Goal: Task Accomplishment & Management: Manage account settings

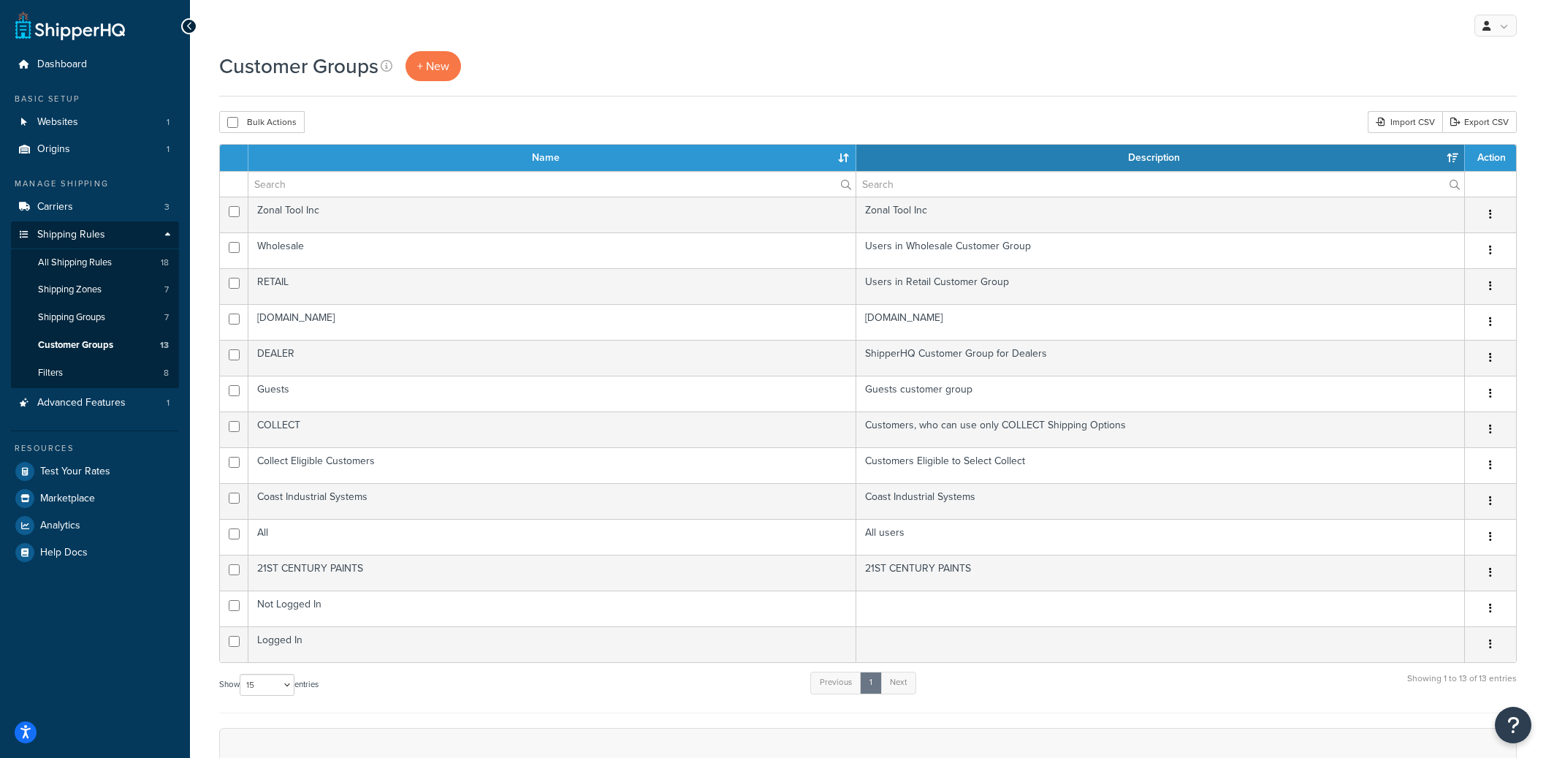
select select "15"
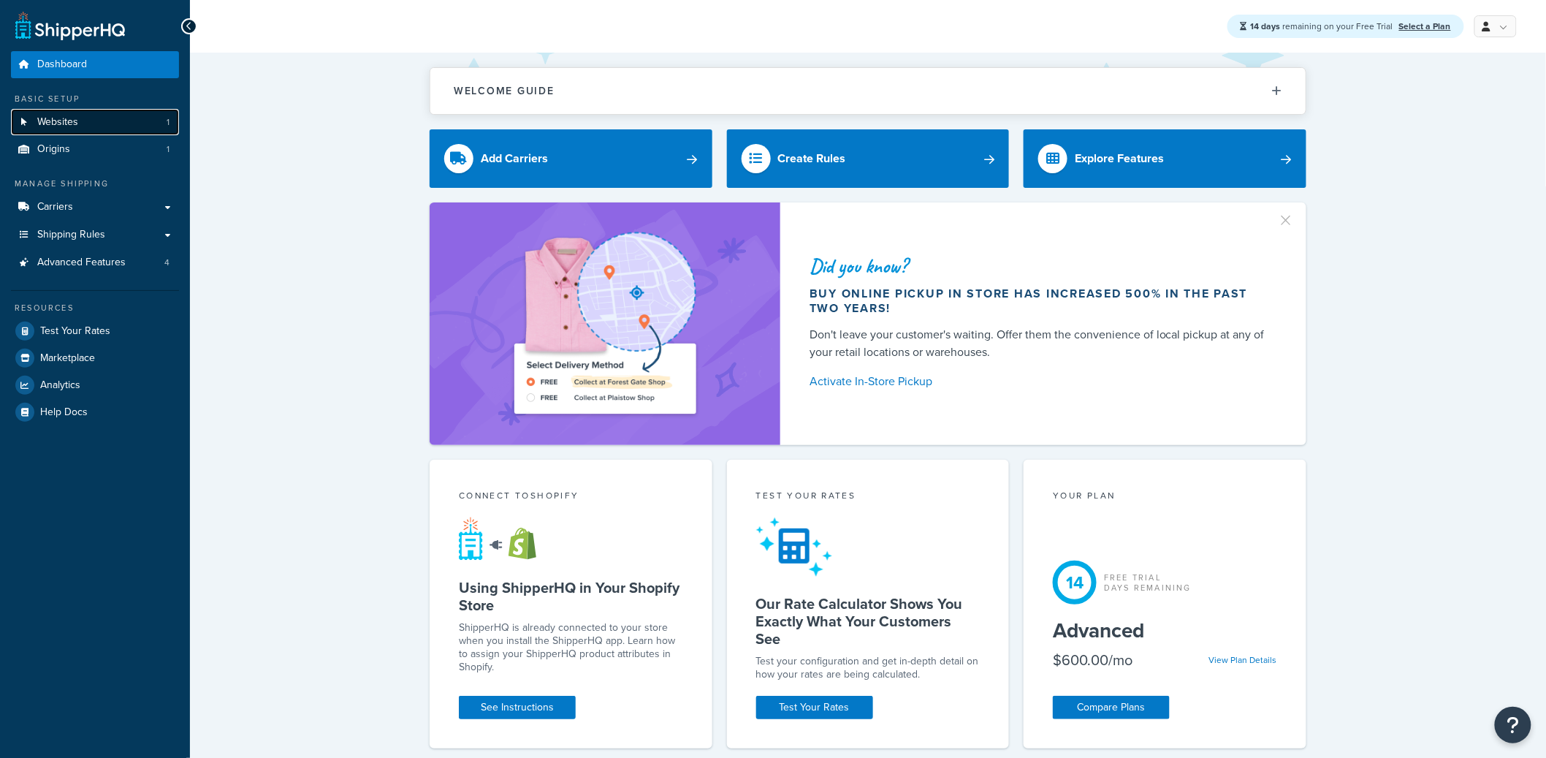
click at [91, 128] on link "Websites 1" at bounding box center [95, 122] width 168 height 27
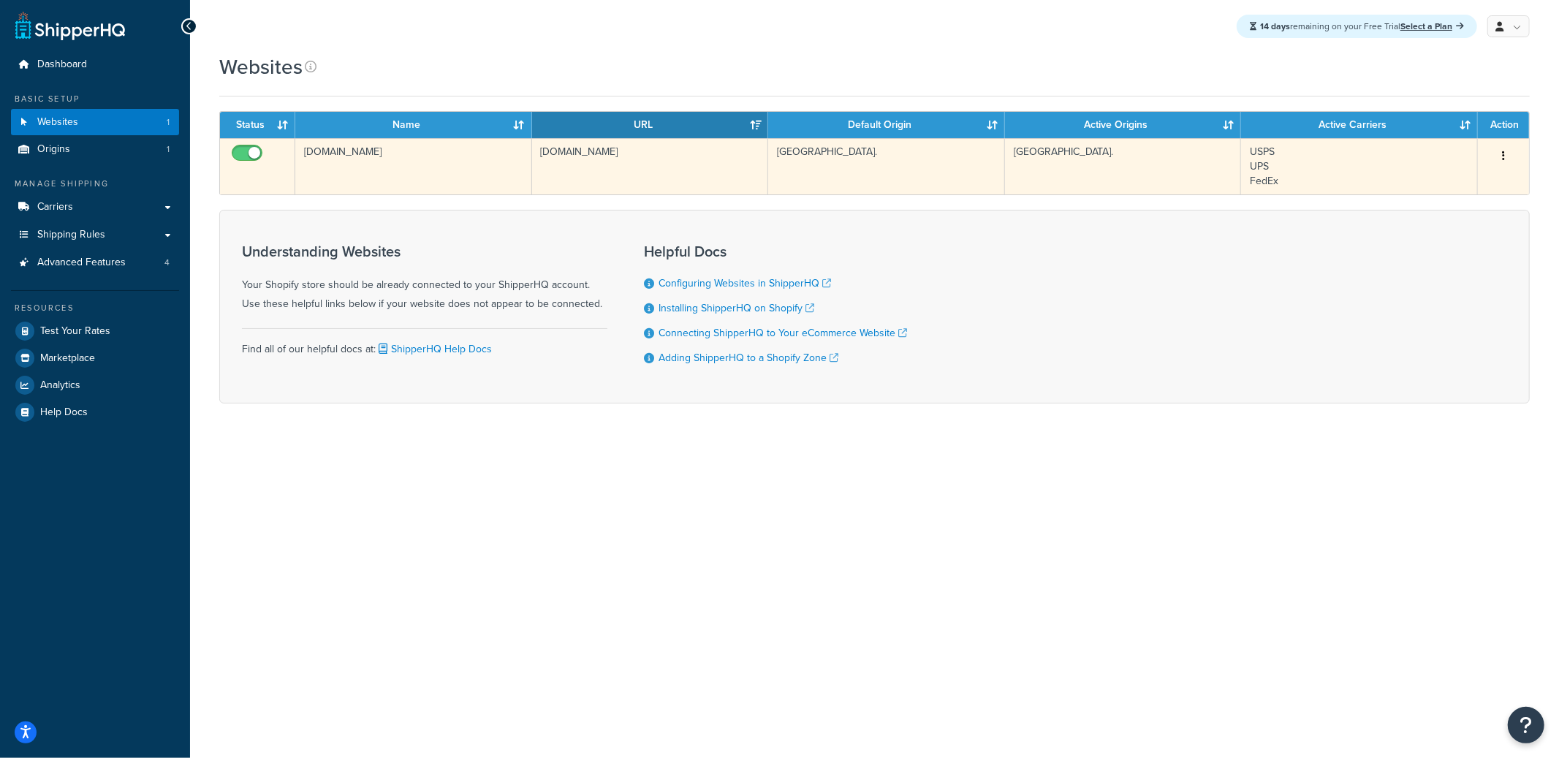
click at [420, 167] on td "[DOMAIN_NAME]" at bounding box center [413, 166] width 237 height 56
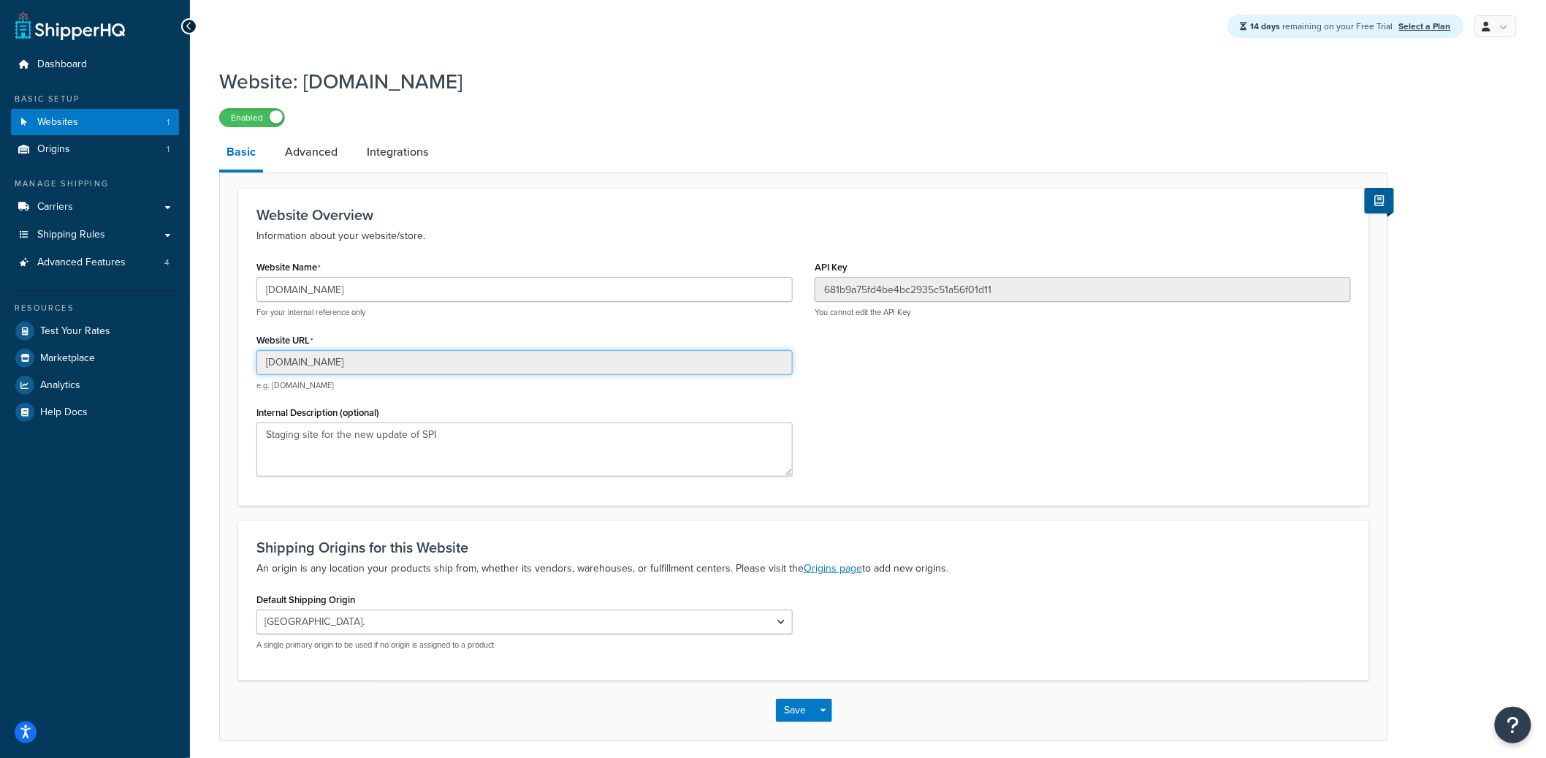
click at [330, 365] on input "f6ccc3-a8.myshopify.com" at bounding box center [525, 362] width 536 height 25
click at [344, 363] on input "f6ccc3-a8.myshopify.com" at bounding box center [525, 362] width 536 height 25
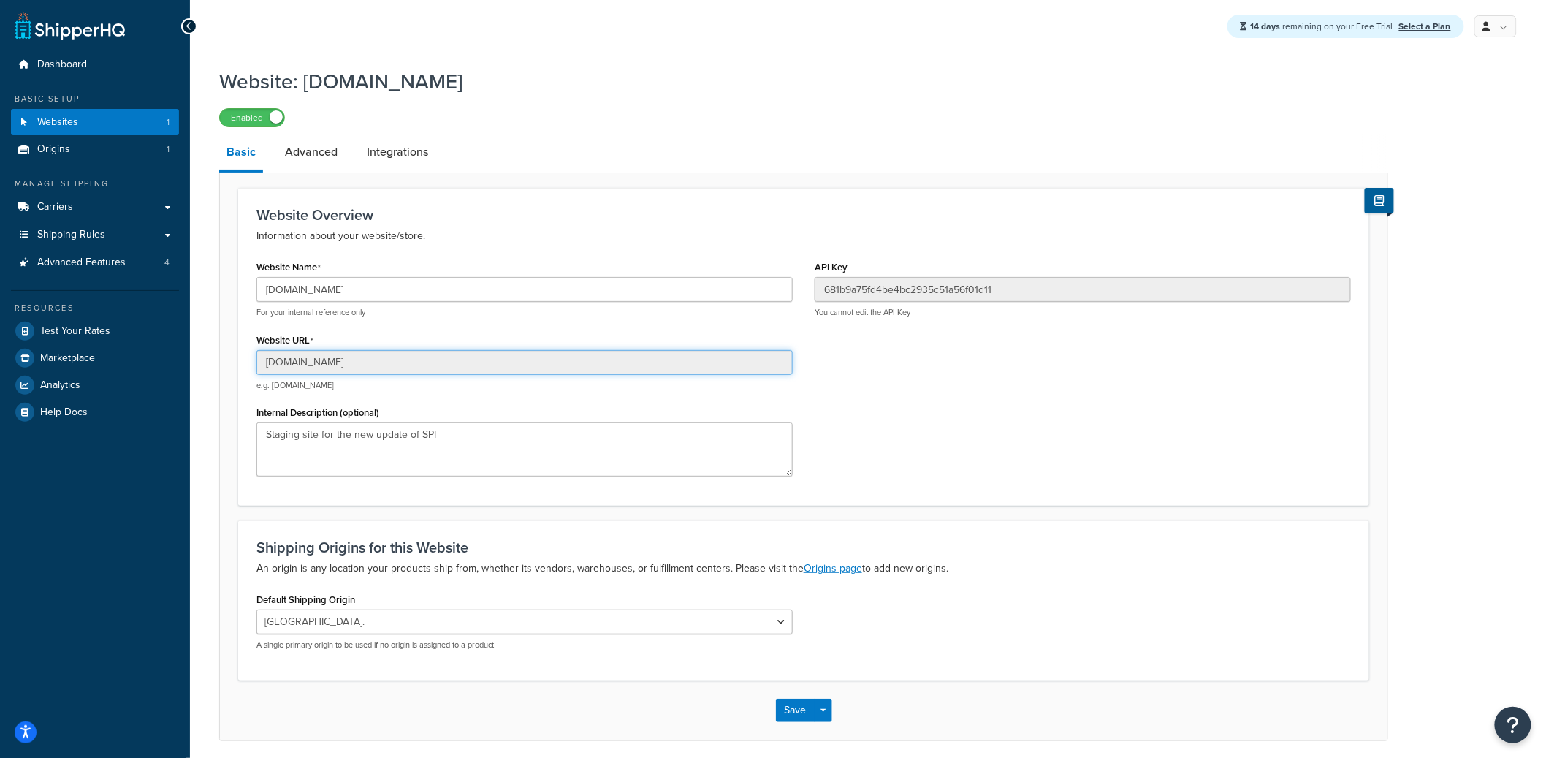
click at [344, 363] on input "f6ccc3-a8.myshopify.com" at bounding box center [525, 362] width 536 height 25
click at [316, 152] on link "Advanced" at bounding box center [311, 151] width 67 height 35
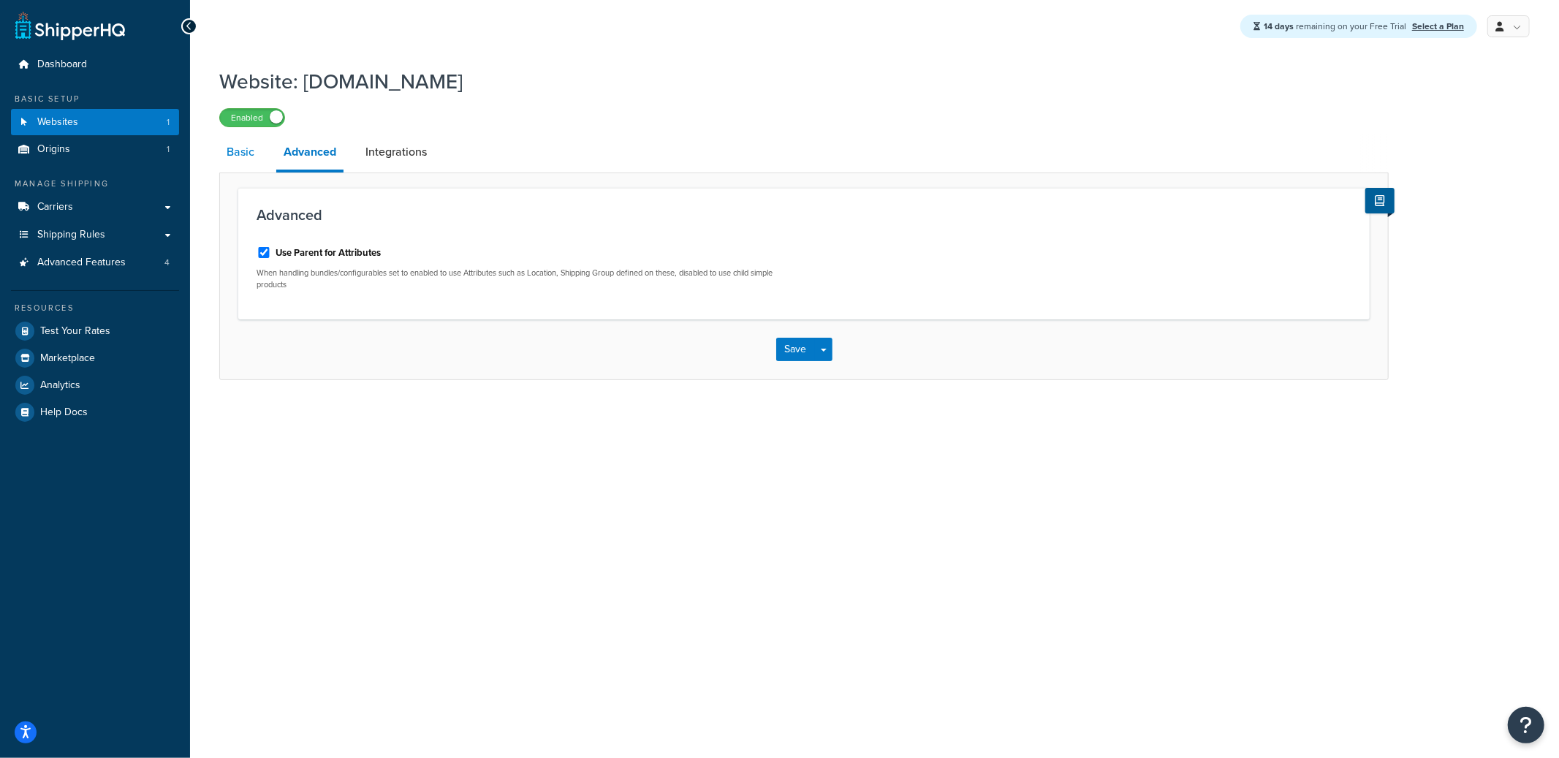
click at [238, 157] on link "Basic" at bounding box center [240, 151] width 42 height 35
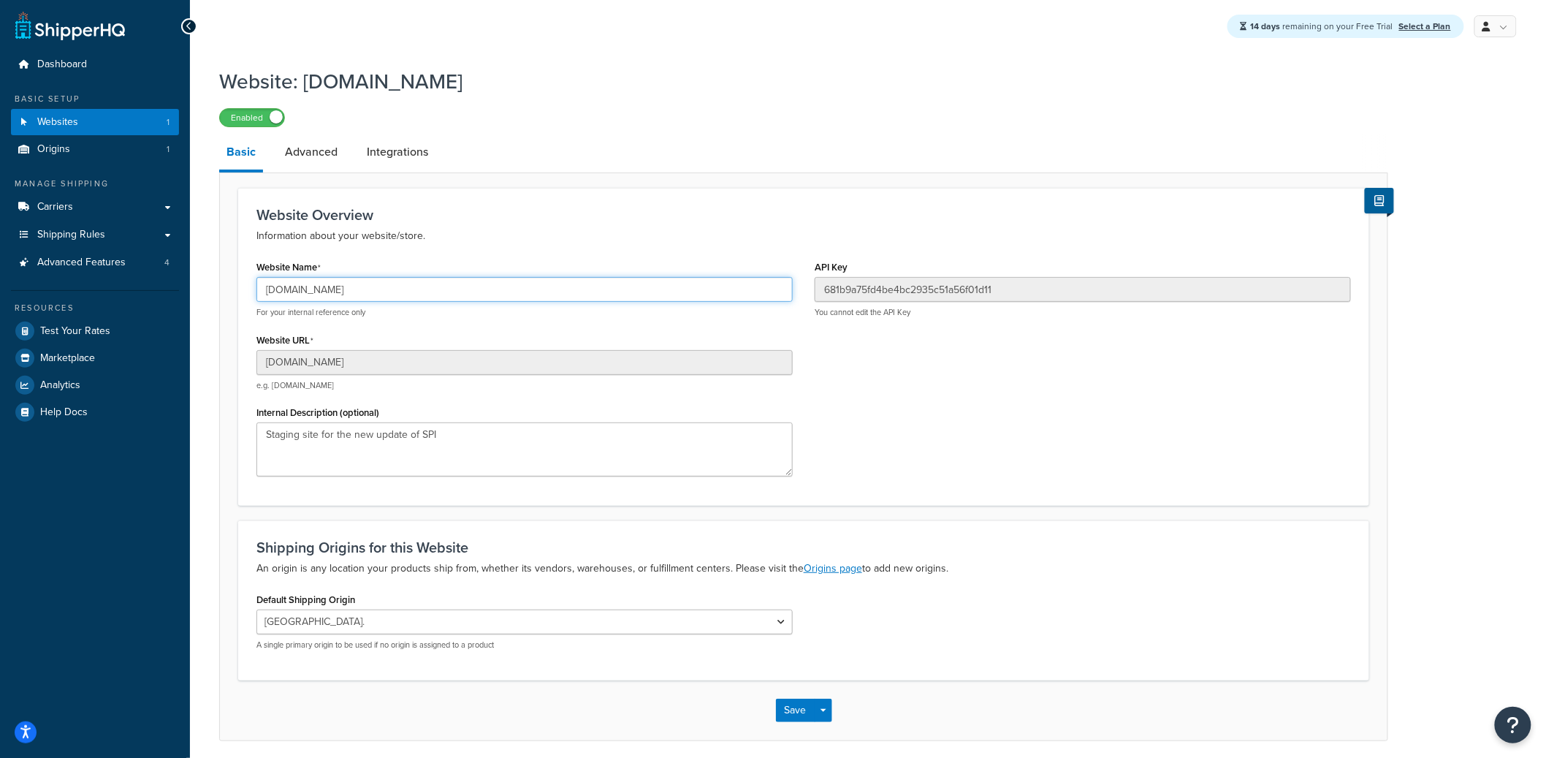
click at [325, 281] on input "f6ccc3-a8.myshopify.com" at bounding box center [525, 289] width 536 height 25
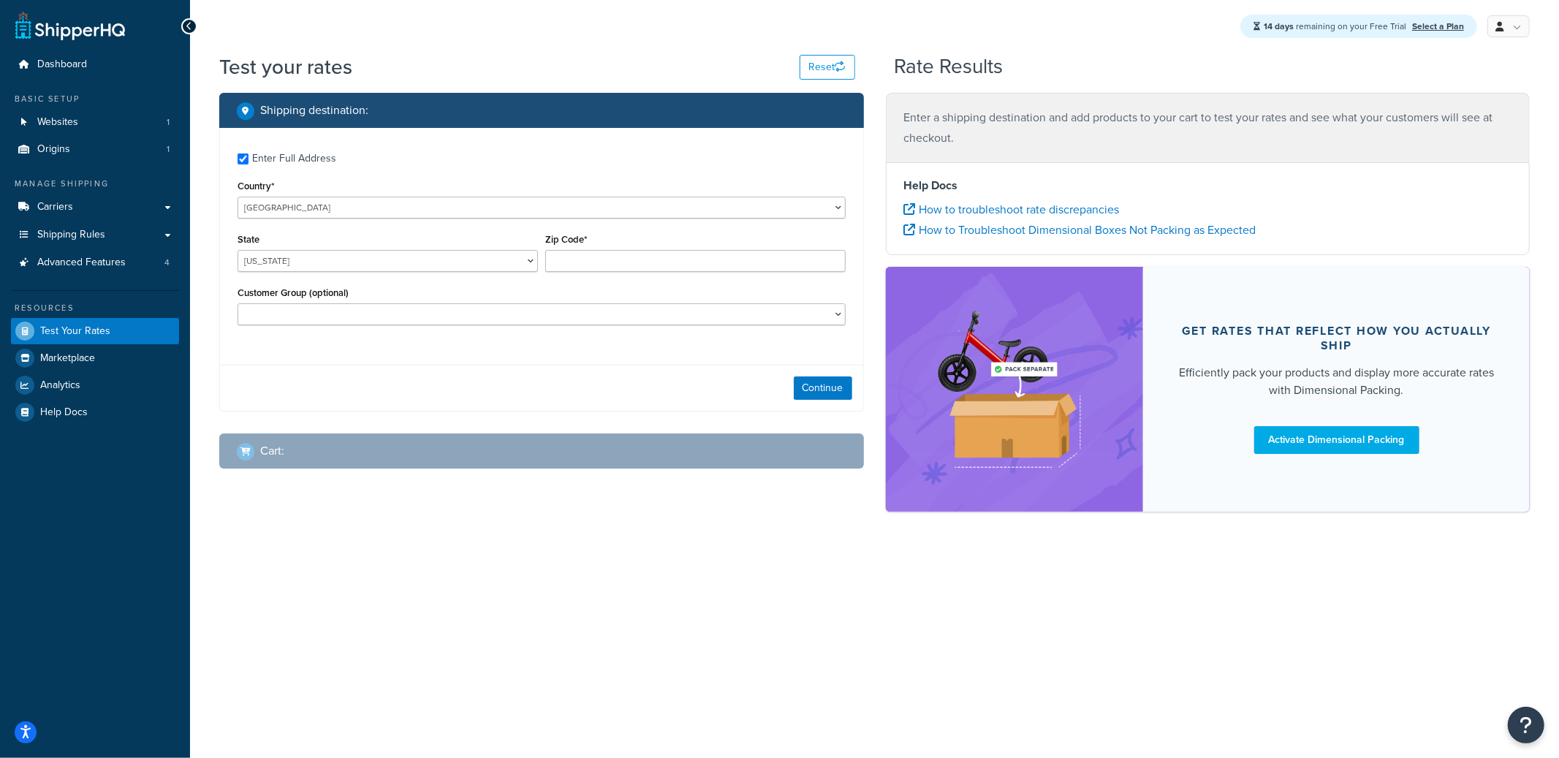
checkbox input "true"
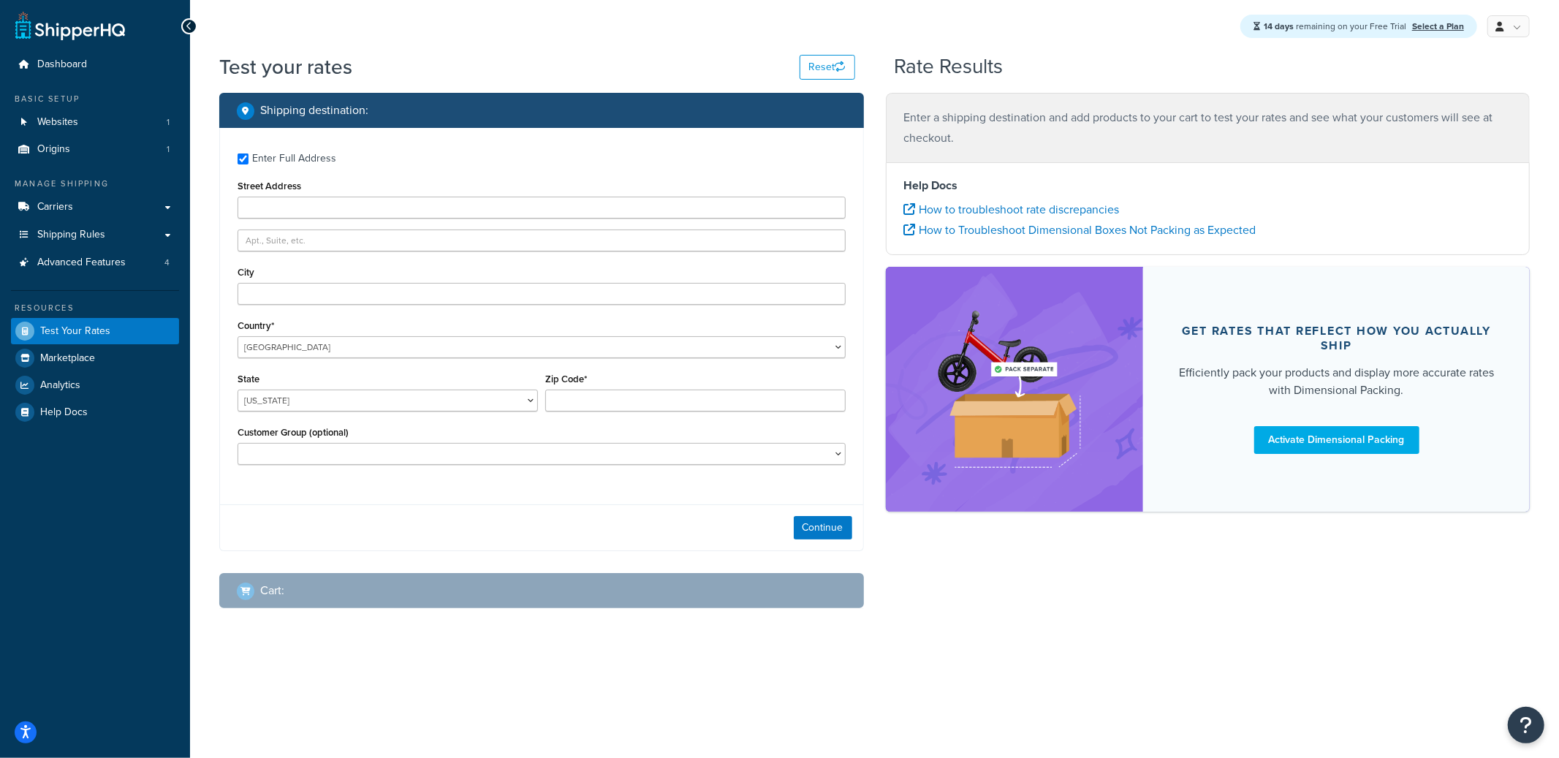
type input "123 MaddIvan ST"
type input "Austin"
type input "78759"
select select "TX"
select select "NOT LOGGED IN"
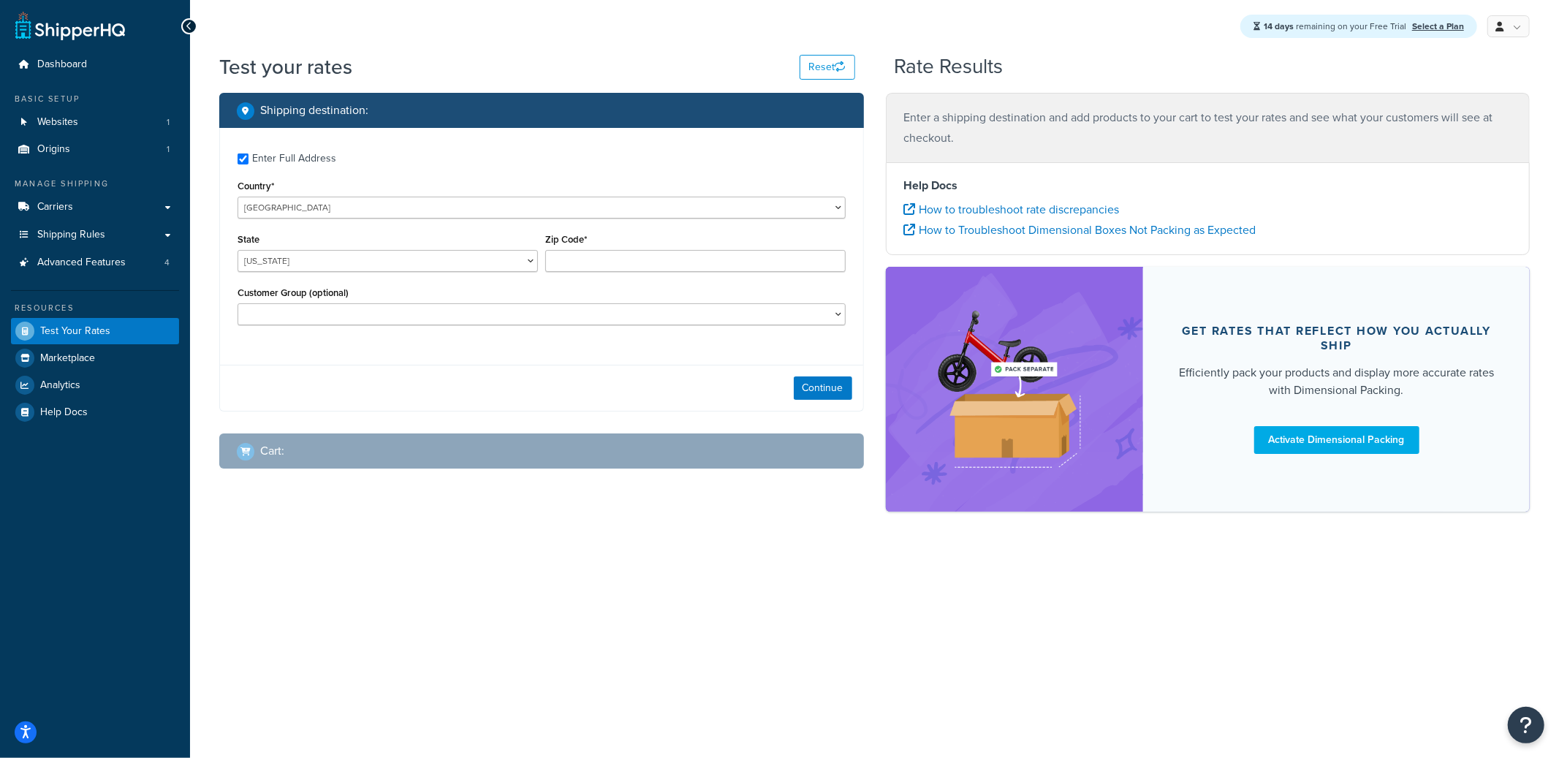
checkbox input "true"
type input "78759"
select select "TX"
select select "NOT LOGGED IN"
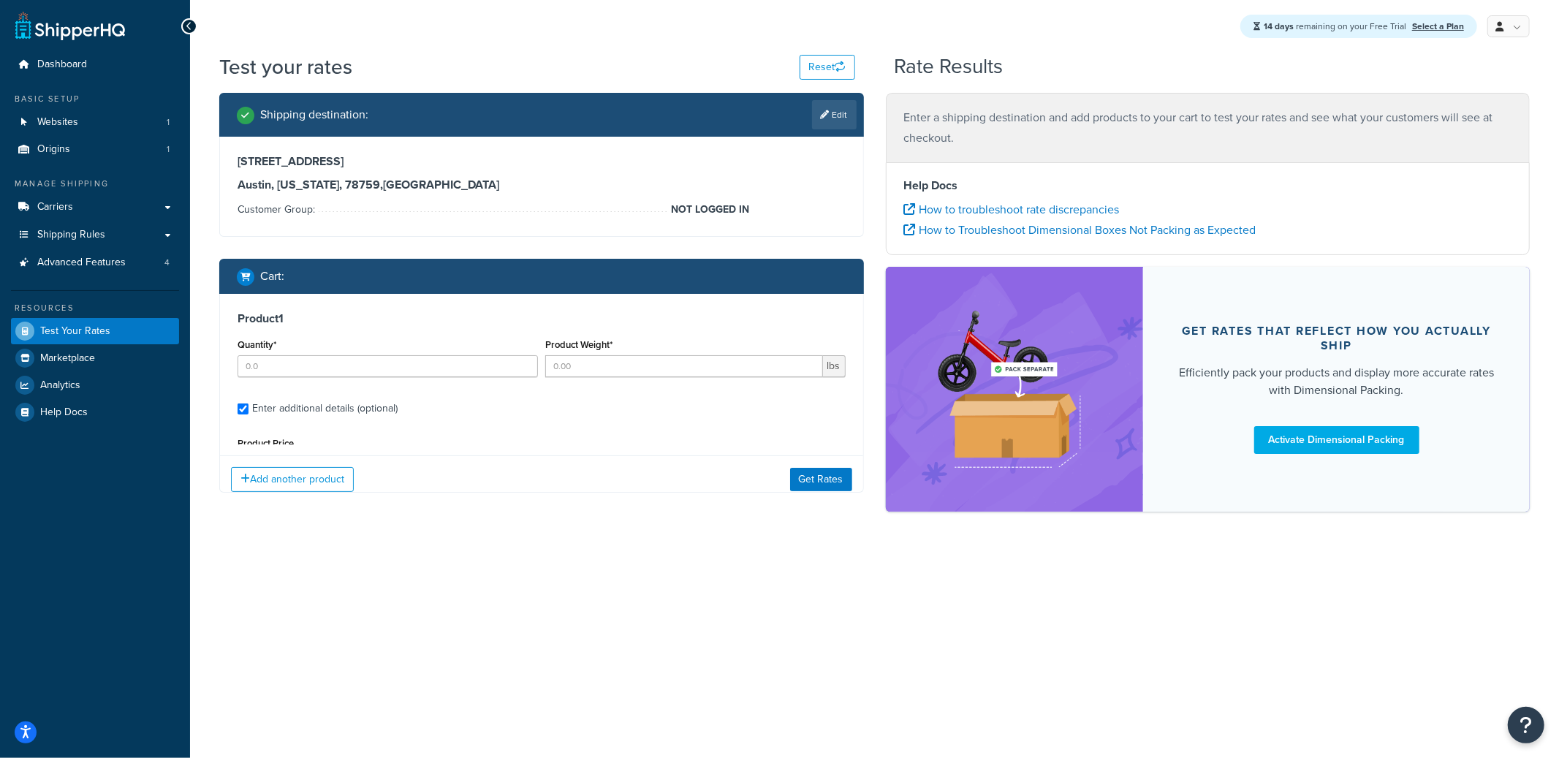
type input "1"
type input "1.8806"
type input "70"
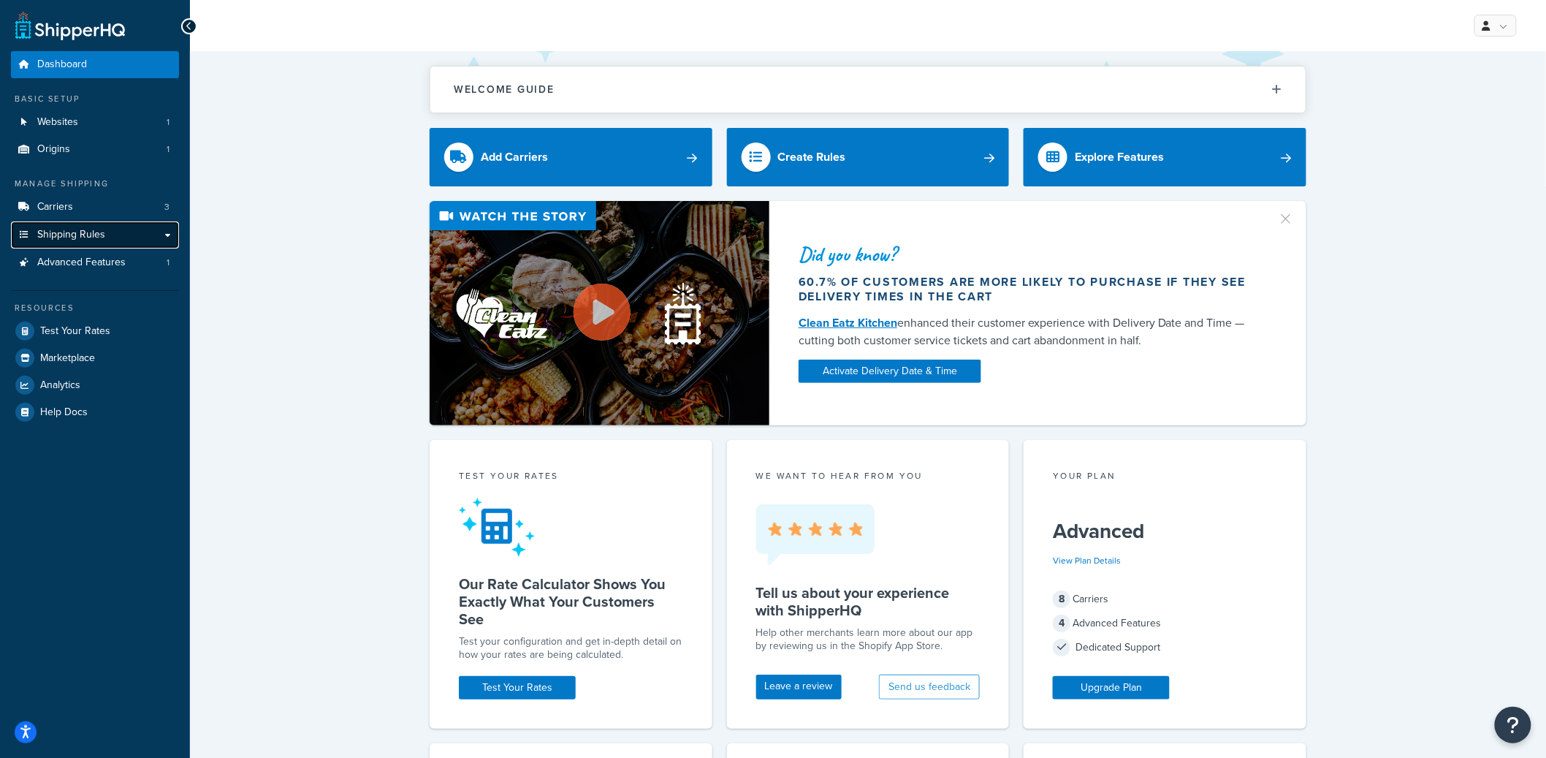
click at [118, 236] on link "Shipping Rules" at bounding box center [95, 234] width 168 height 27
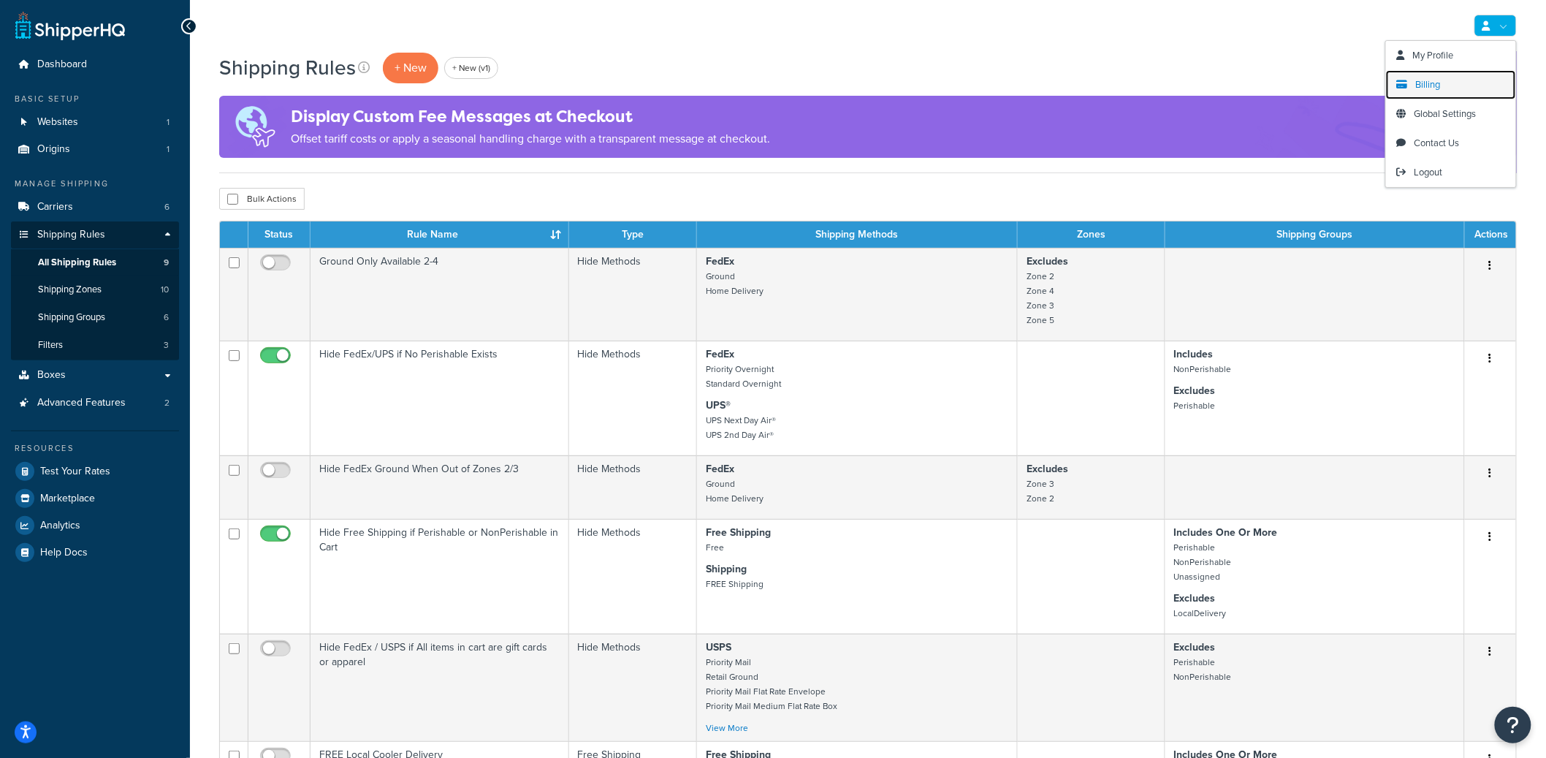
click at [1439, 80] on span "Billing" at bounding box center [1428, 84] width 25 height 14
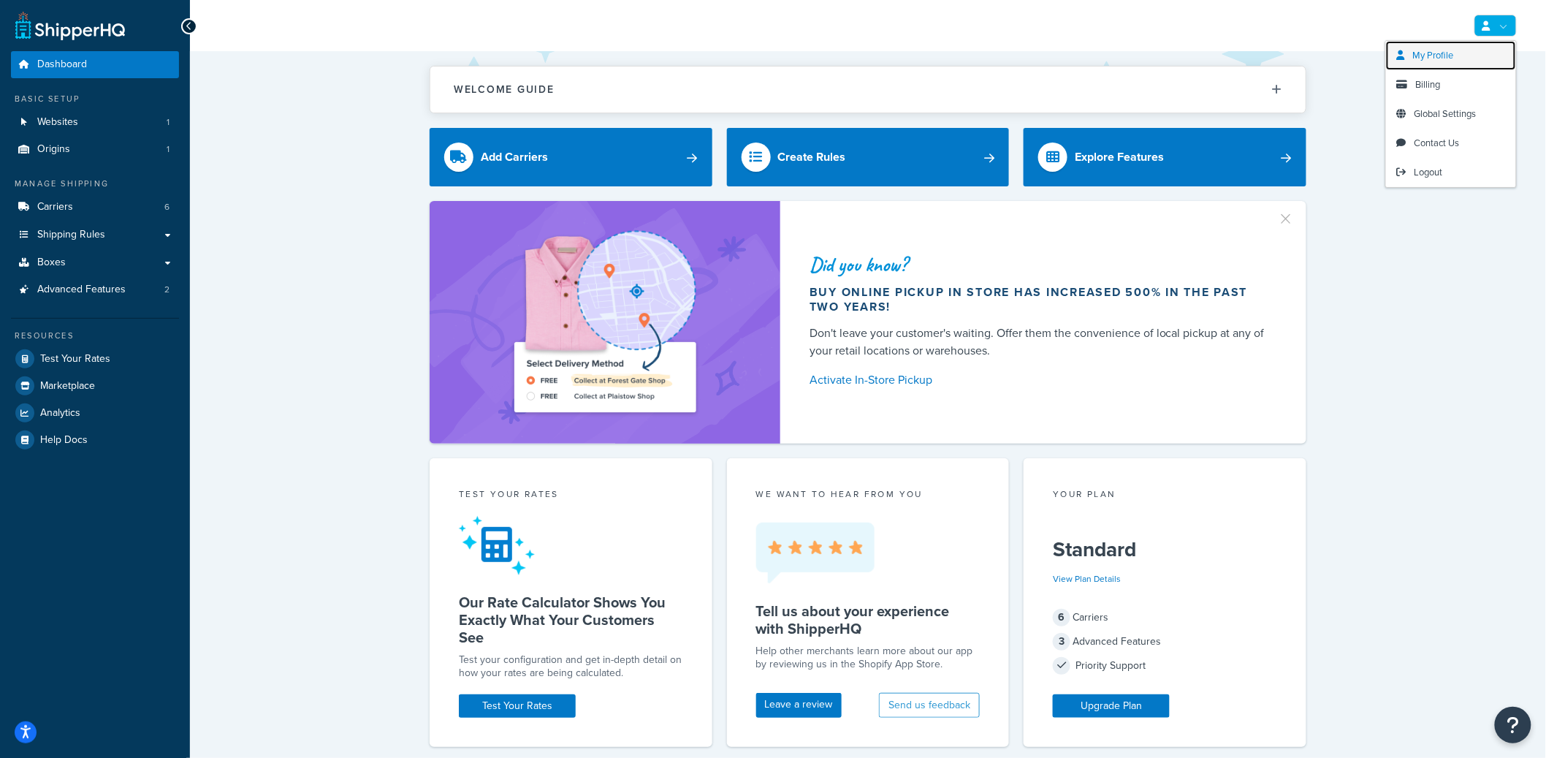
click at [1467, 56] on link "My Profile" at bounding box center [1451, 55] width 130 height 29
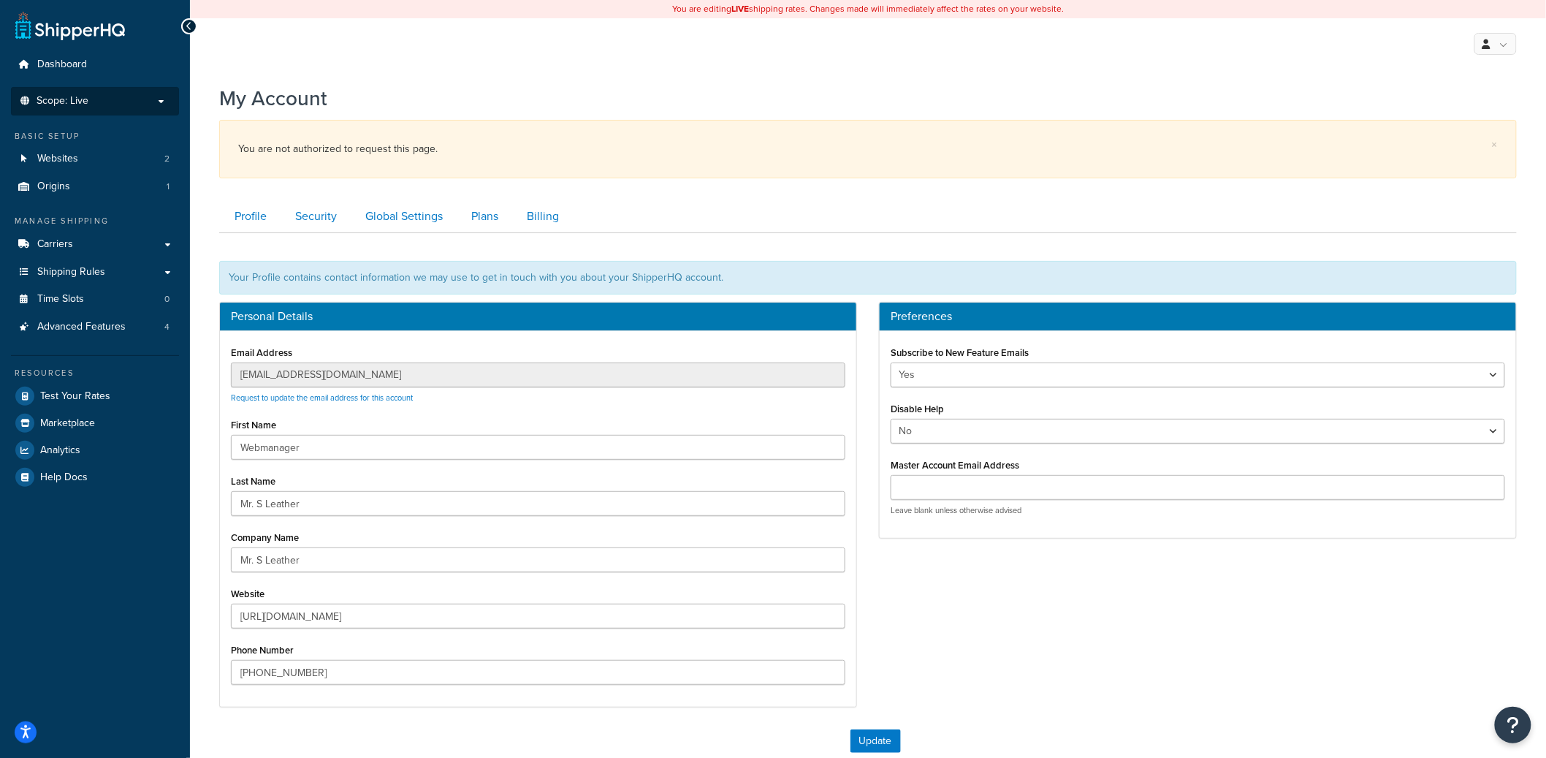
click at [118, 110] on li "Scope: Live Development Integration Test Manage Scopes" at bounding box center [95, 101] width 168 height 29
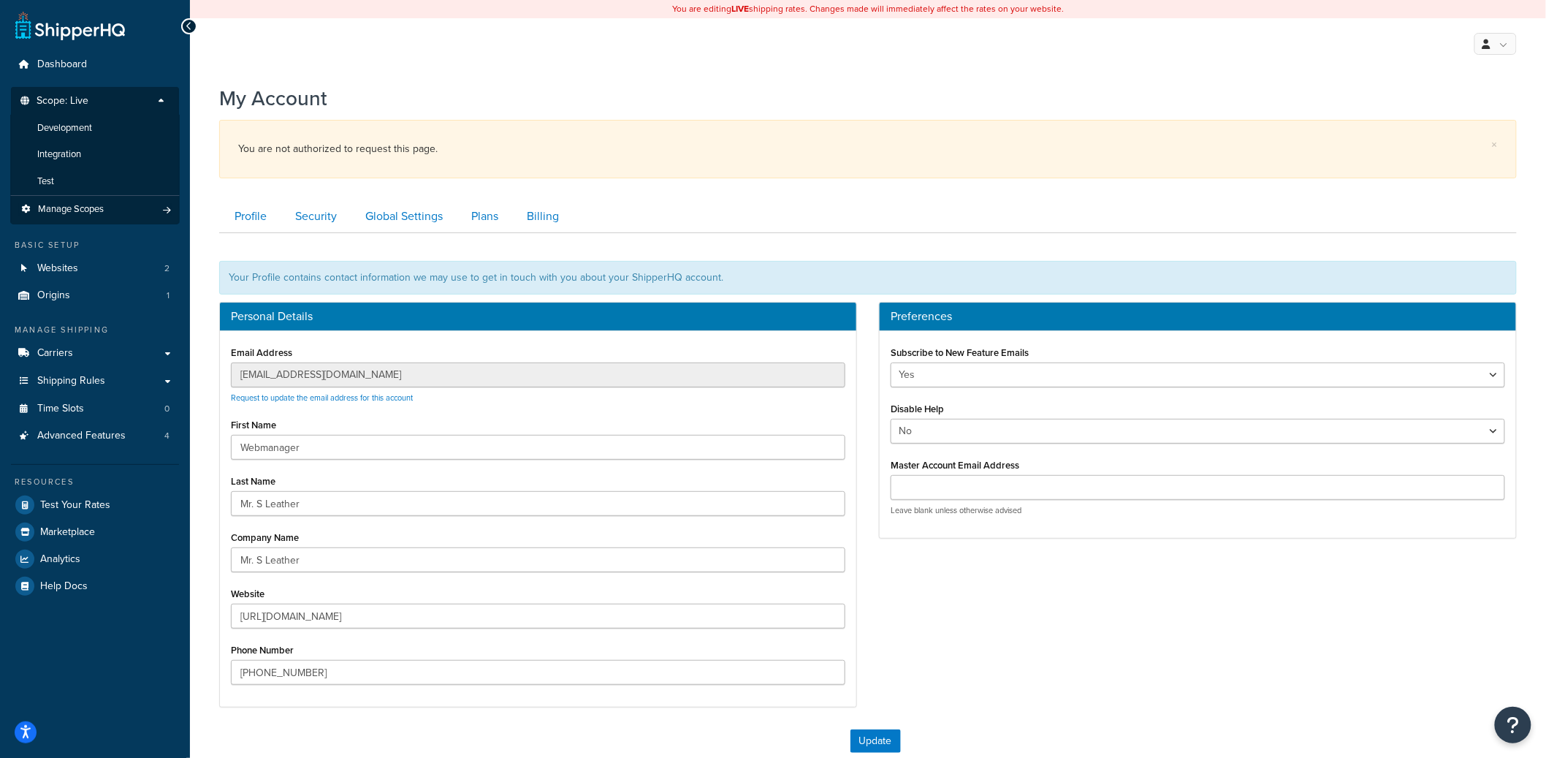
click at [98, 133] on li "Development" at bounding box center [95, 128] width 170 height 27
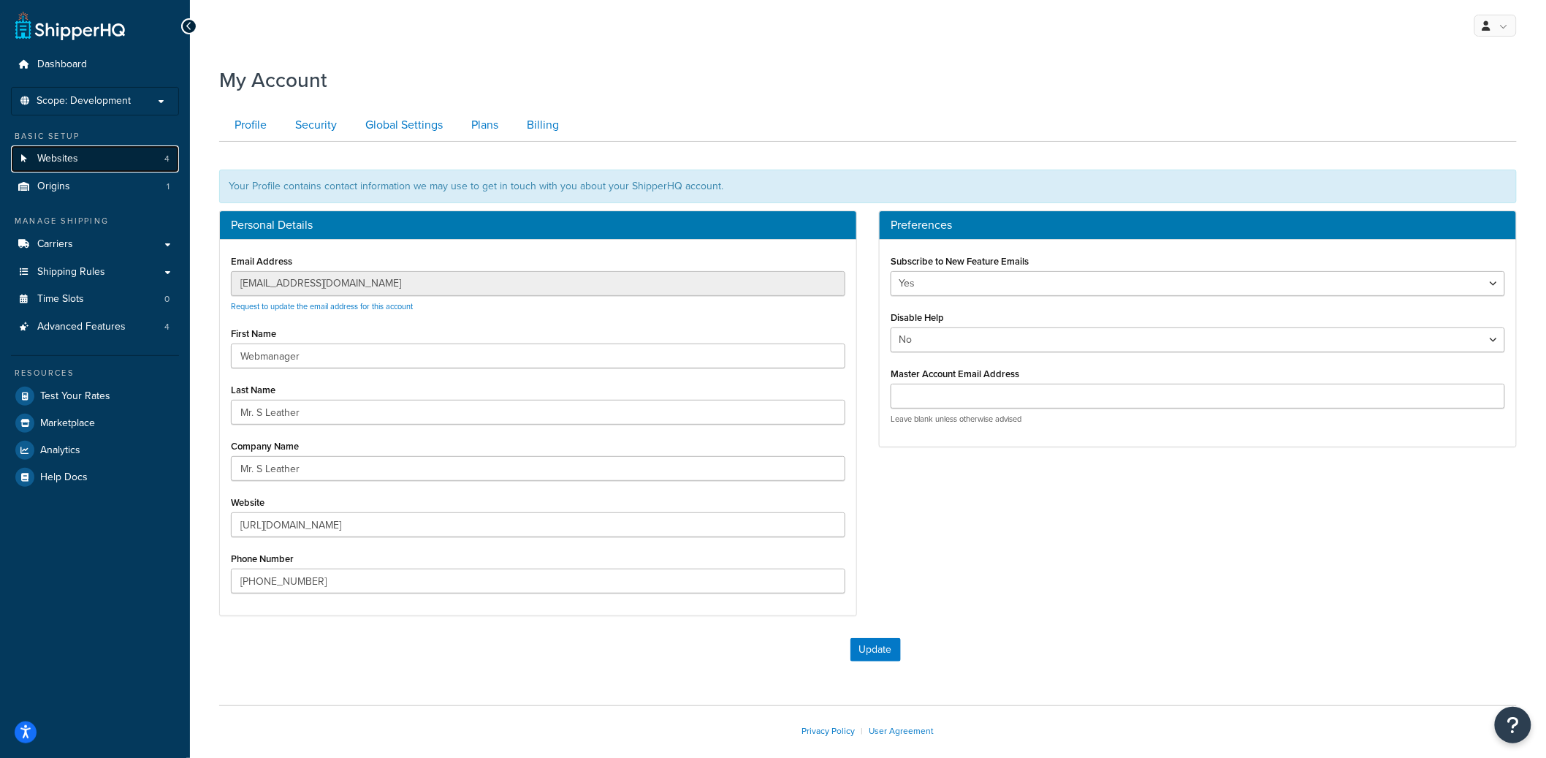
click at [97, 162] on link "Websites 4" at bounding box center [95, 158] width 168 height 27
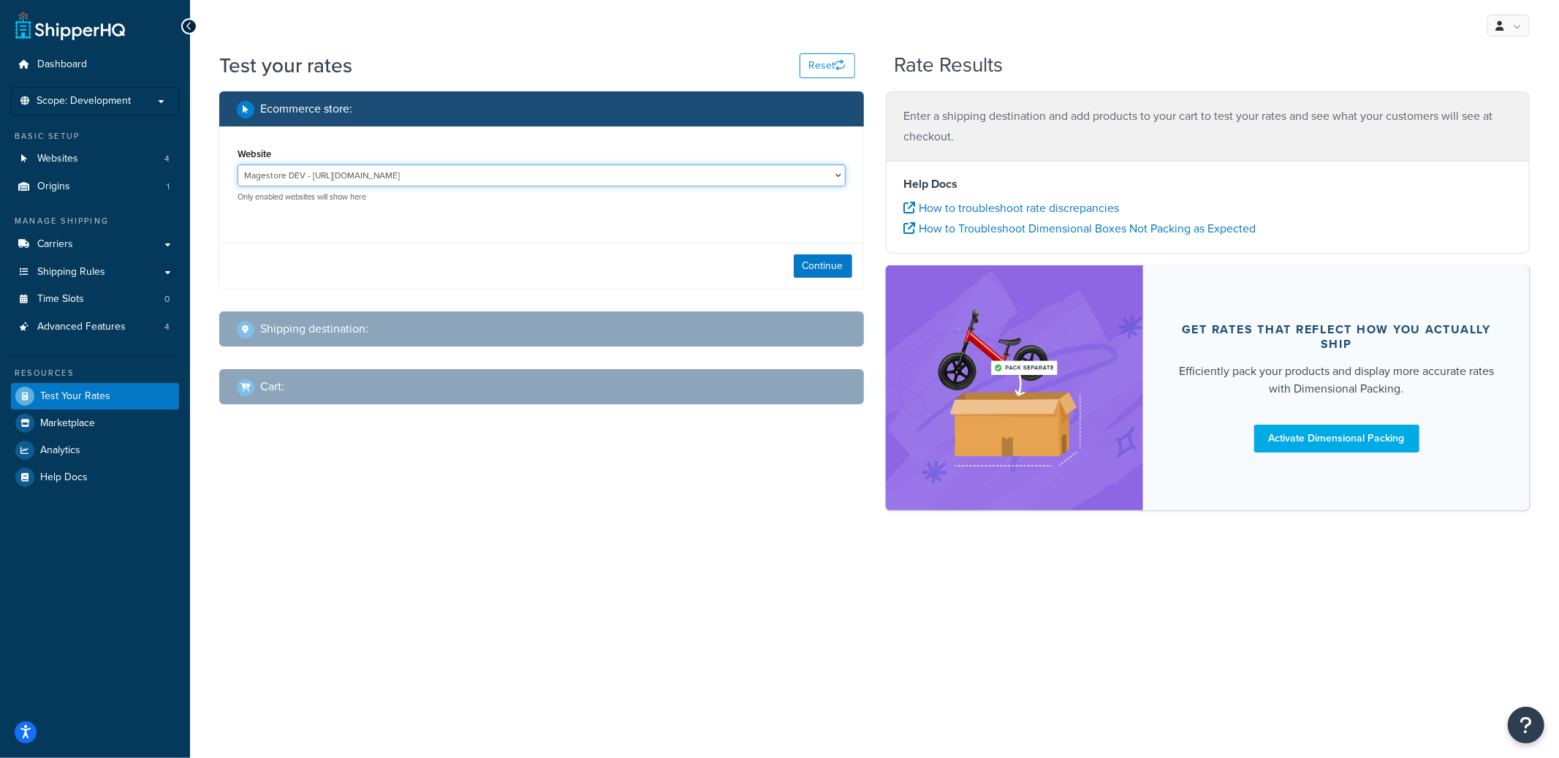
click at [480, 178] on select "Magestore DEV - [URL][DOMAIN_NAME] MSL - Staging - [URL][DOMAIN_NAME]" at bounding box center [542, 175] width 608 height 22
select select "bb837055a2efe4766d9f26570ab435fa"
click at [238, 164] on select "Magestore DEV - [URL][DOMAIN_NAME] MSL - Staging - [URL][DOMAIN_NAME]" at bounding box center [542, 175] width 608 height 22
click at [804, 267] on button "Continue" at bounding box center [823, 265] width 58 height 23
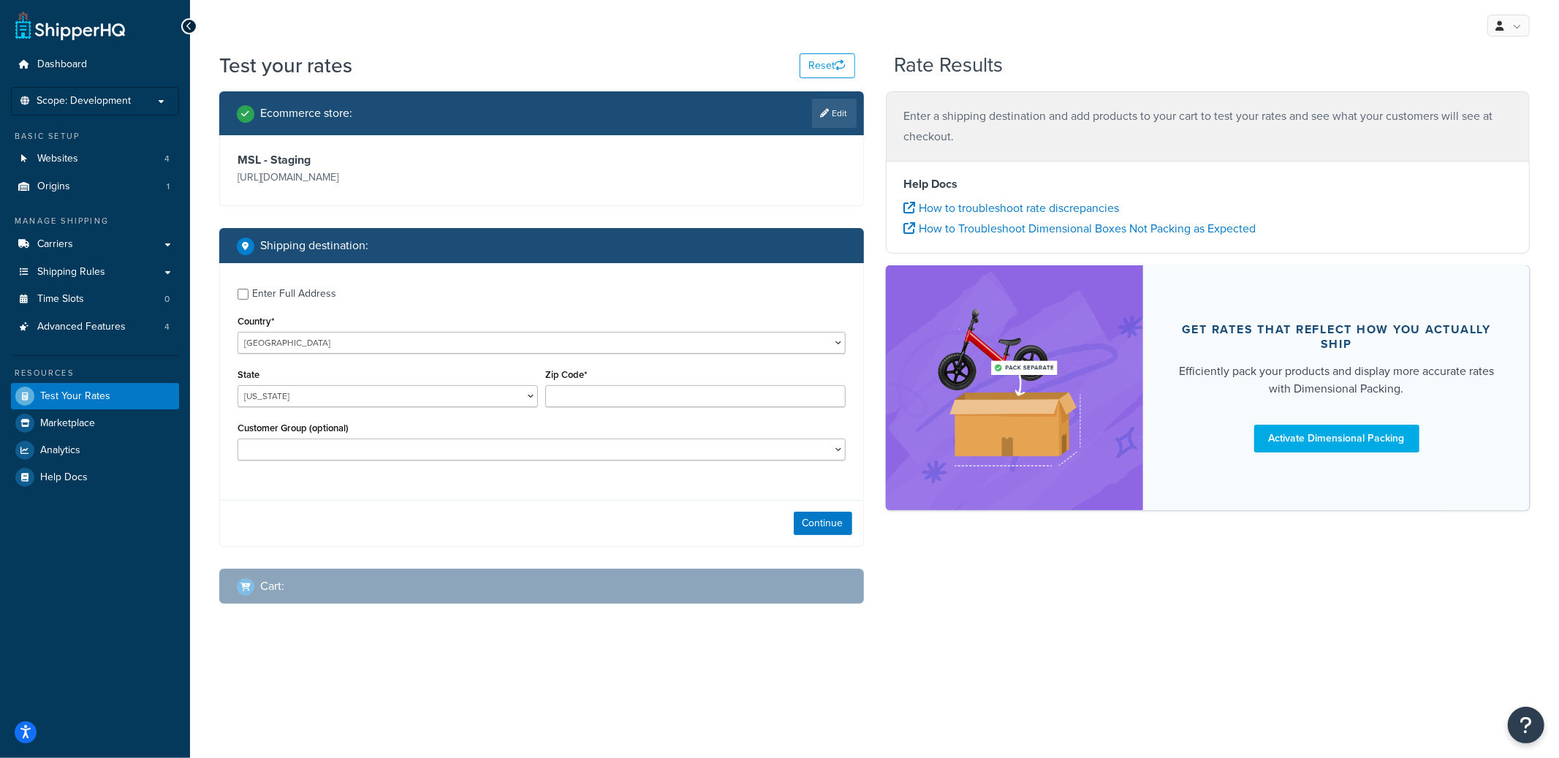
click at [289, 298] on div "Enter Full Address" at bounding box center [294, 294] width 84 height 20
click at [248, 298] on input "Enter Full Address" at bounding box center [243, 294] width 11 height 11
checkbox input "true"
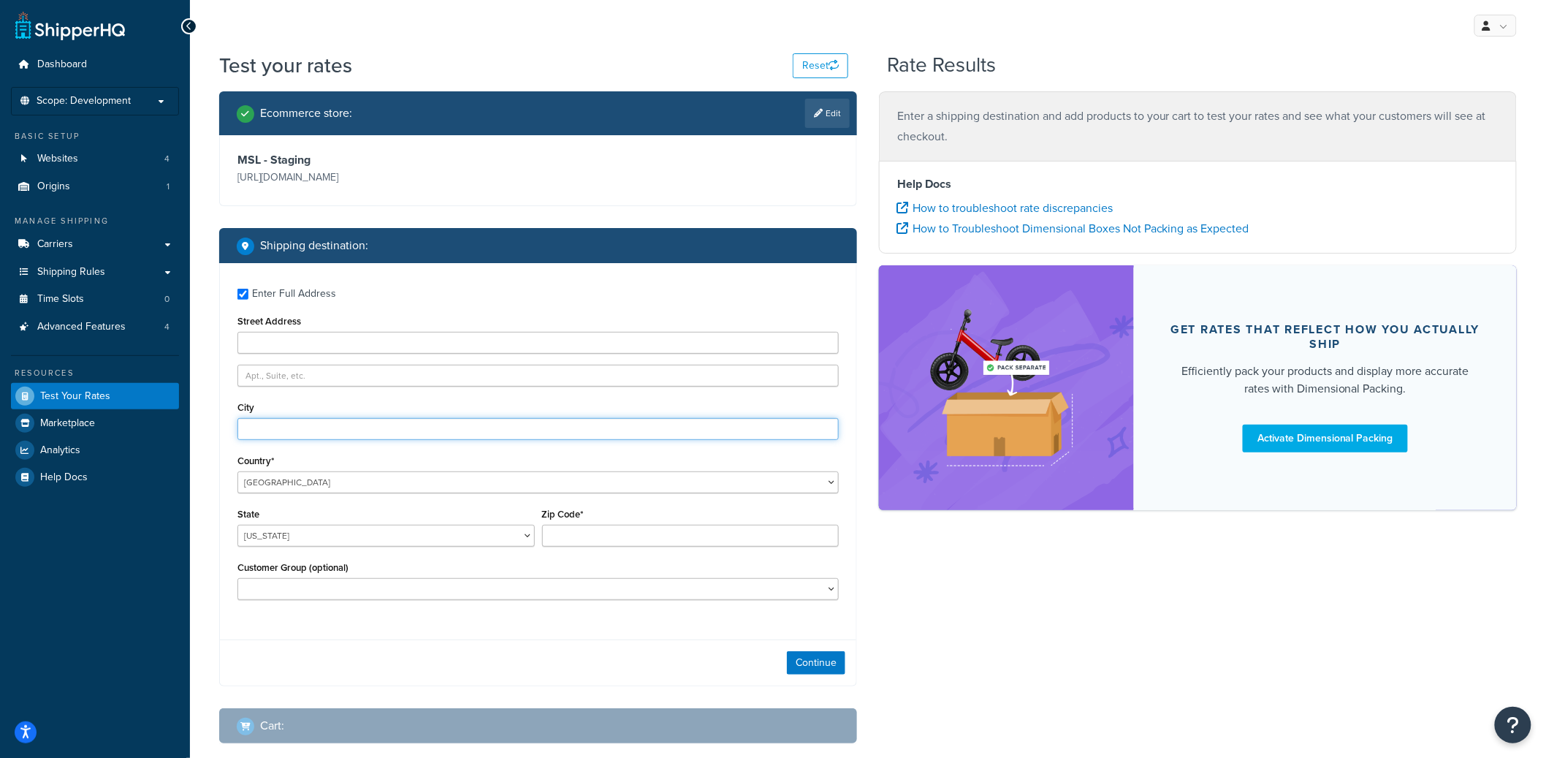
click at [289, 433] on input "City" at bounding box center [538, 429] width 601 height 22
type input "Austin"
select select "TX"
type input "/"
type input "78759"
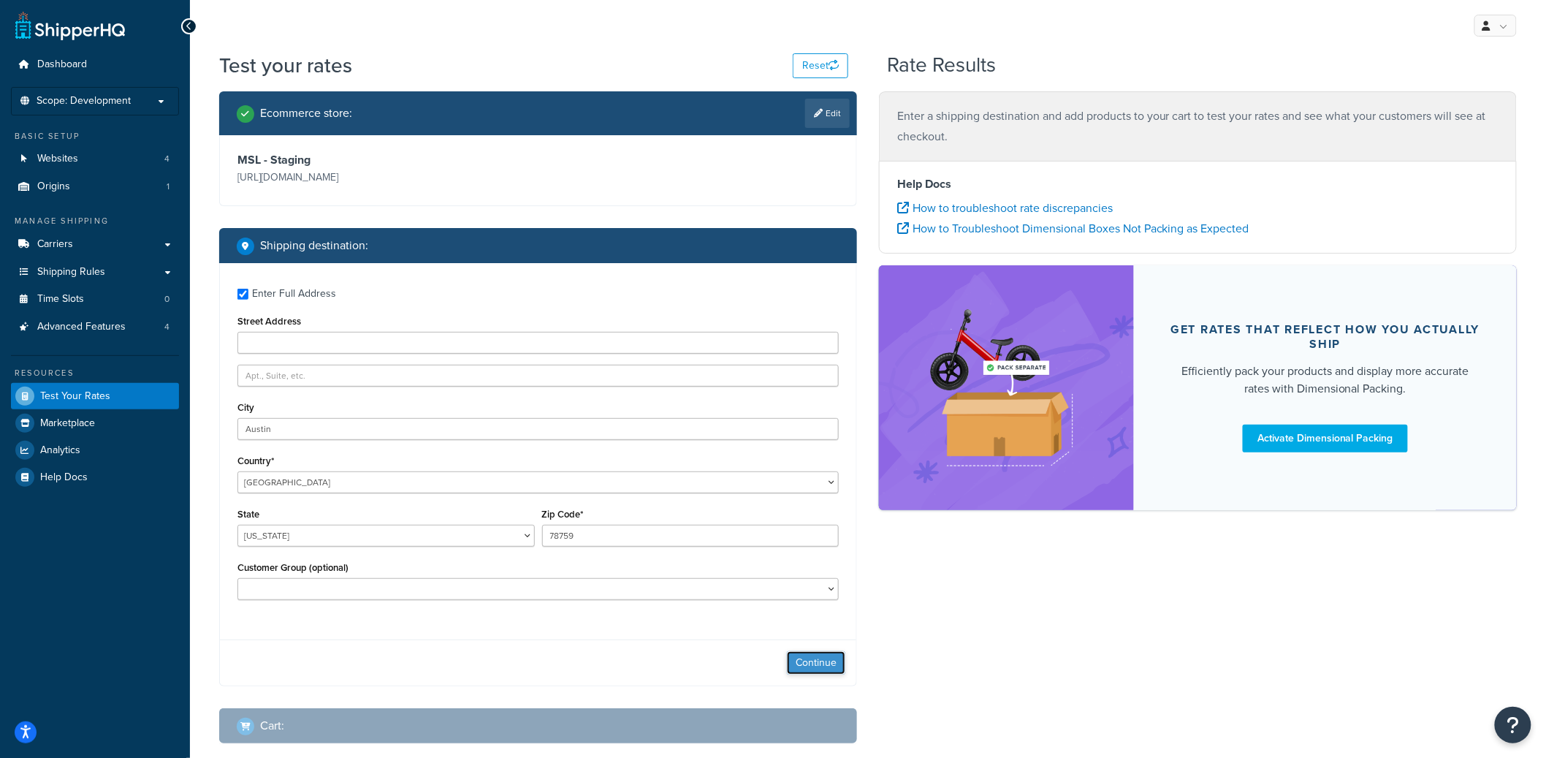
click at [810, 658] on button "Continue" at bounding box center [816, 662] width 58 height 23
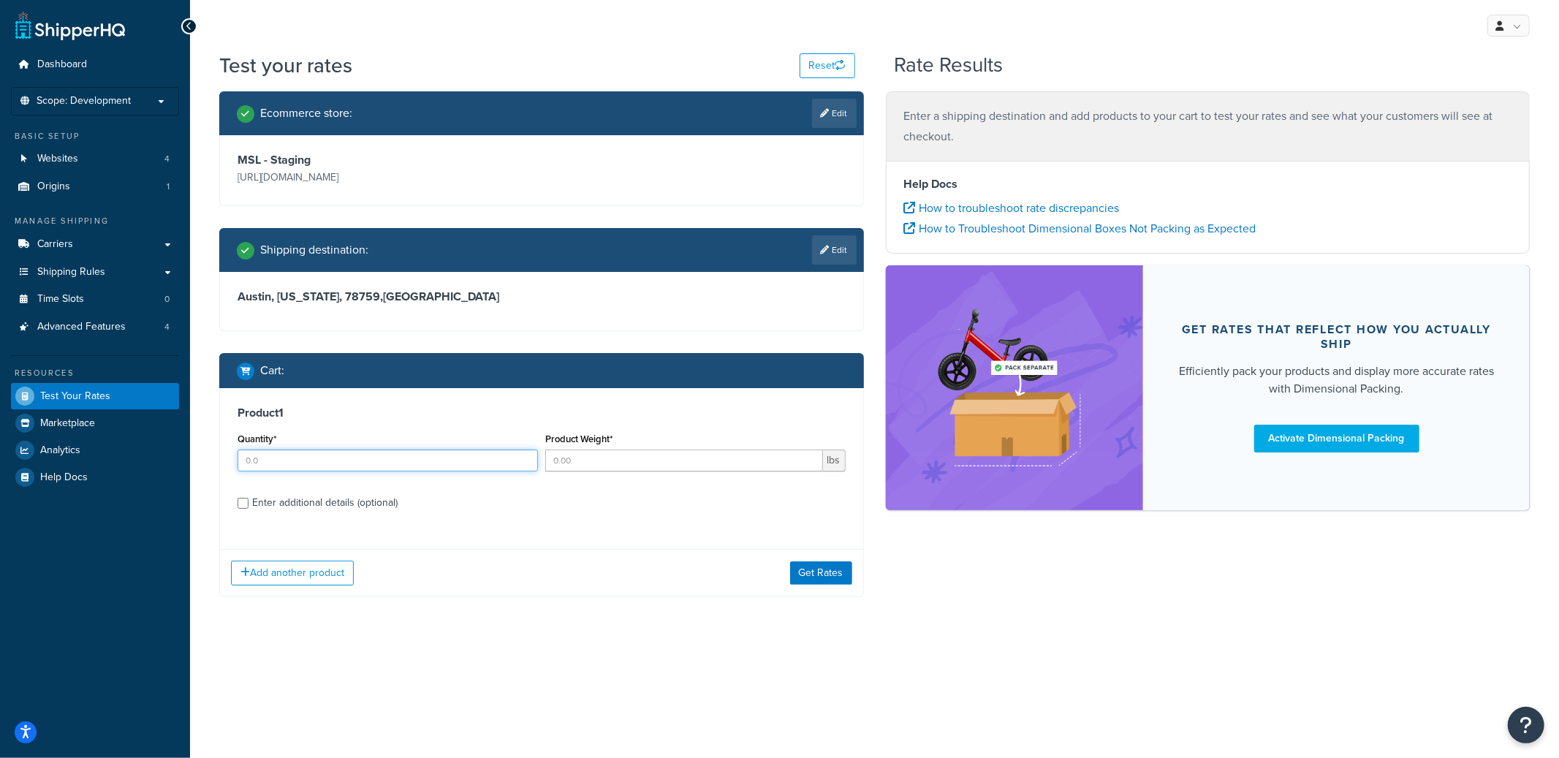
click at [337, 460] on input "Quantity*" at bounding box center [388, 460] width 300 height 22
type input "1"
type input "3"
click at [298, 507] on div "Enter additional details (optional)" at bounding box center [324, 503] width 145 height 20
click at [248, 507] on input "Enter additional details (optional)" at bounding box center [243, 503] width 11 height 11
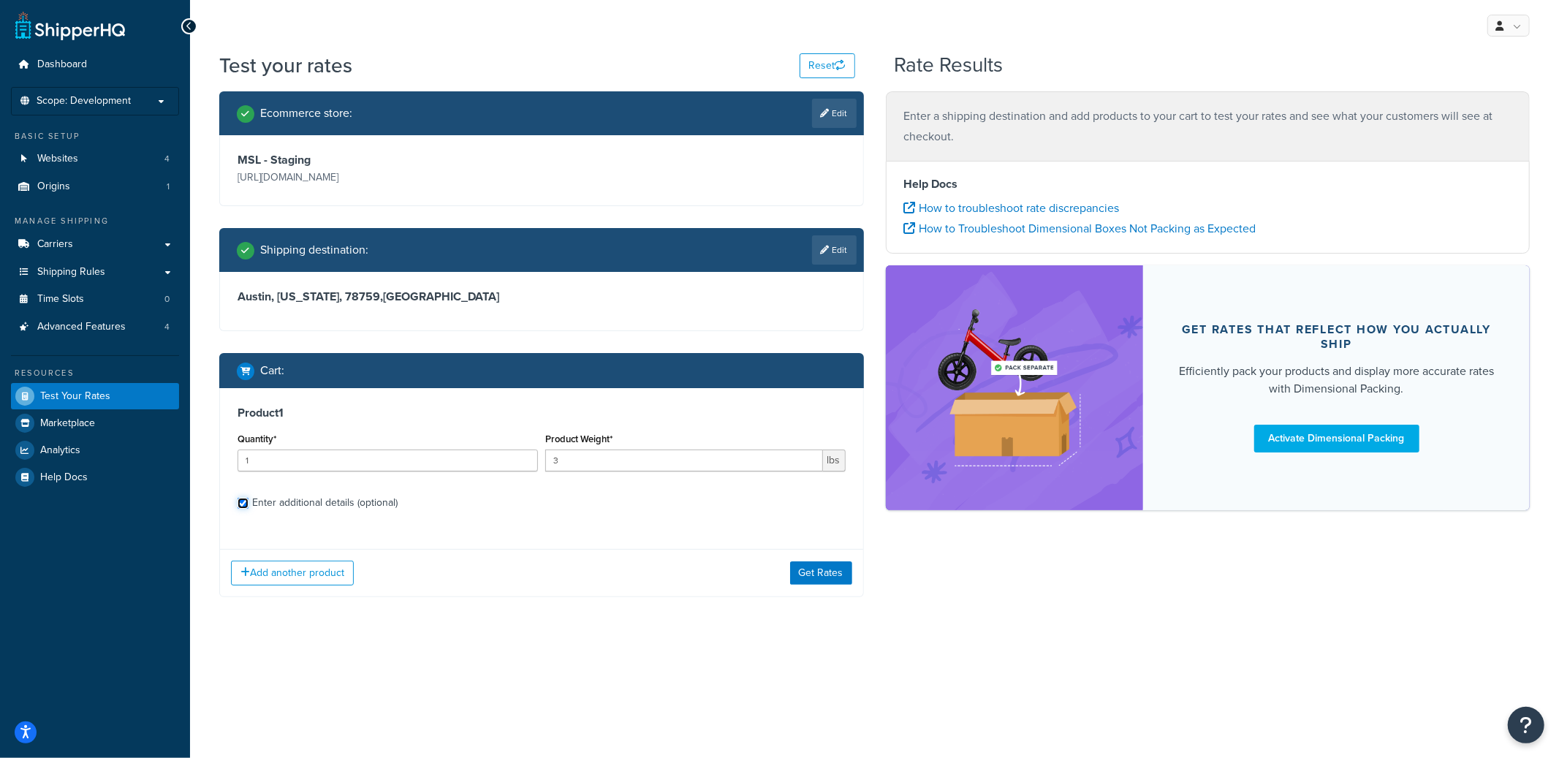
checkbox input "true"
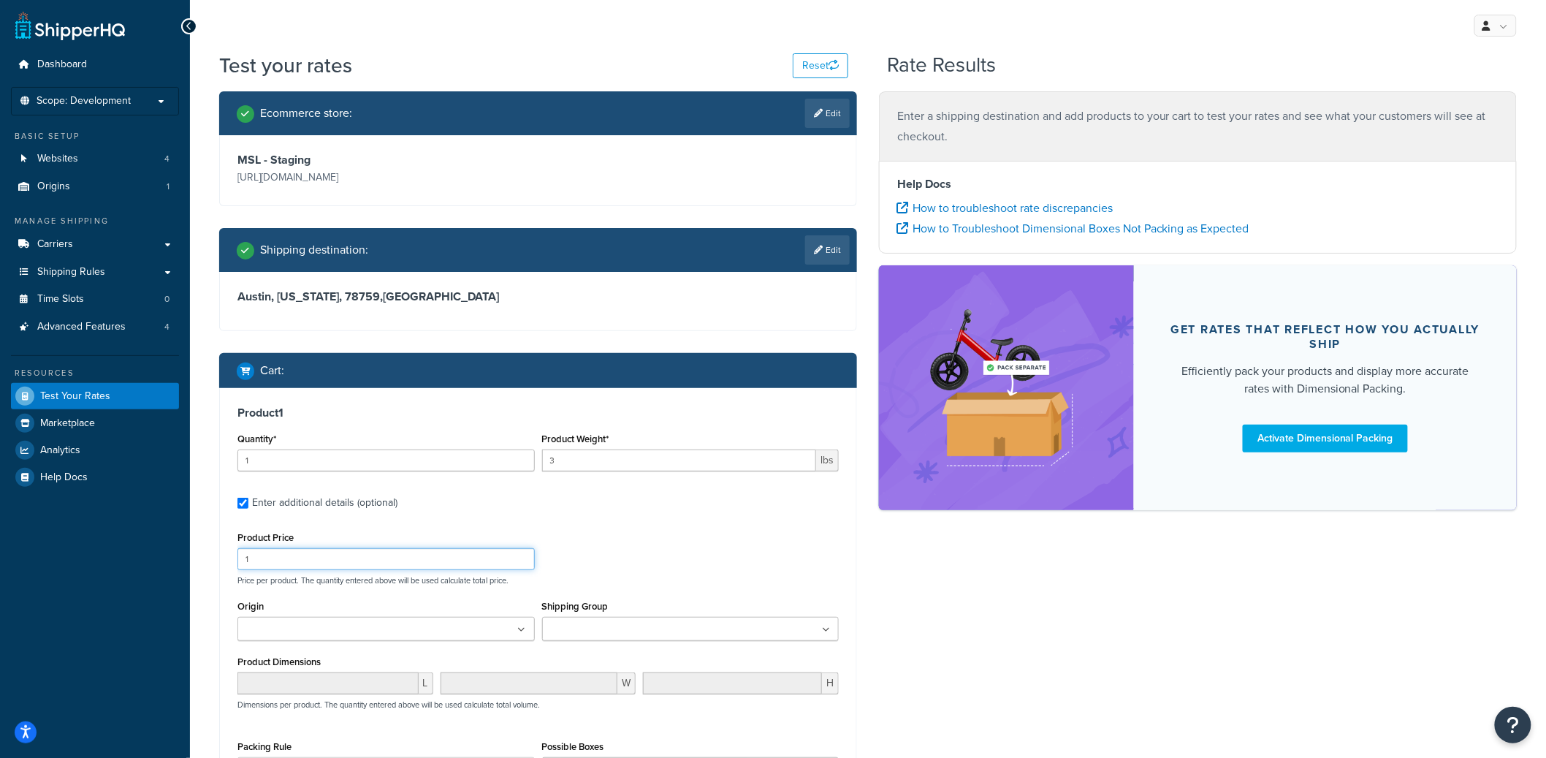
click at [328, 555] on input "1" at bounding box center [386, 559] width 297 height 22
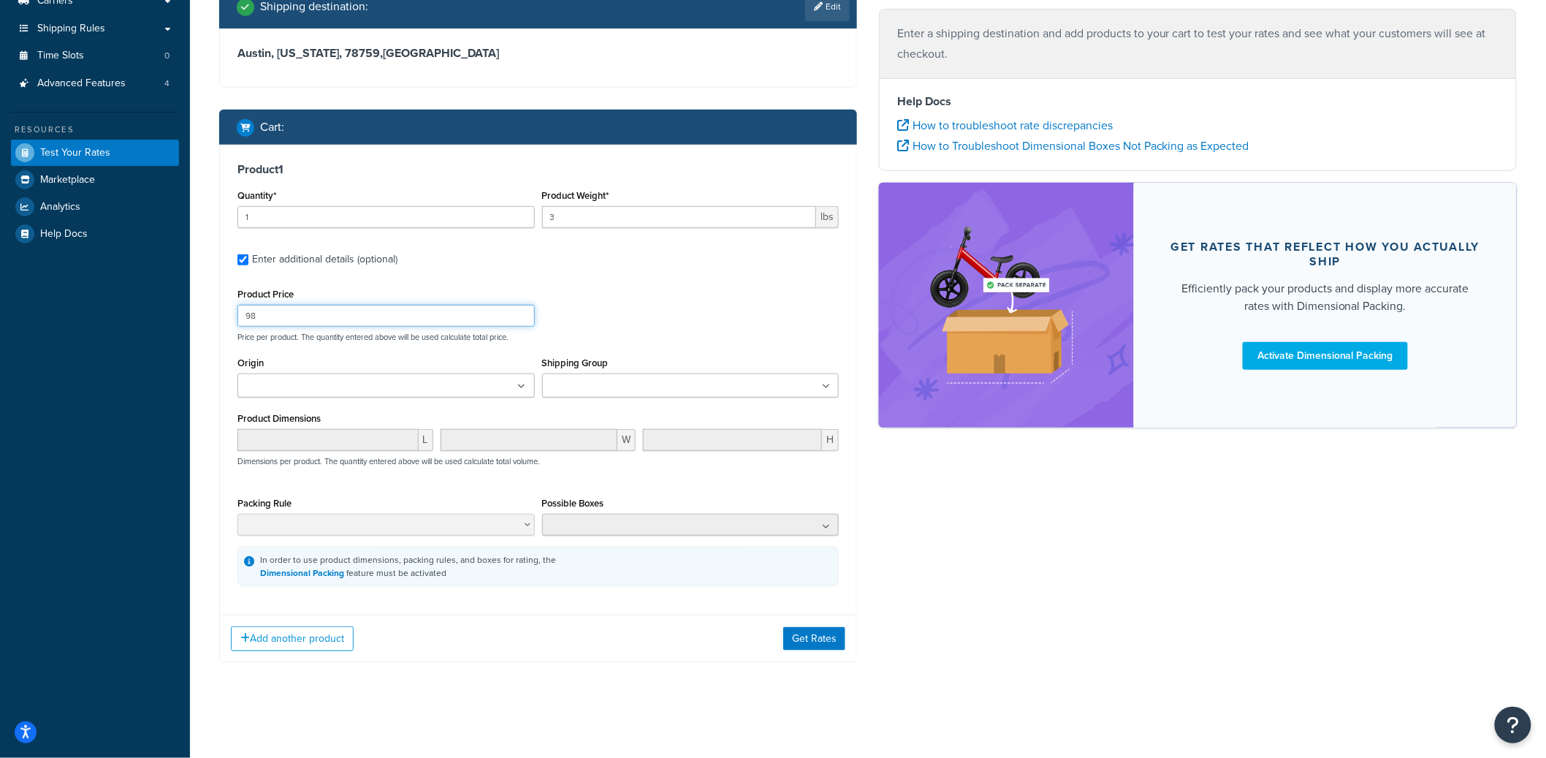
type input "98"
click at [804, 625] on div "Add another product Get Rates" at bounding box center [538, 639] width 637 height 48
click at [815, 635] on button "Get Rates" at bounding box center [814, 638] width 62 height 23
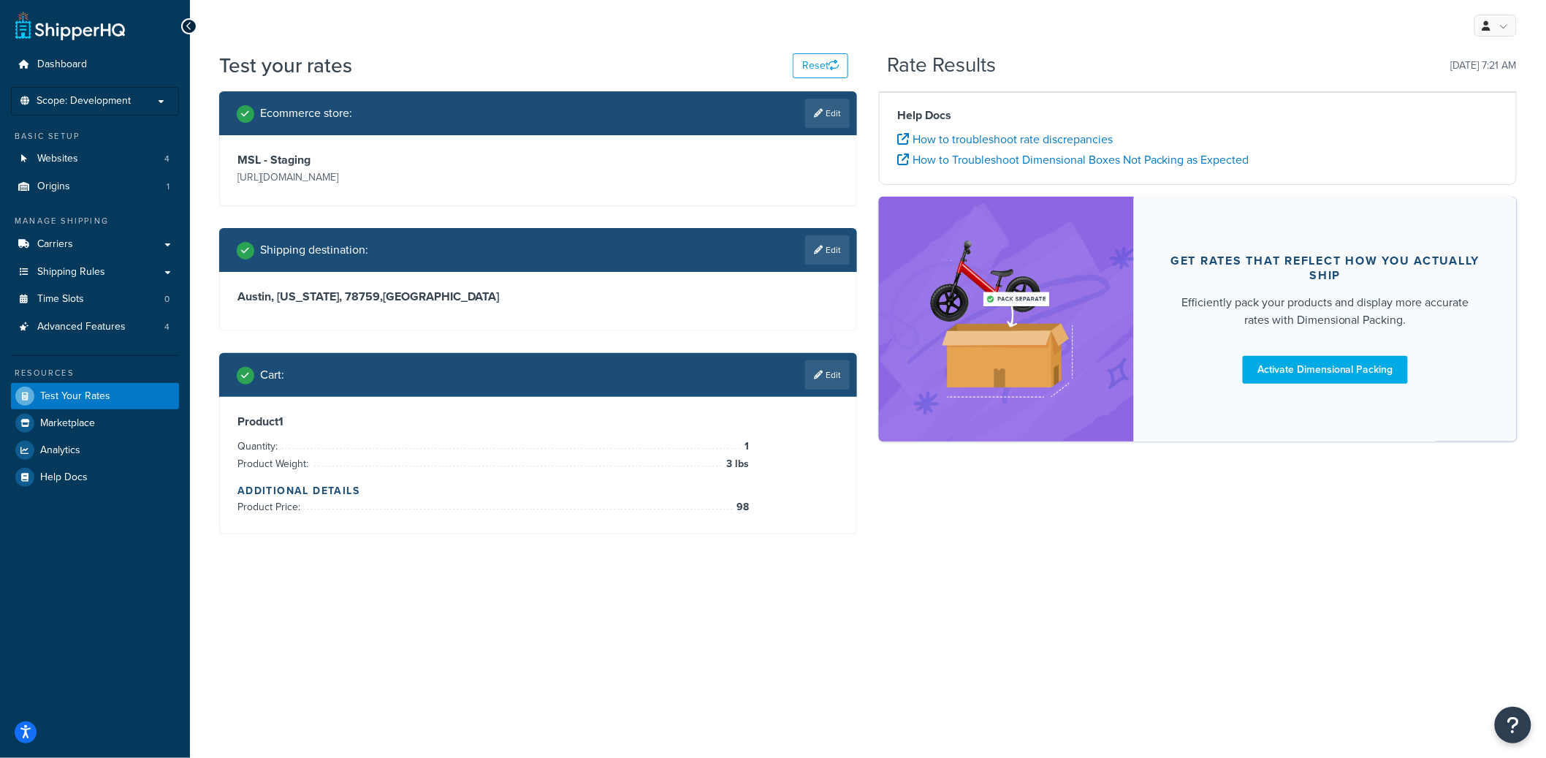
scroll to position [0, 0]
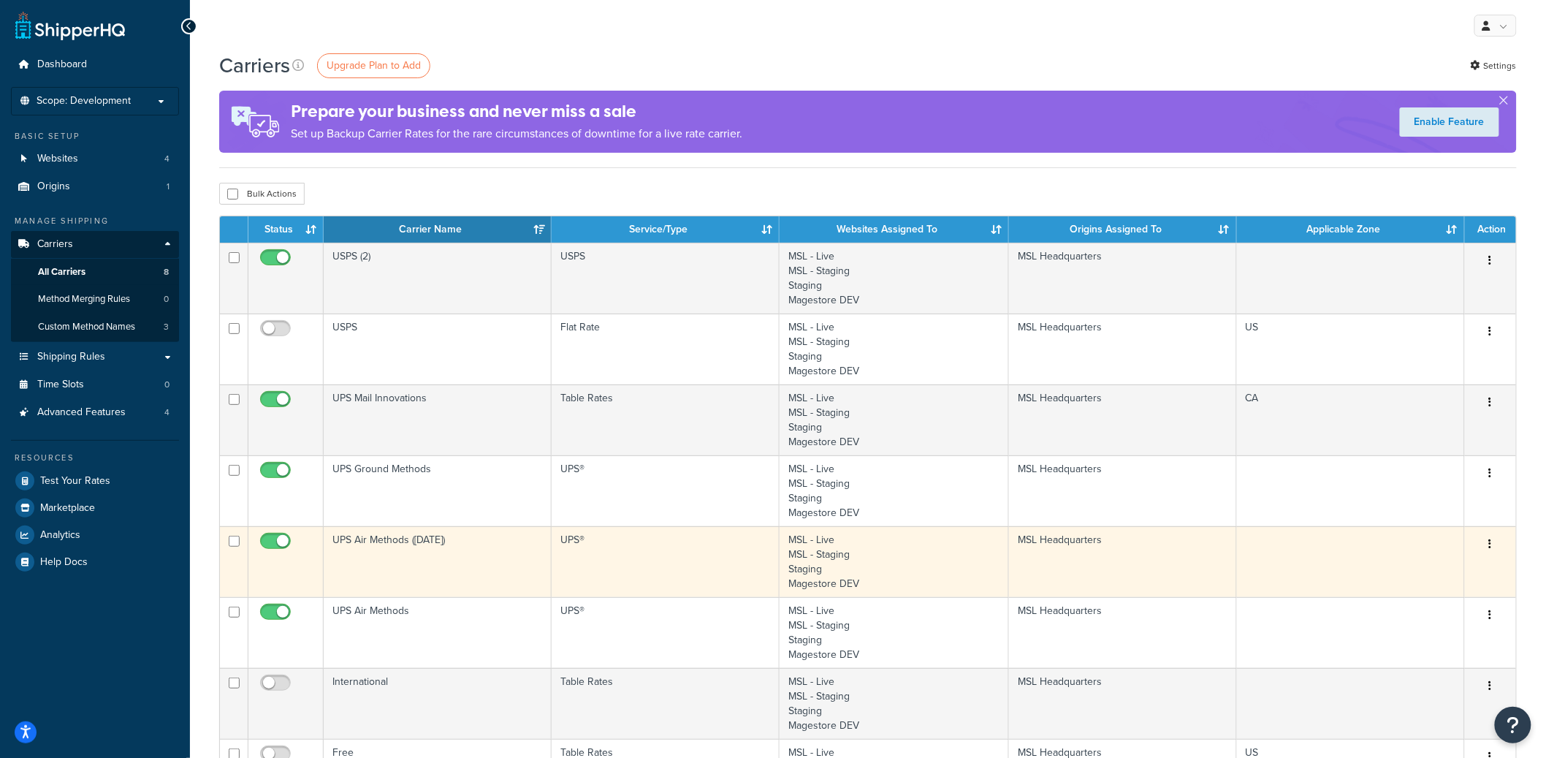
click at [432, 542] on td "UPS Air Methods ([DATE])" at bounding box center [438, 561] width 228 height 71
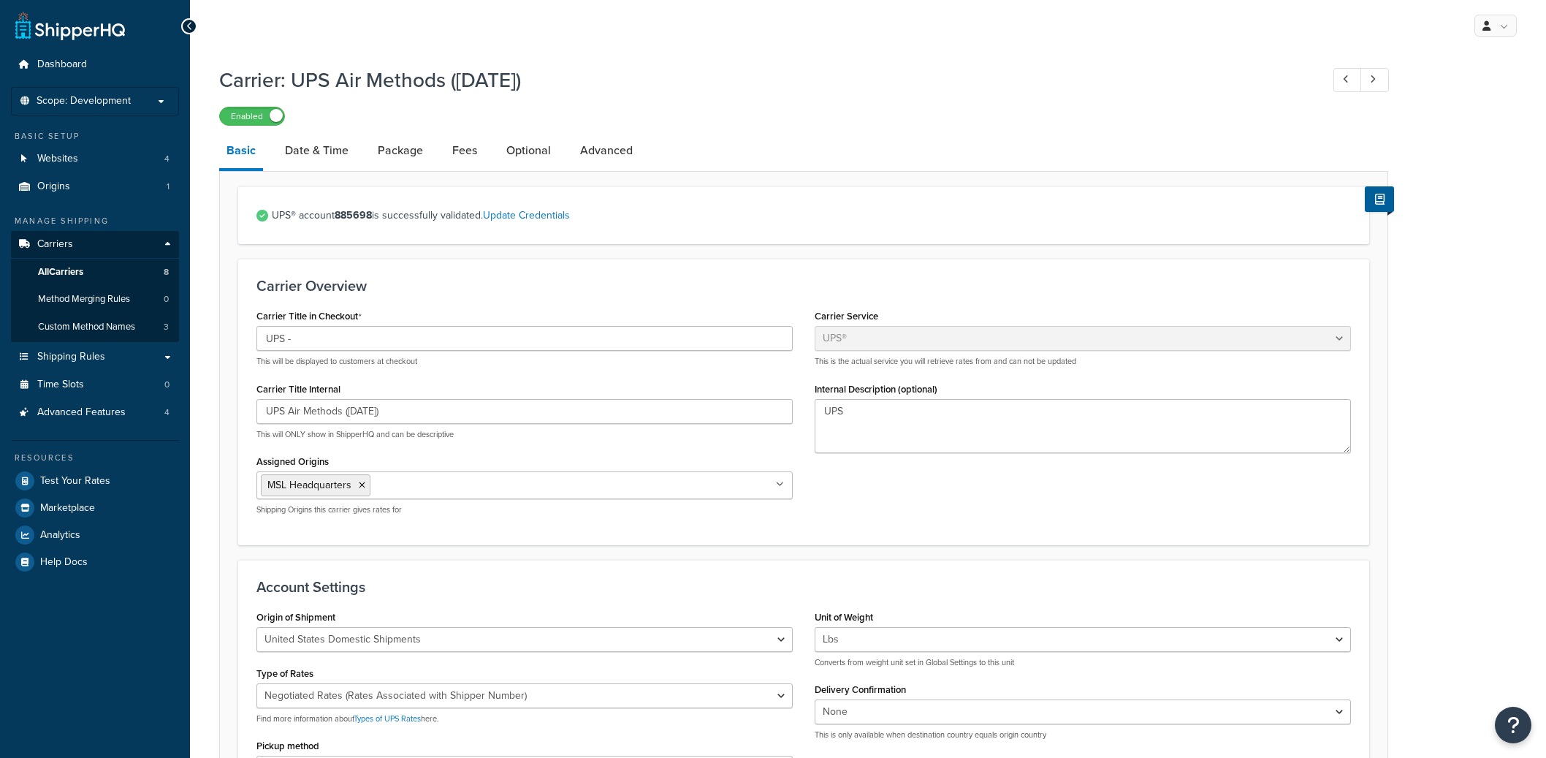
select select "ups"
click at [333, 140] on link "Date & Time" at bounding box center [317, 150] width 78 height 35
select select "yMd"
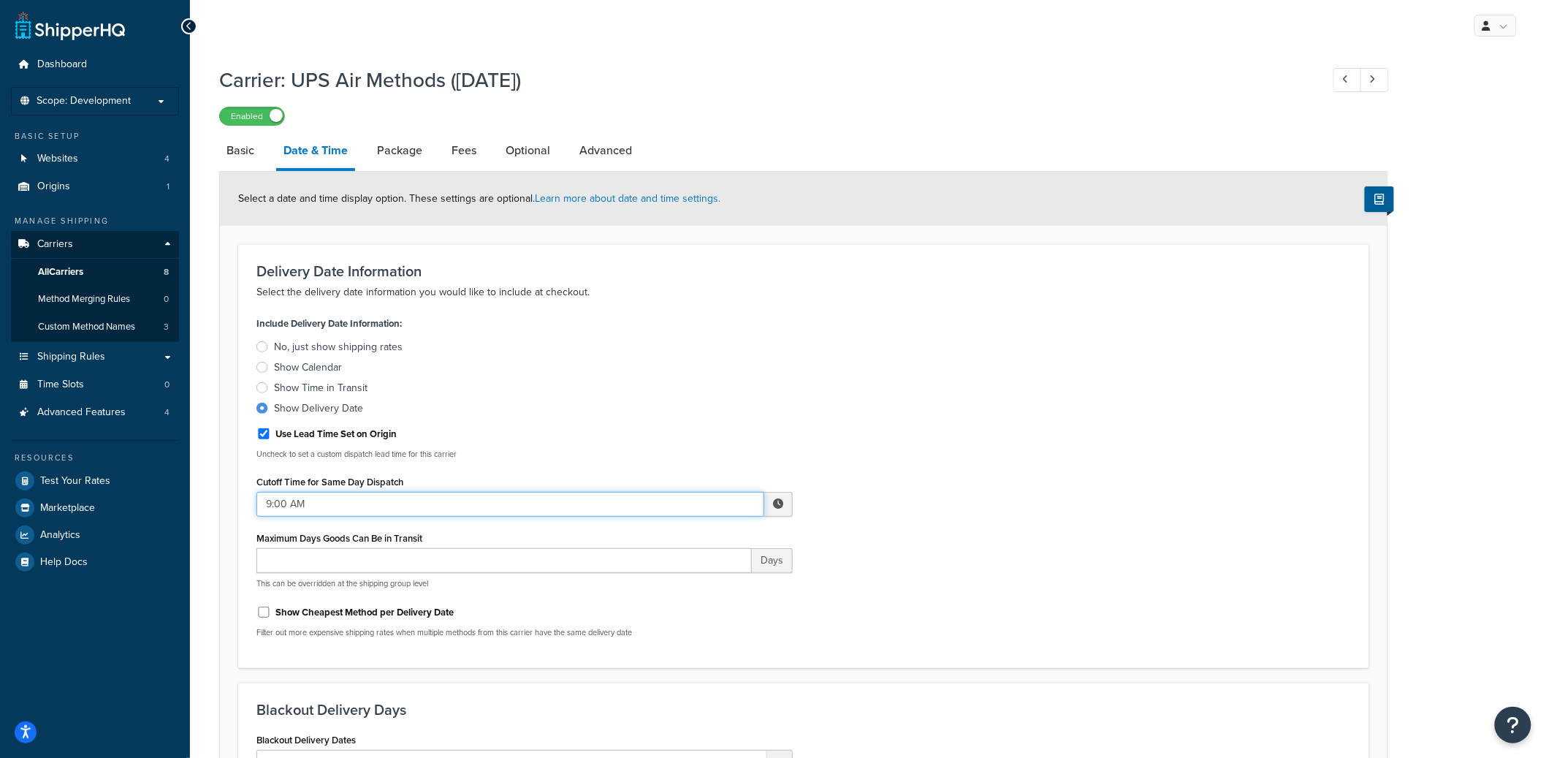
click at [710, 498] on input "9:00 AM" at bounding box center [511, 504] width 508 height 25
click at [675, 531] on span "▲" at bounding box center [670, 536] width 29 height 29
type input "12:00 PM"
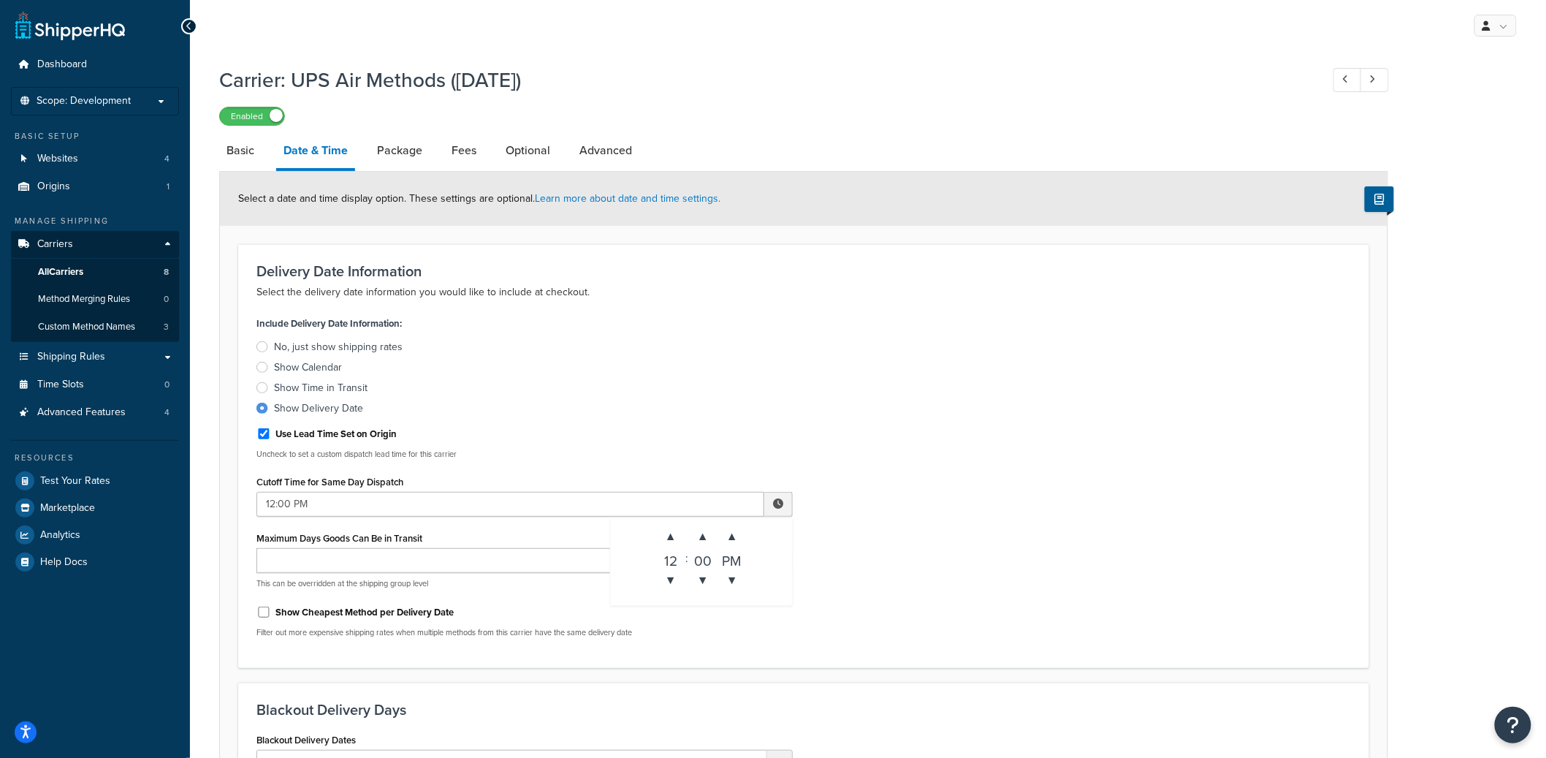
click at [851, 324] on div "Include Delivery Date Information: No, just show shipping rates Show Calendar S…" at bounding box center [804, 481] width 1117 height 336
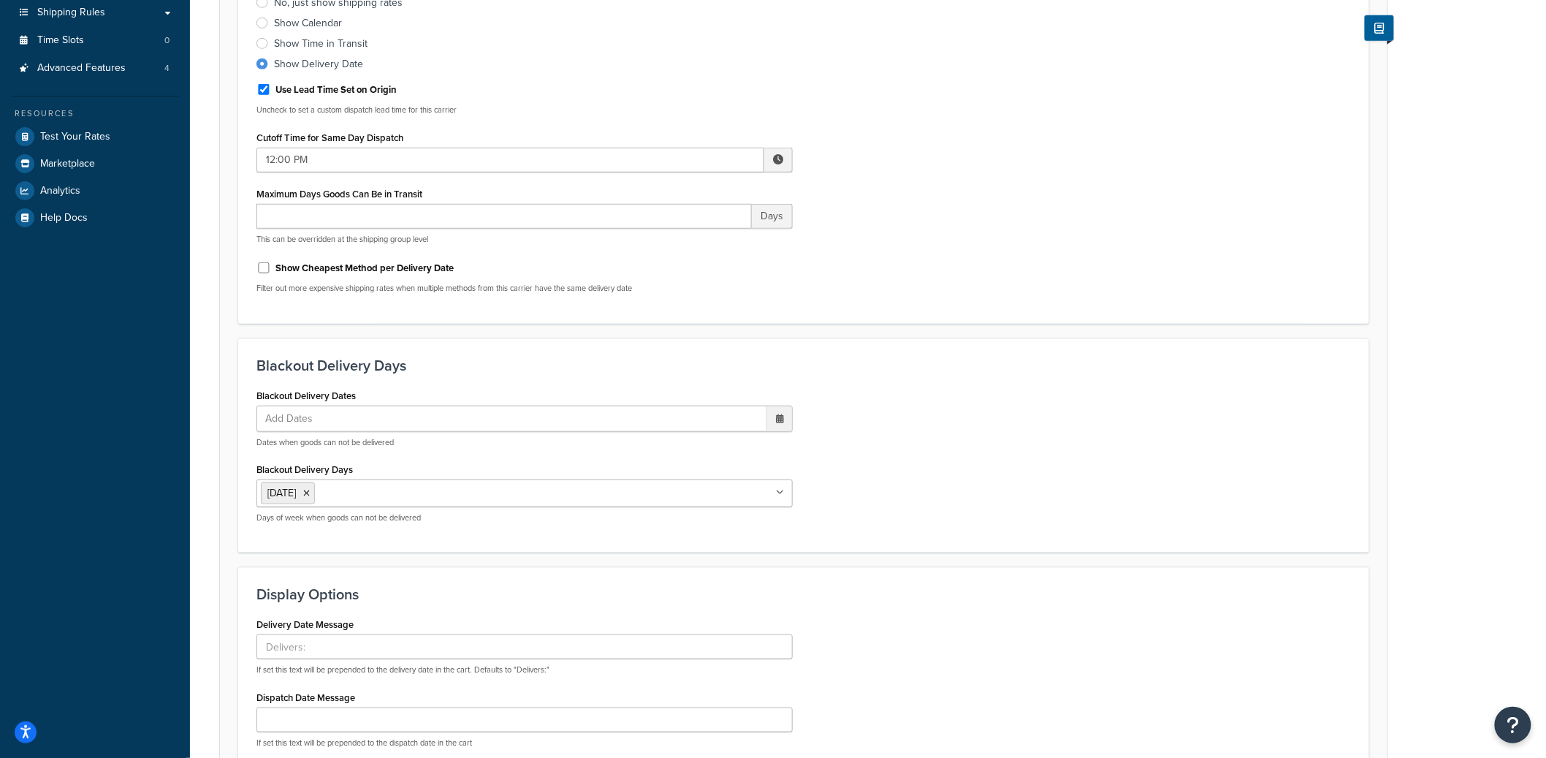
scroll to position [570, 0]
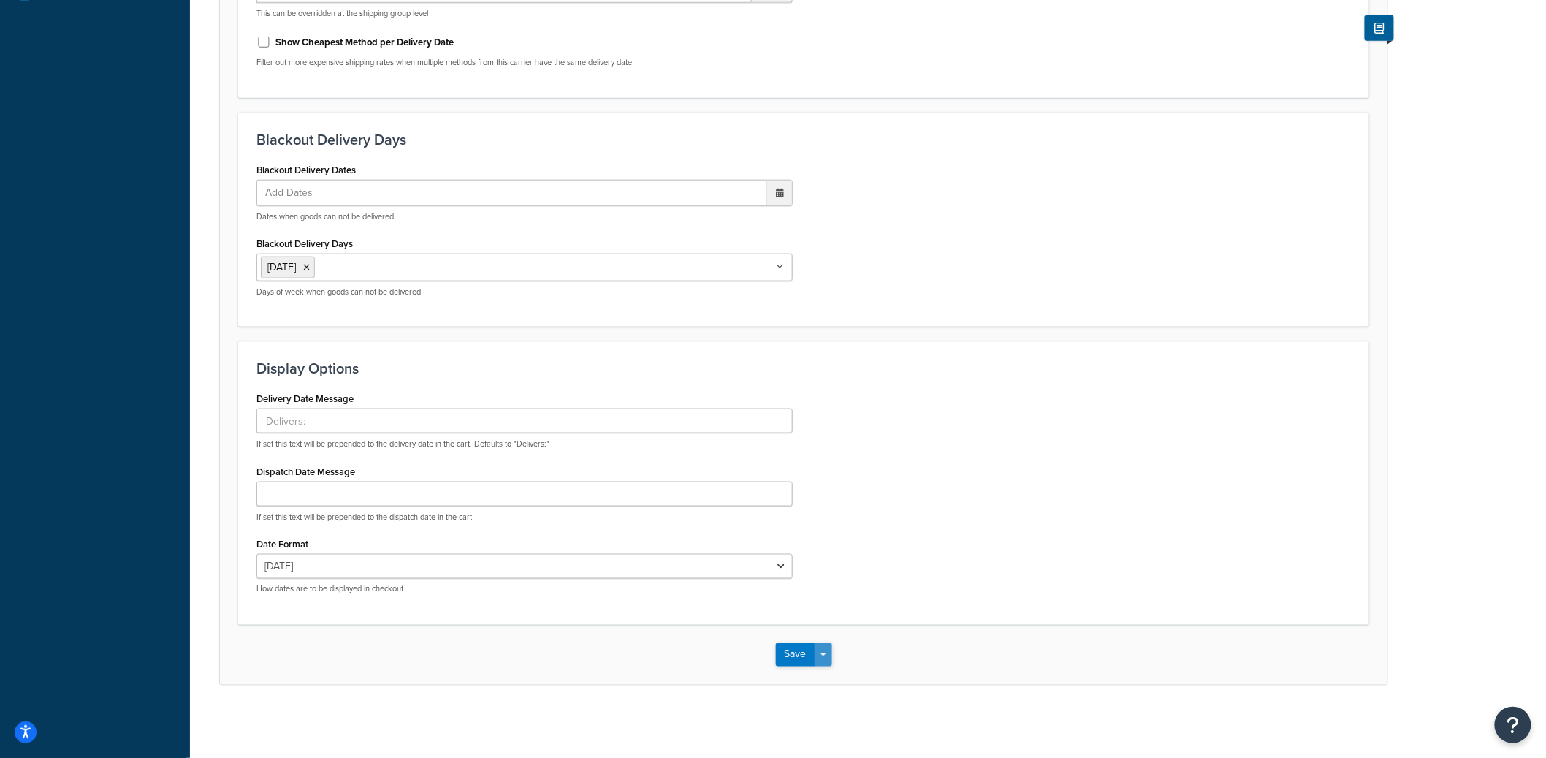
click at [821, 649] on button "Save Dropdown" at bounding box center [824, 654] width 18 height 23
click at [824, 667] on button "Save and Edit" at bounding box center [829, 682] width 107 height 31
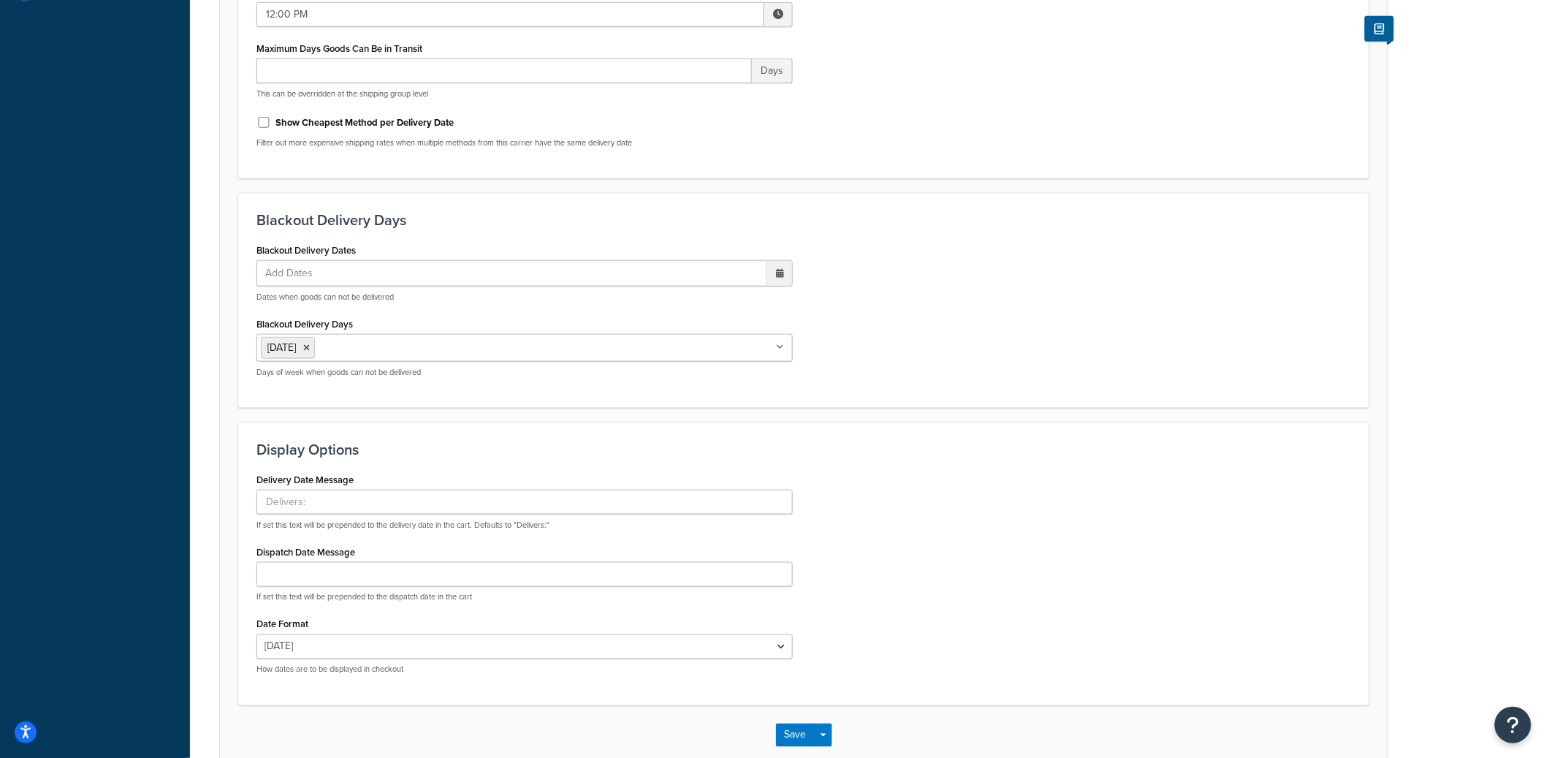
scroll to position [0, 0]
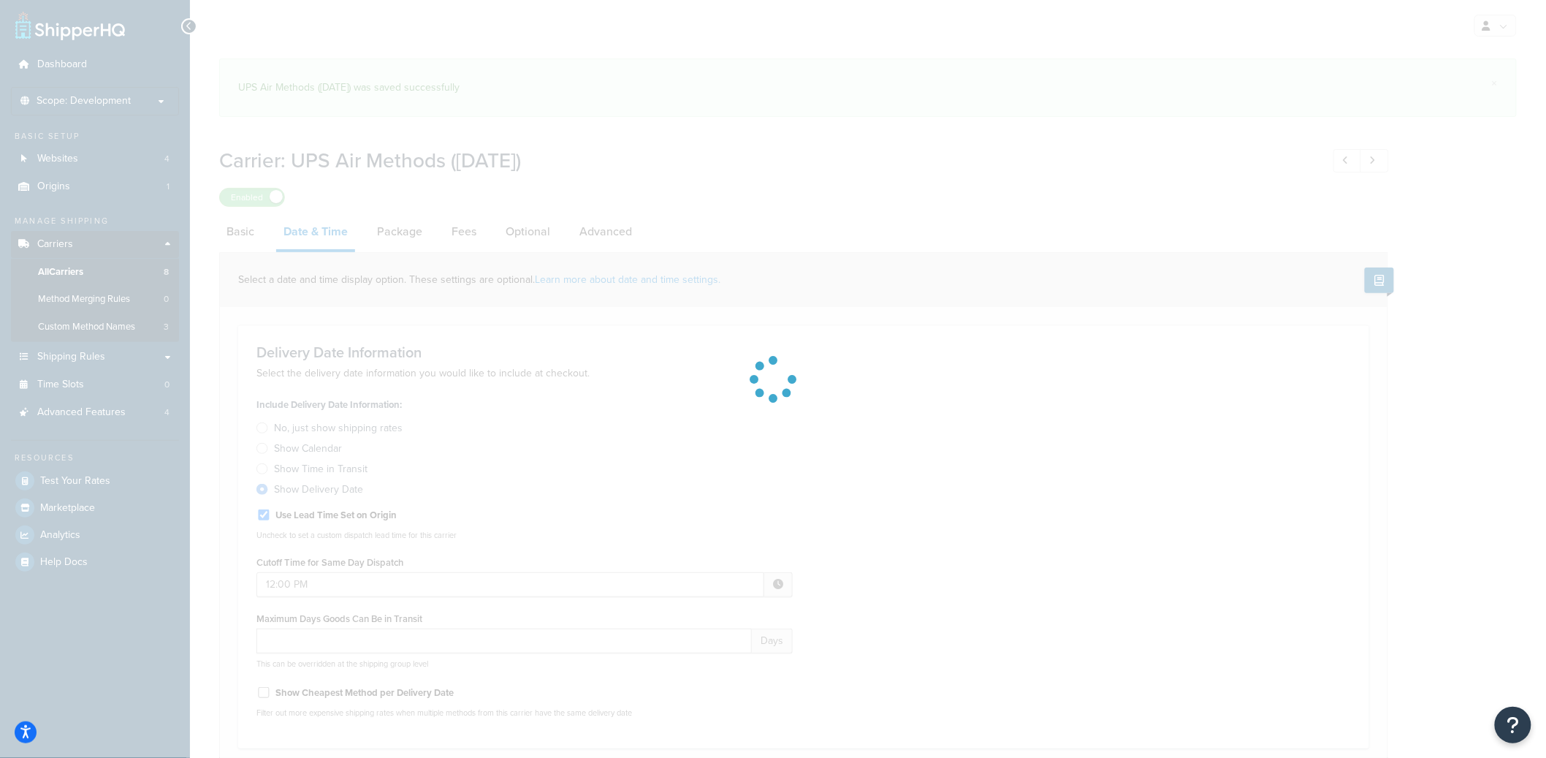
select select "yMd"
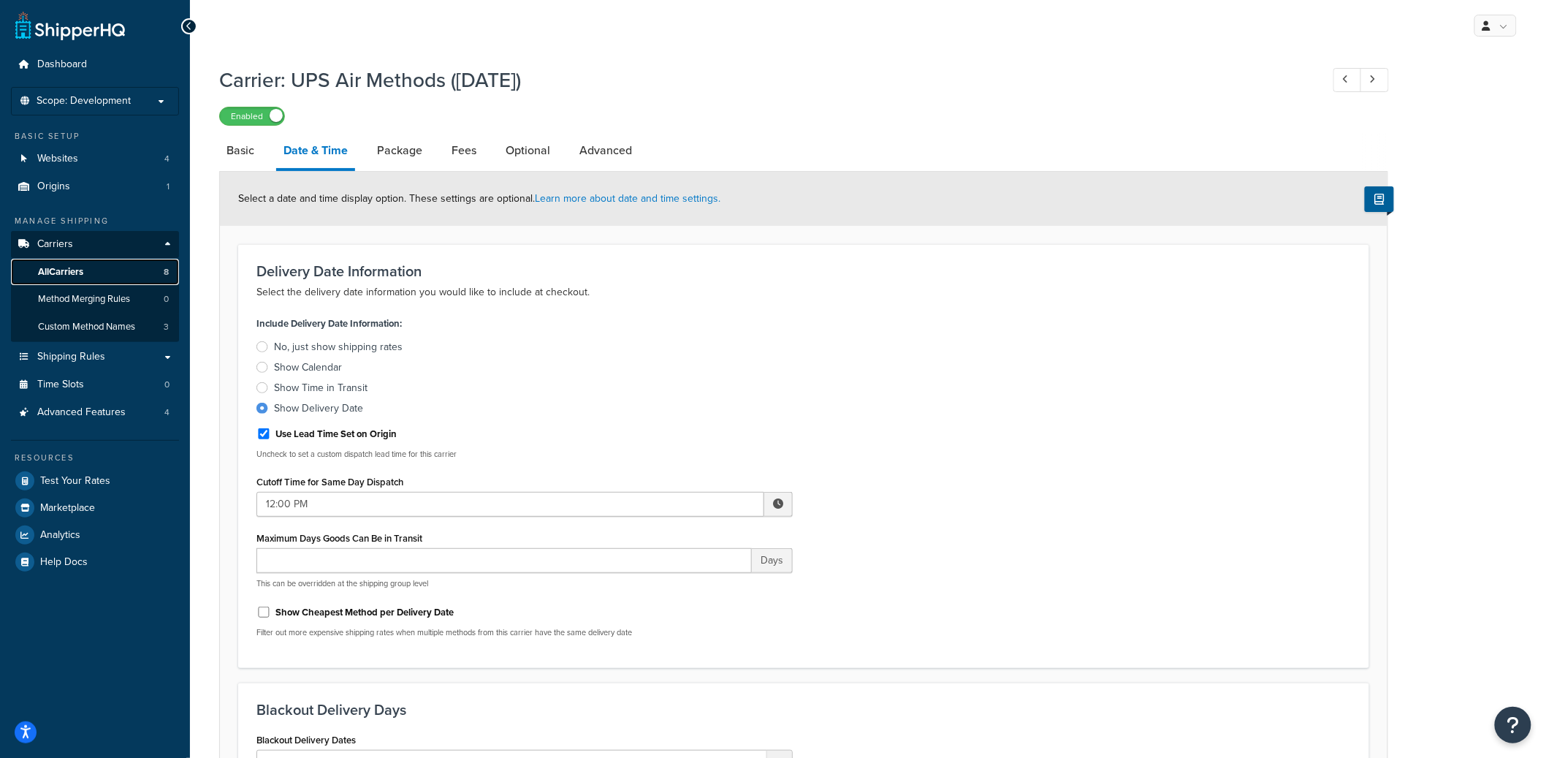
click at [88, 272] on link "All Carriers 8" at bounding box center [95, 272] width 168 height 27
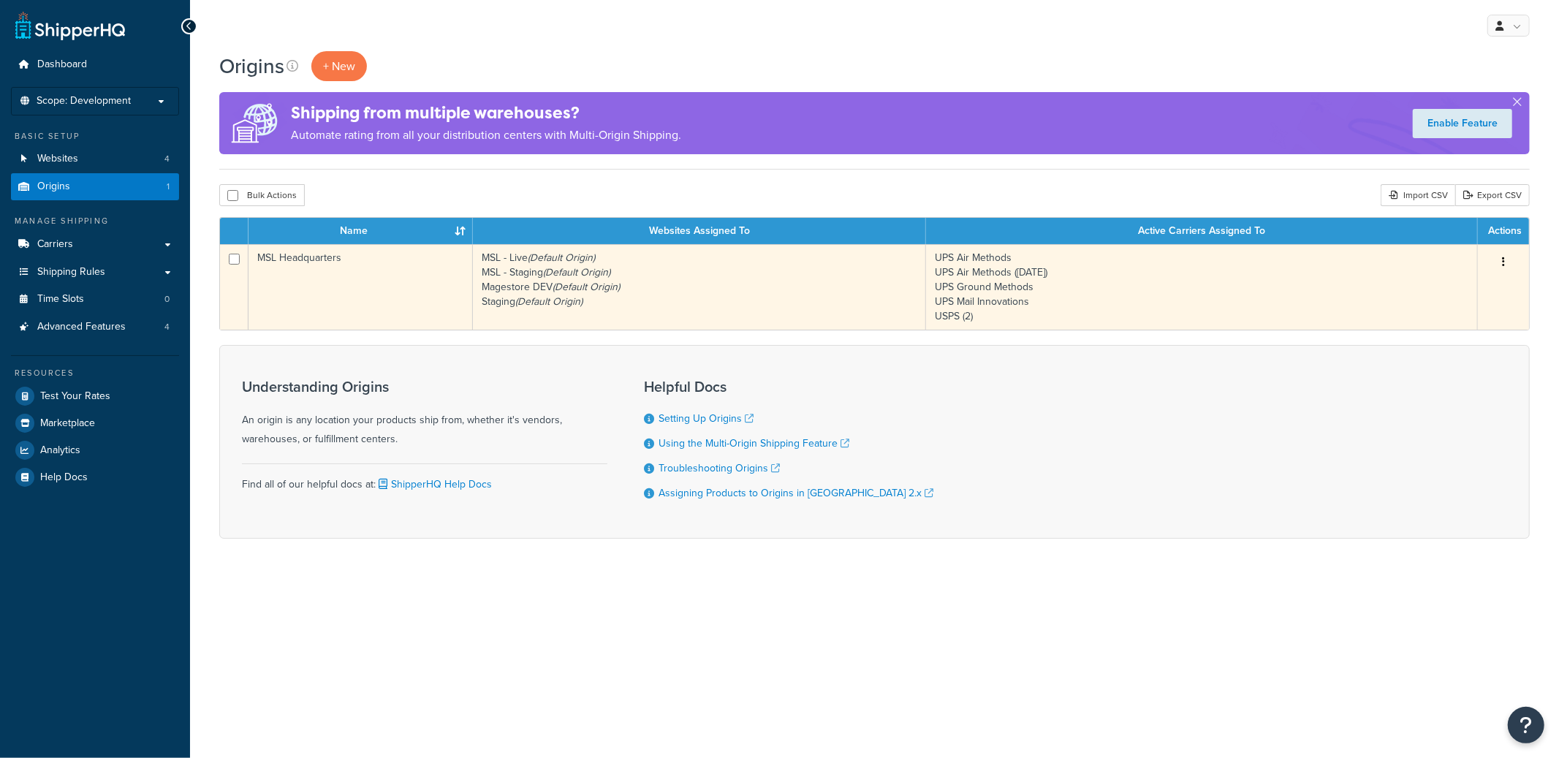
click at [419, 270] on td "MSL Headquarters" at bounding box center [360, 287] width 224 height 86
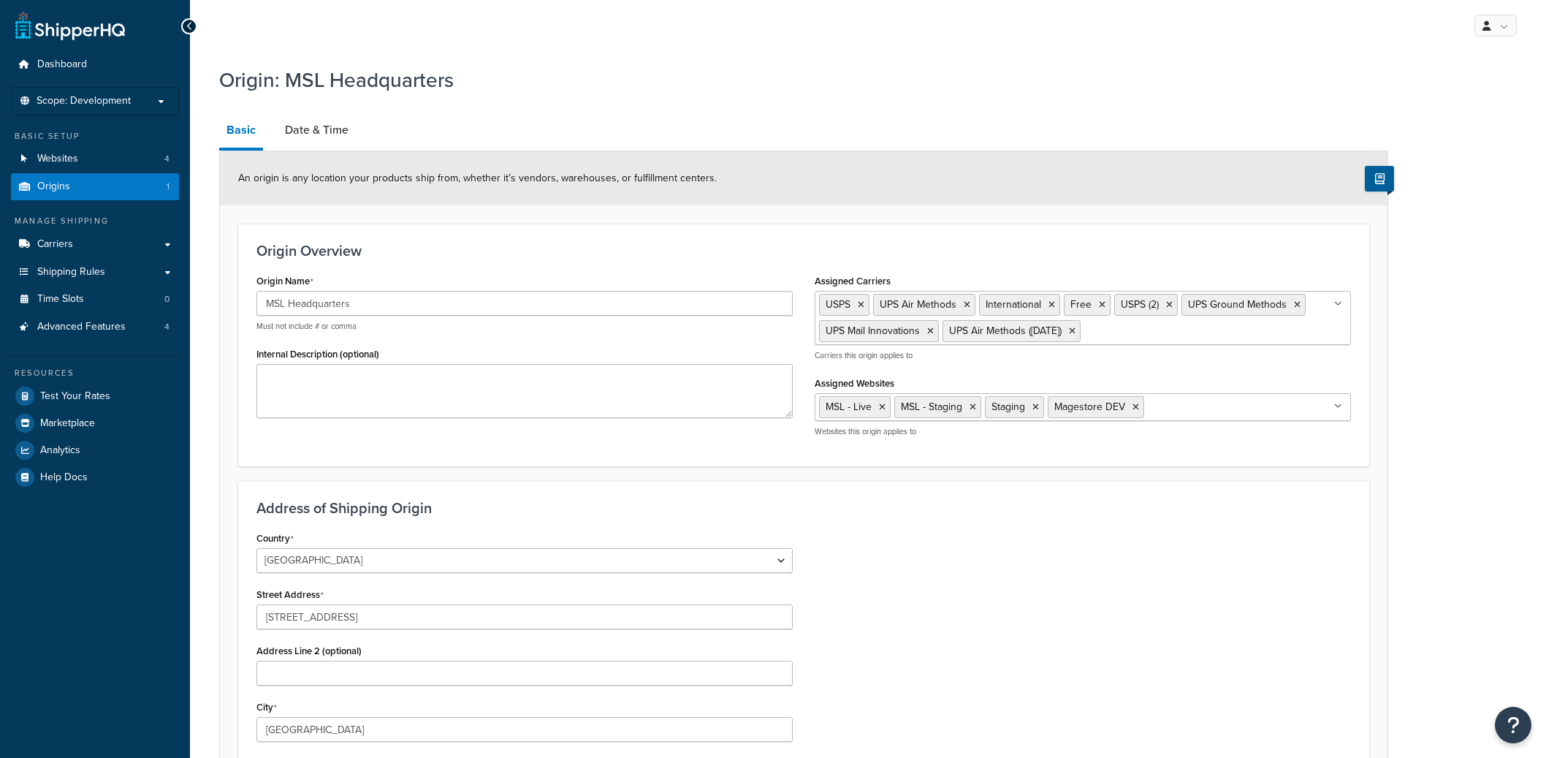
select select "5"
click at [328, 145] on link "Date & Time" at bounding box center [317, 130] width 78 height 35
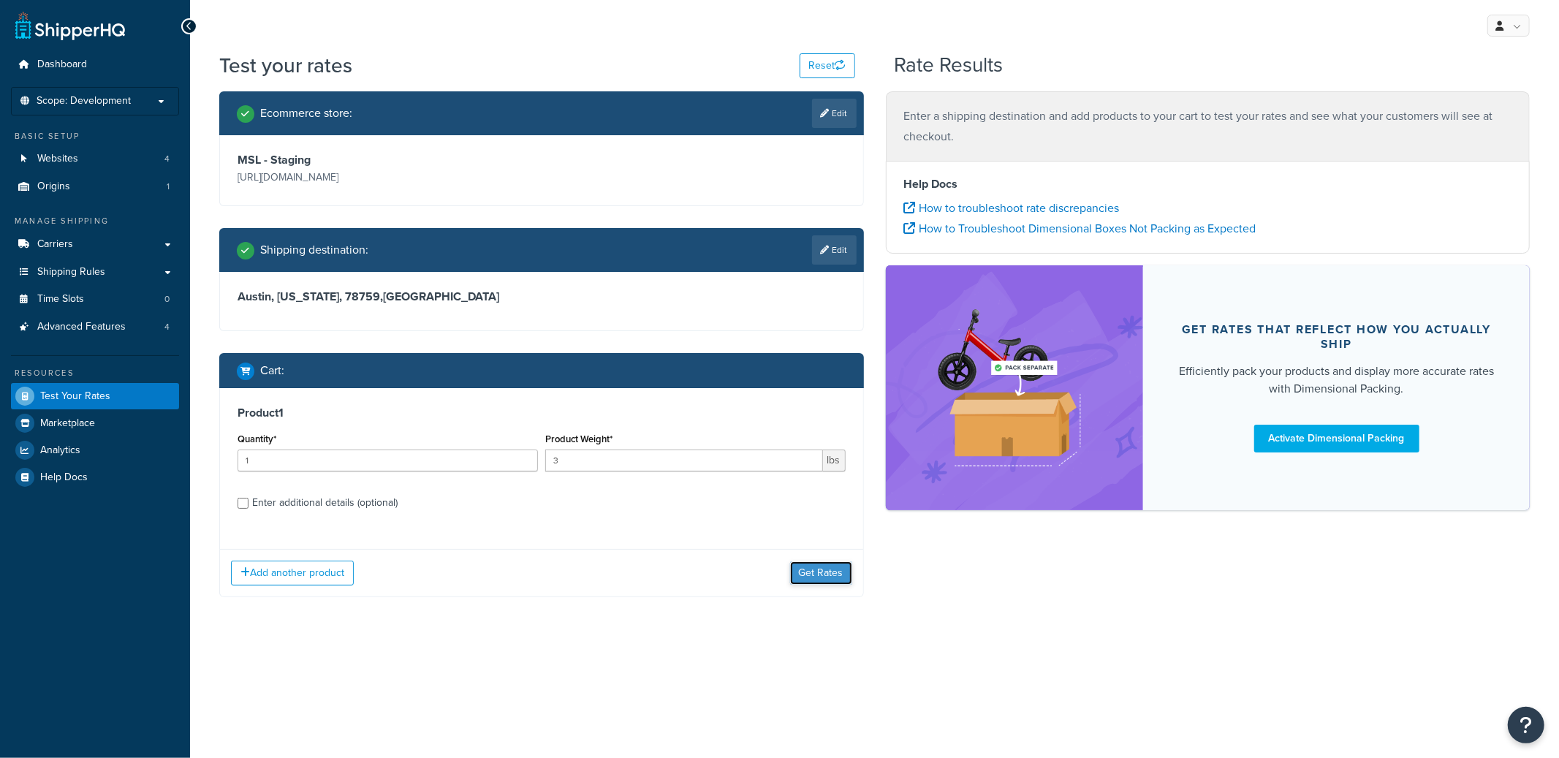
click at [825, 561] on button "Get Rates" at bounding box center [821, 572] width 62 height 23
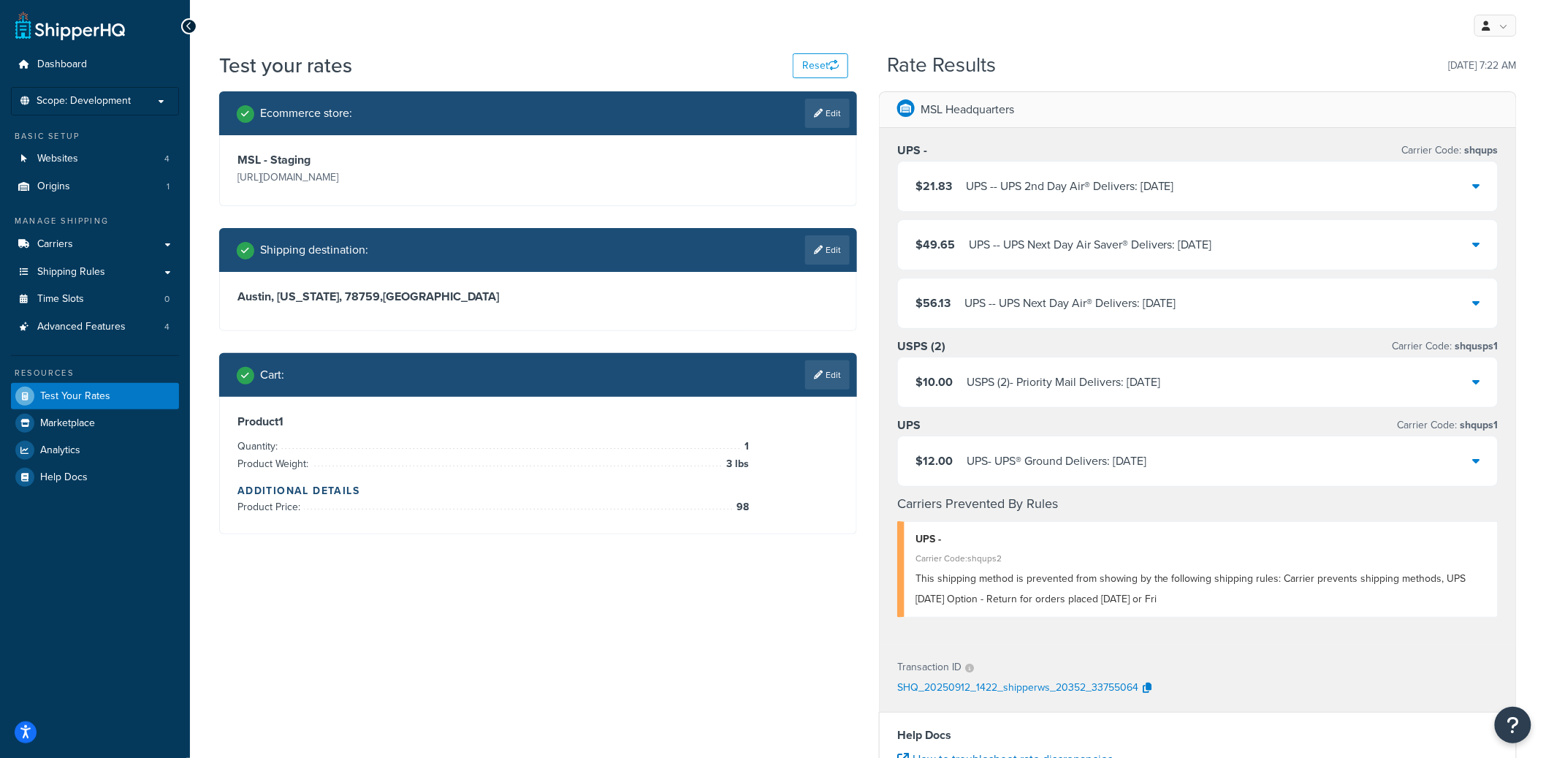
click at [1115, 311] on div "UPS - - UPS Next Day Air® Delivers: [DATE]" at bounding box center [1071, 303] width 212 height 20
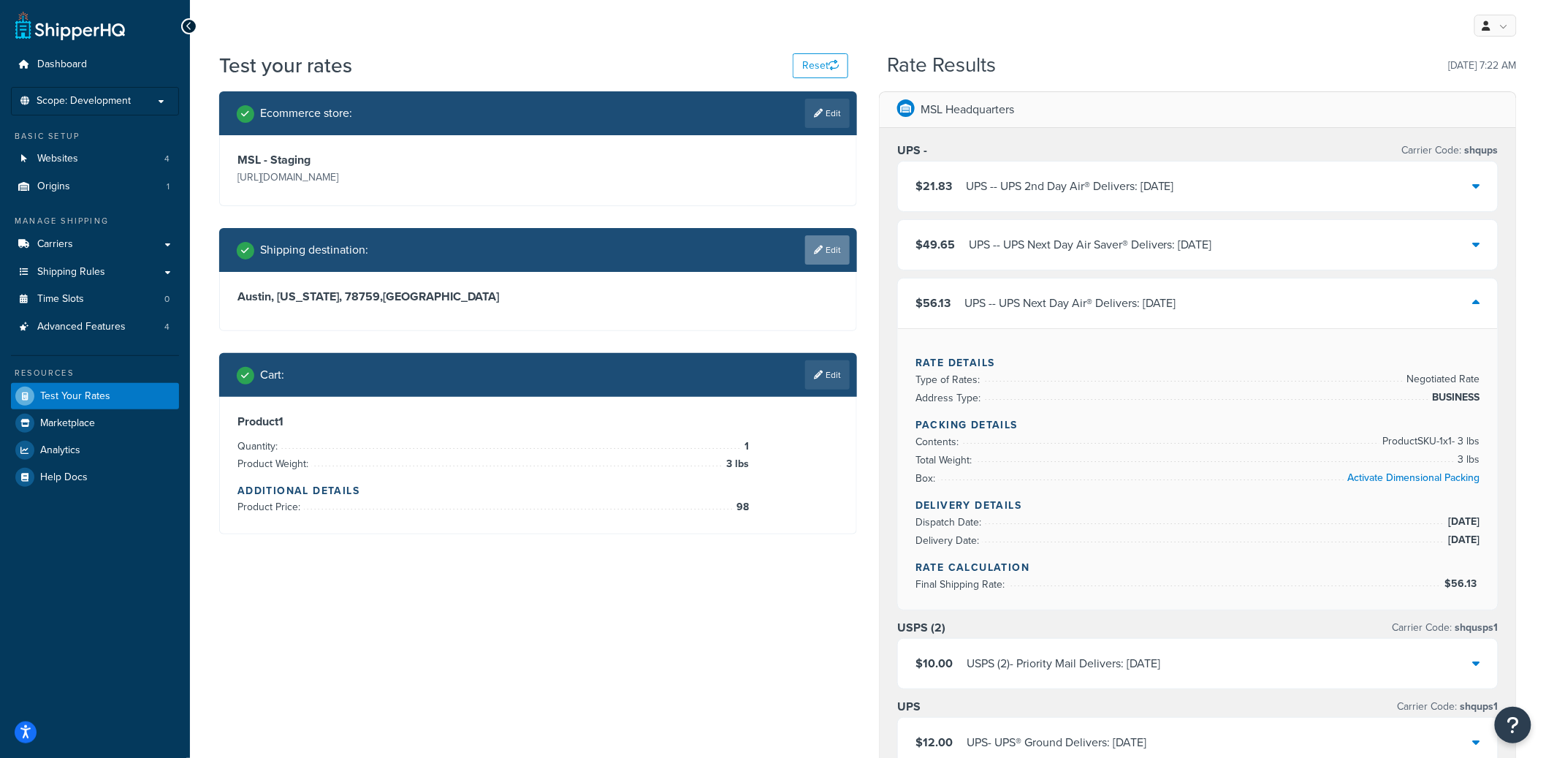
click at [812, 251] on link "Edit" at bounding box center [827, 249] width 45 height 29
select select "TX"
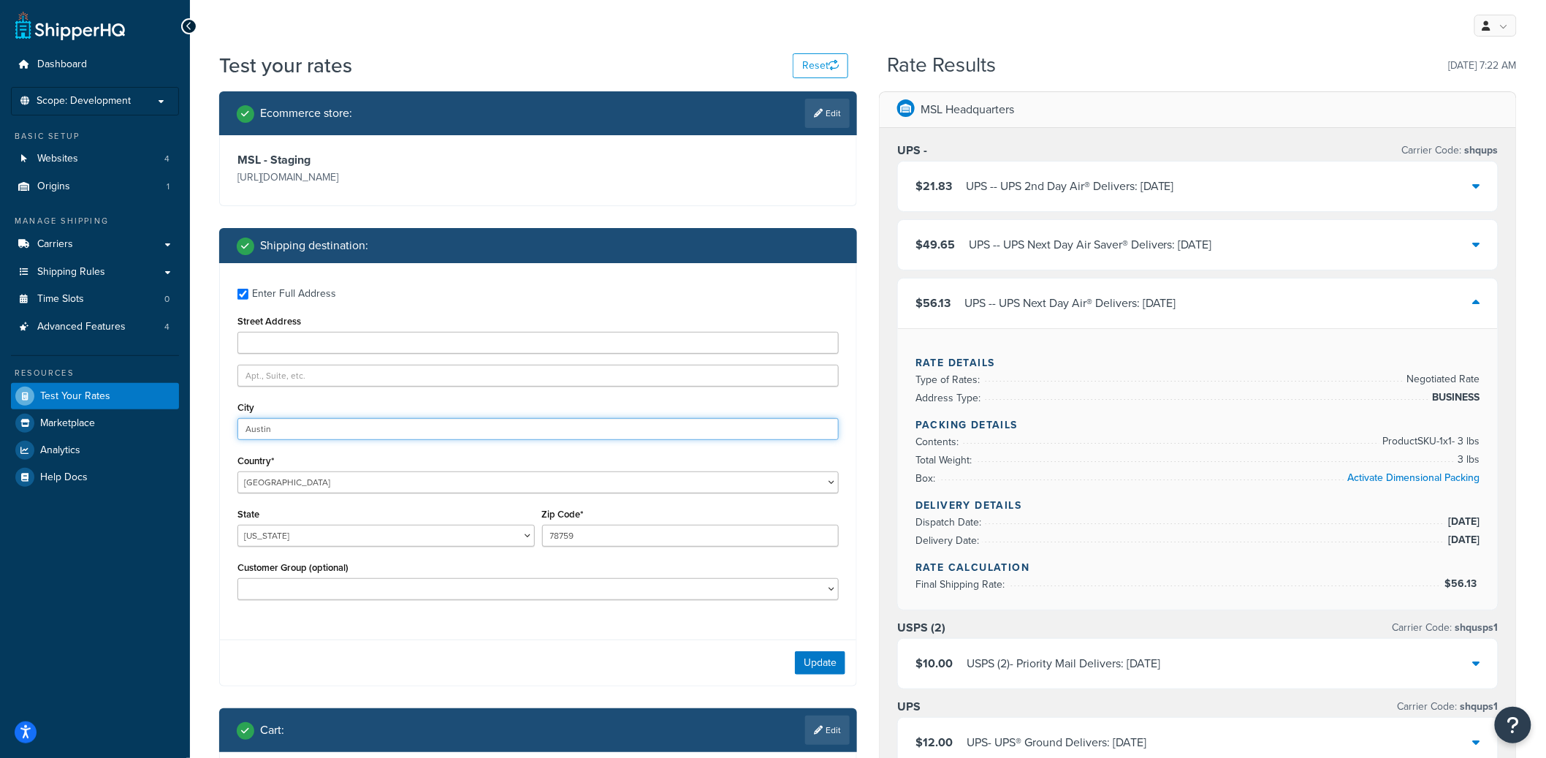
click at [290, 432] on input "Austin" at bounding box center [538, 429] width 601 height 22
type input "Chicago"
select select "IL"
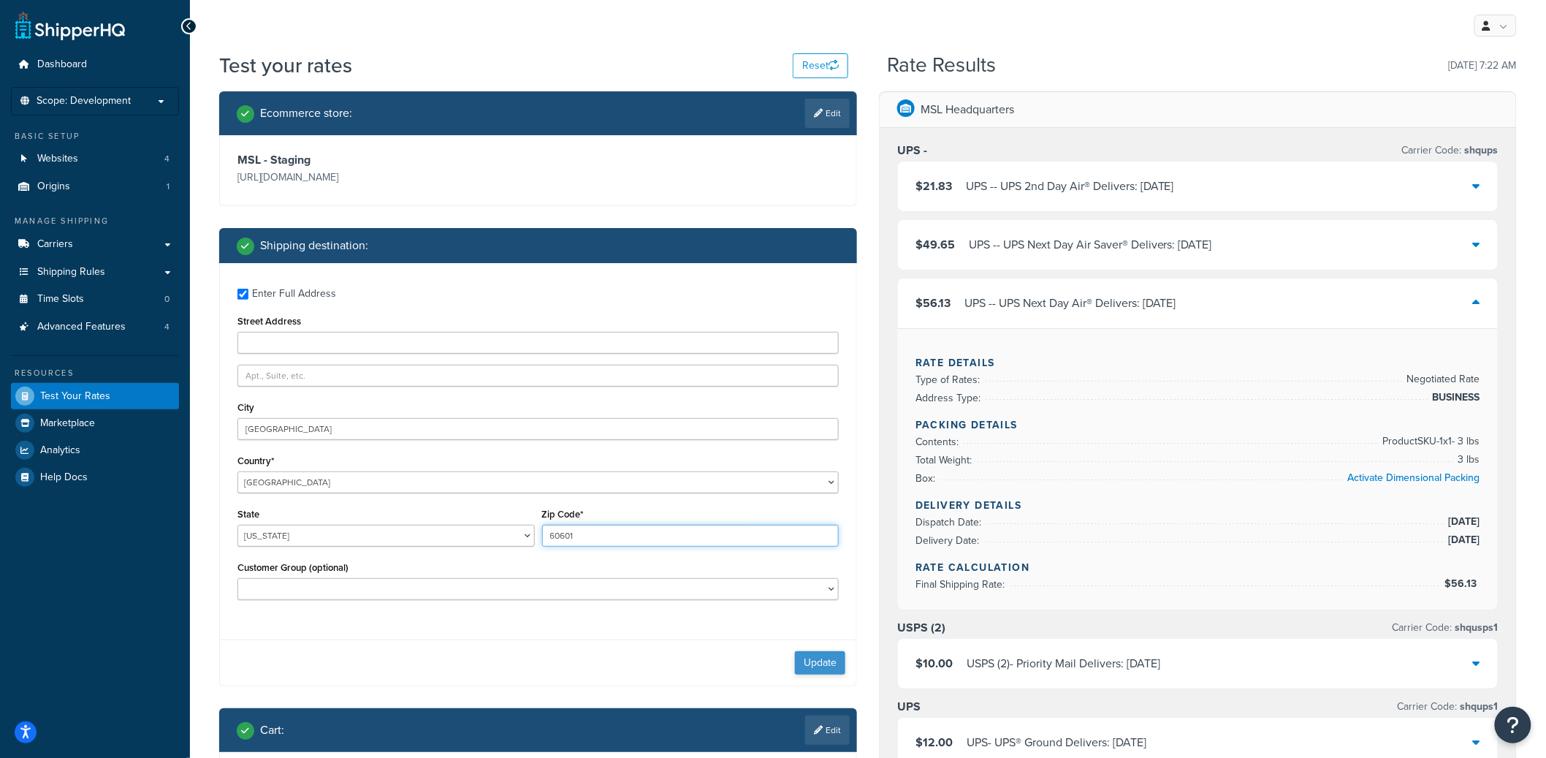
type input "60601"
click at [822, 664] on button "Update" at bounding box center [820, 662] width 50 height 23
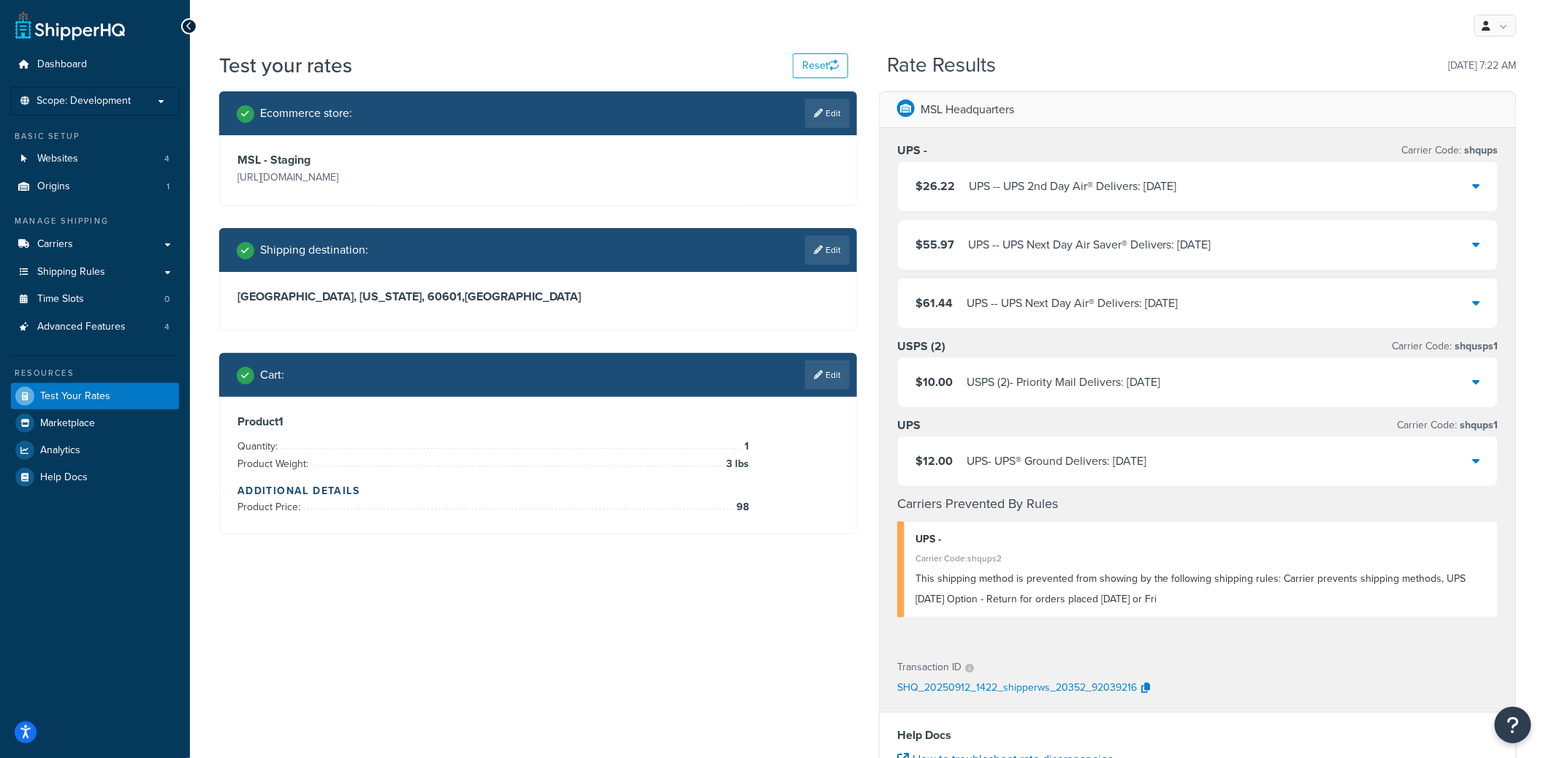
click at [1089, 298] on div "UPS - - UPS Next Day Air® Delivers: 9/13/2025" at bounding box center [1073, 303] width 212 height 20
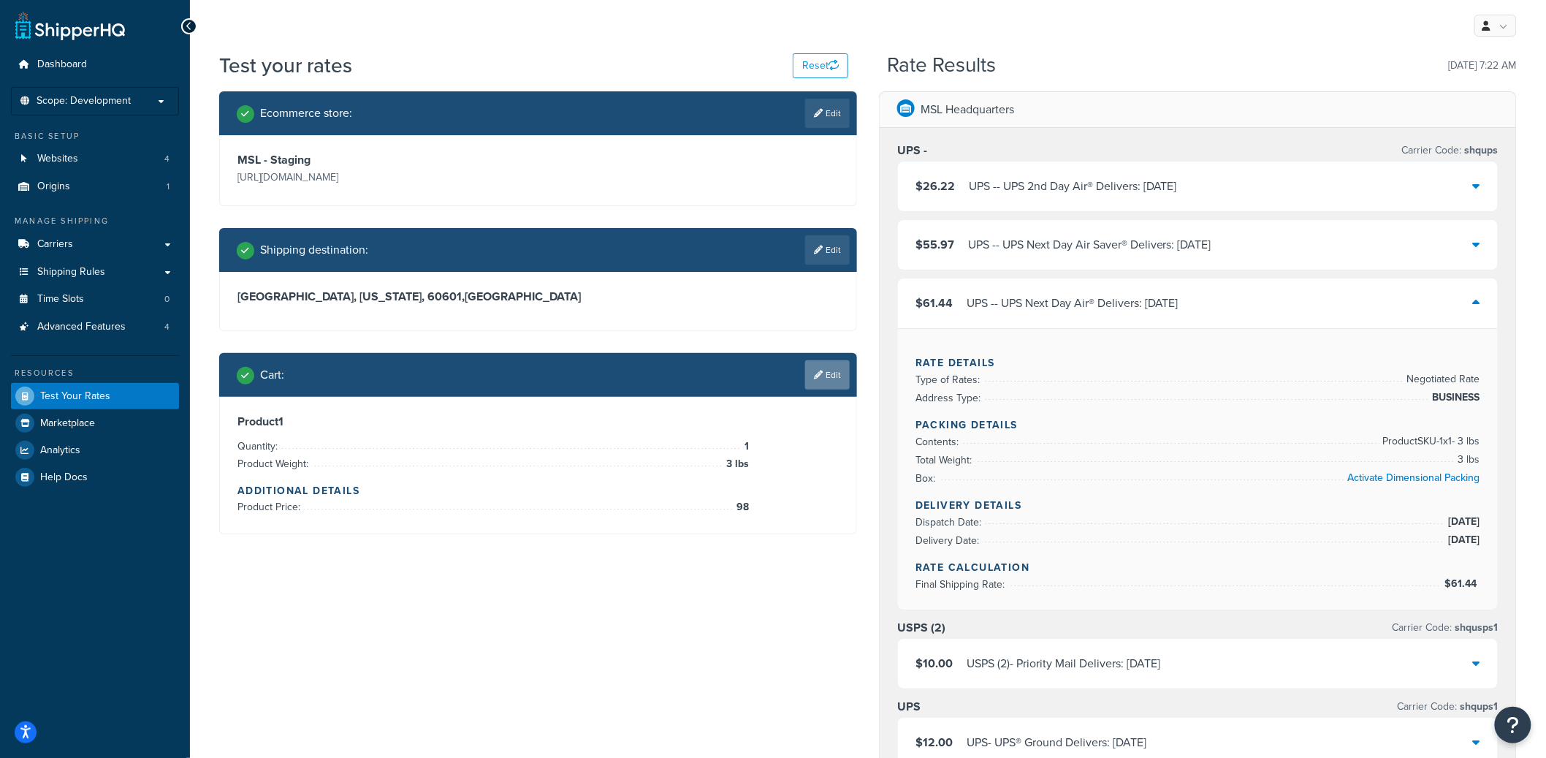
click at [807, 374] on link "Edit" at bounding box center [827, 374] width 45 height 29
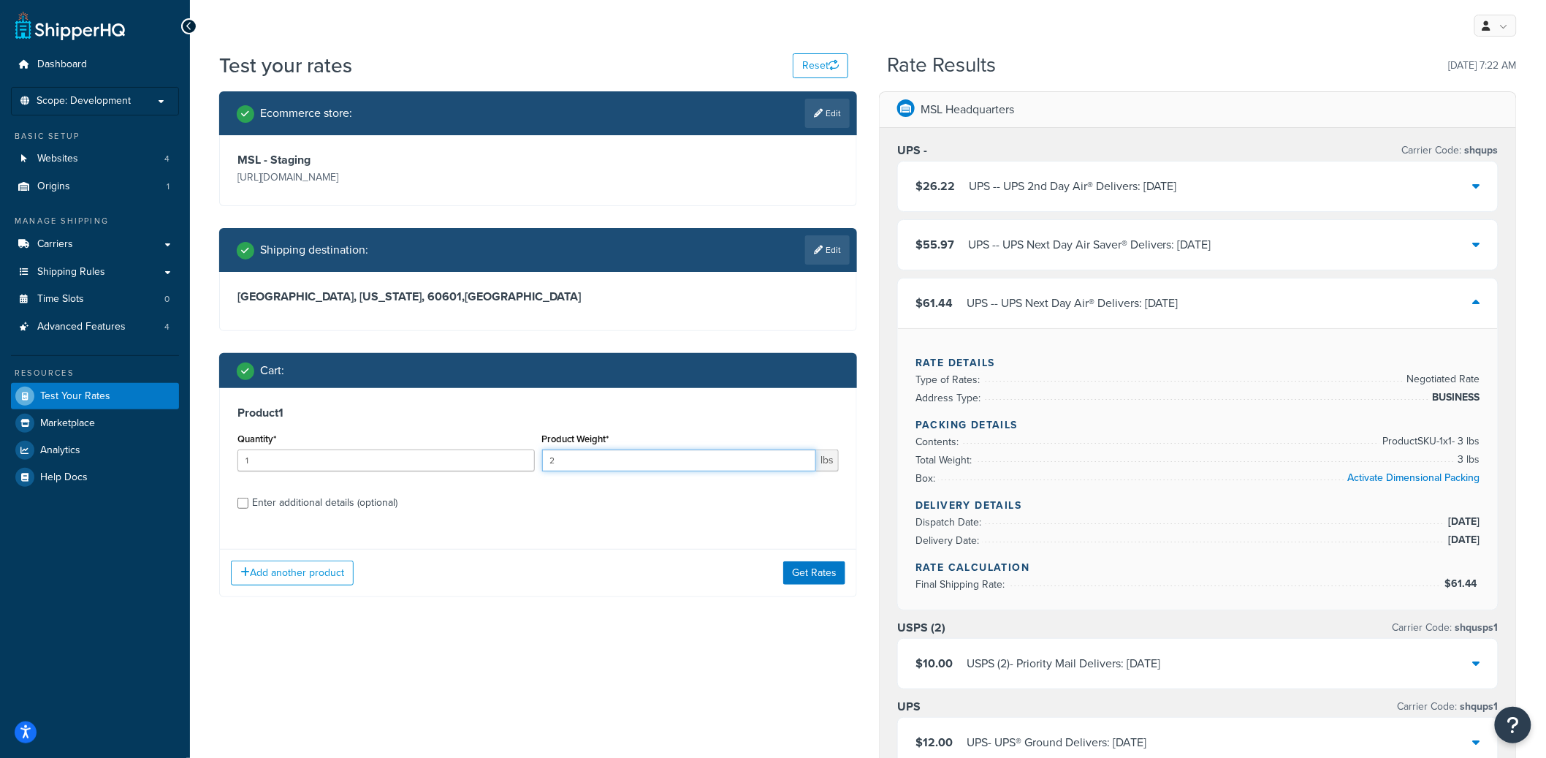
type input "2"
click at [798, 464] on input "2" at bounding box center [679, 460] width 275 height 22
click at [810, 563] on button "Get Rates" at bounding box center [814, 572] width 62 height 23
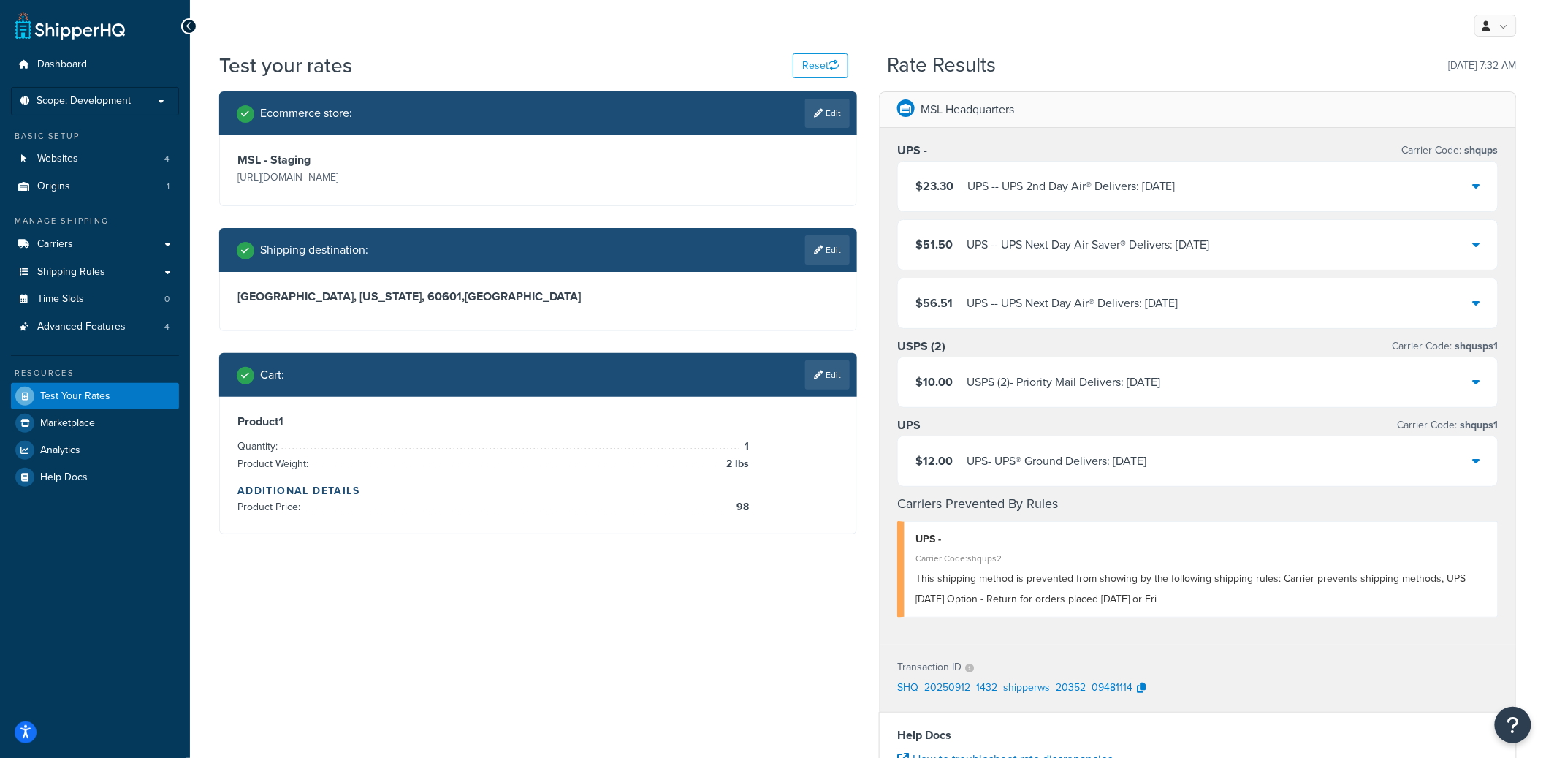
click at [1212, 305] on div "$56.51 UPS - - UPS Next Day Air® Delivers: 9/13/2025" at bounding box center [1198, 303] width 600 height 50
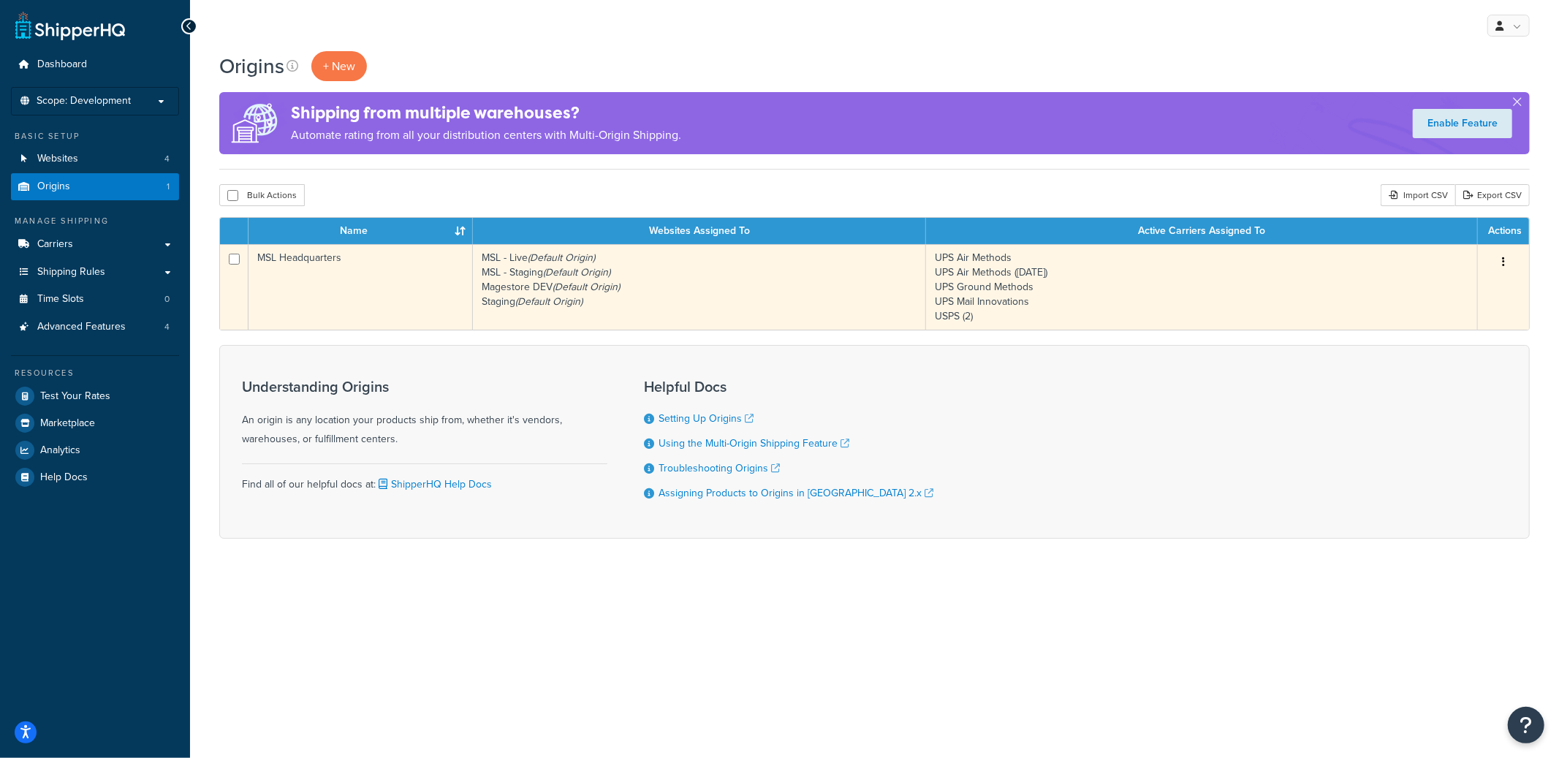
click at [419, 281] on td "MSL Headquarters" at bounding box center [360, 287] width 224 height 86
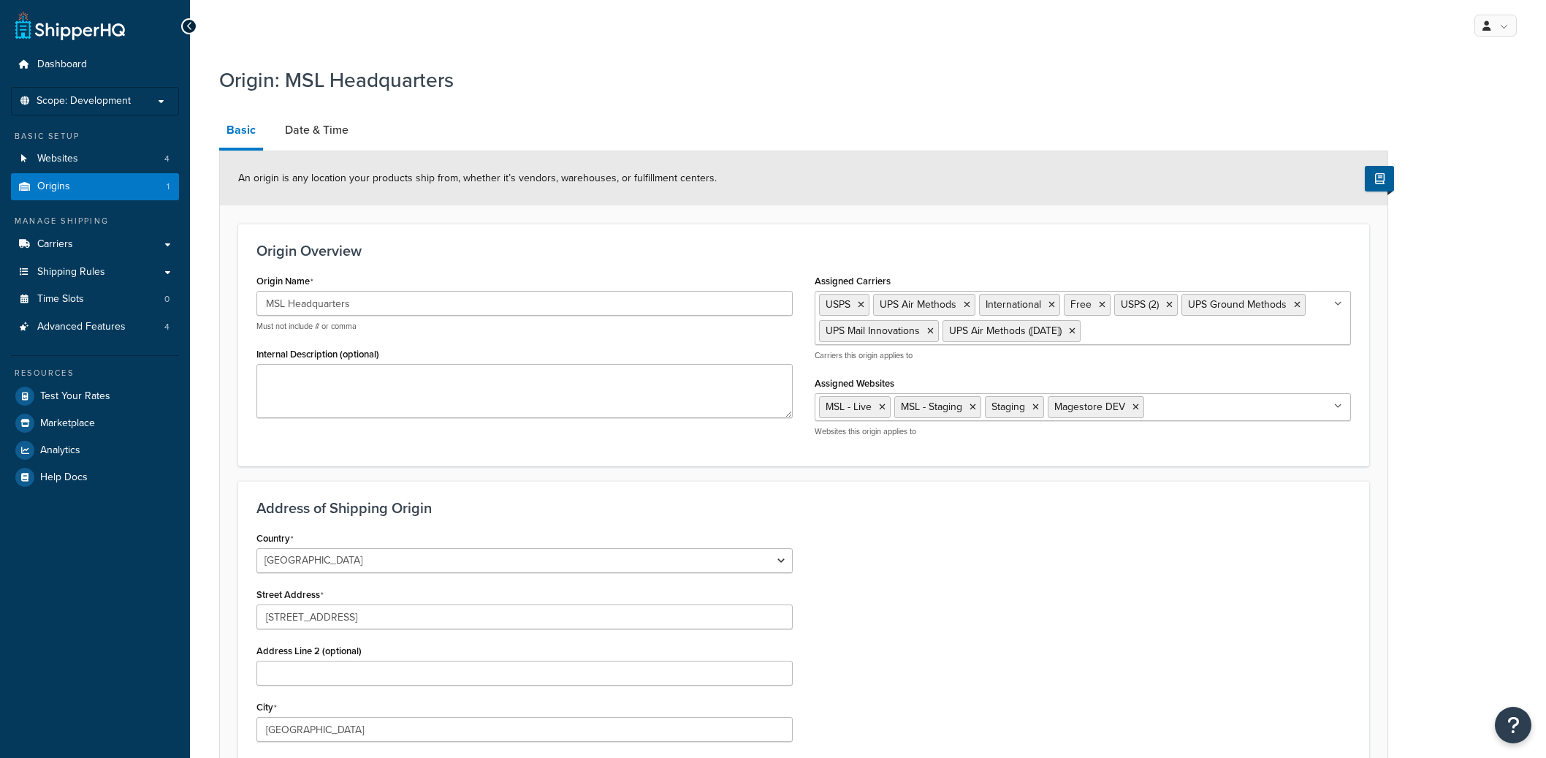
select select "5"
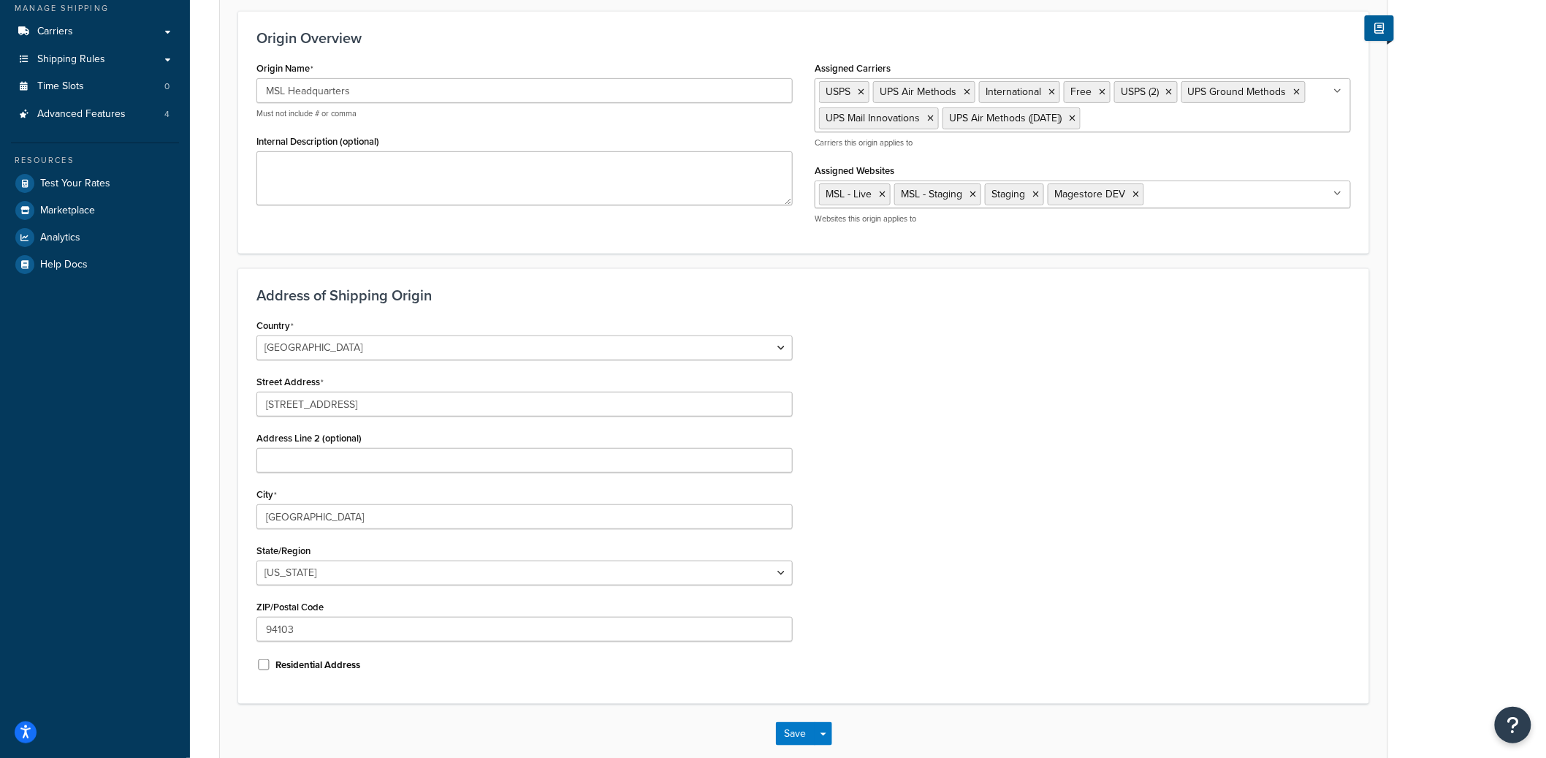
scroll to position [292, 0]
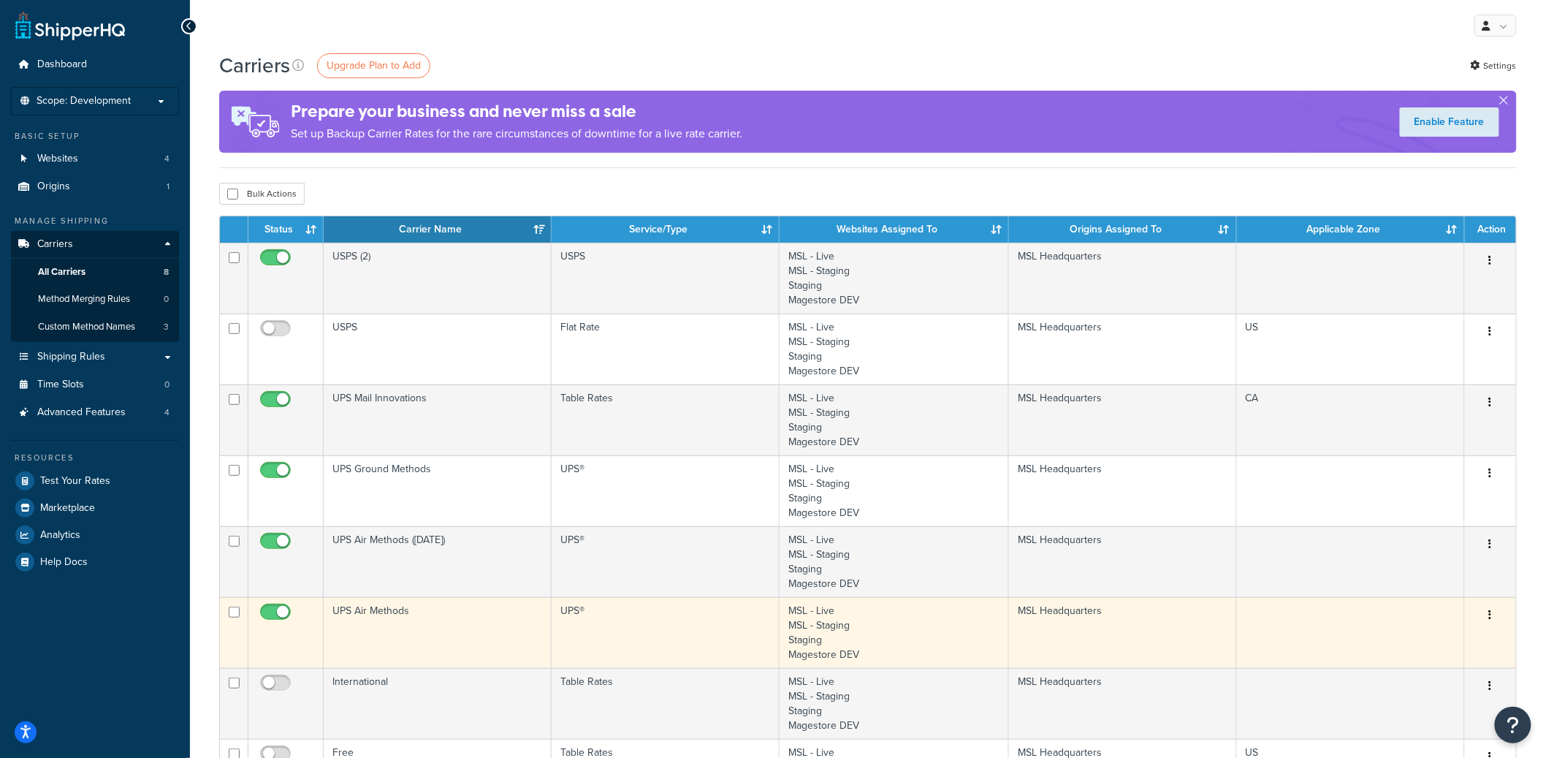
click at [487, 639] on td "UPS Air Methods" at bounding box center [438, 632] width 228 height 71
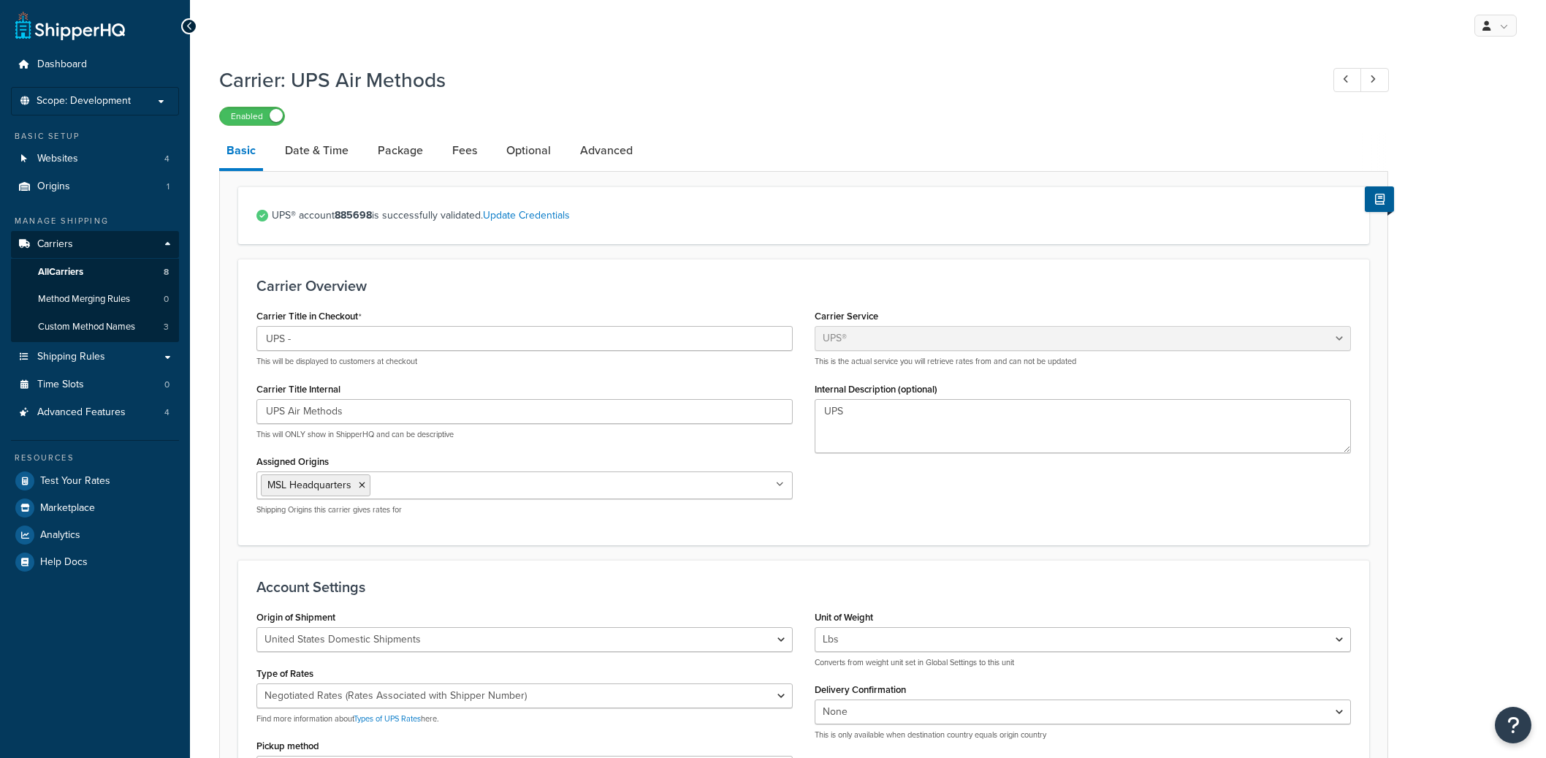
select select "ups"
click at [624, 167] on link "Advanced" at bounding box center [606, 150] width 67 height 35
select select "false"
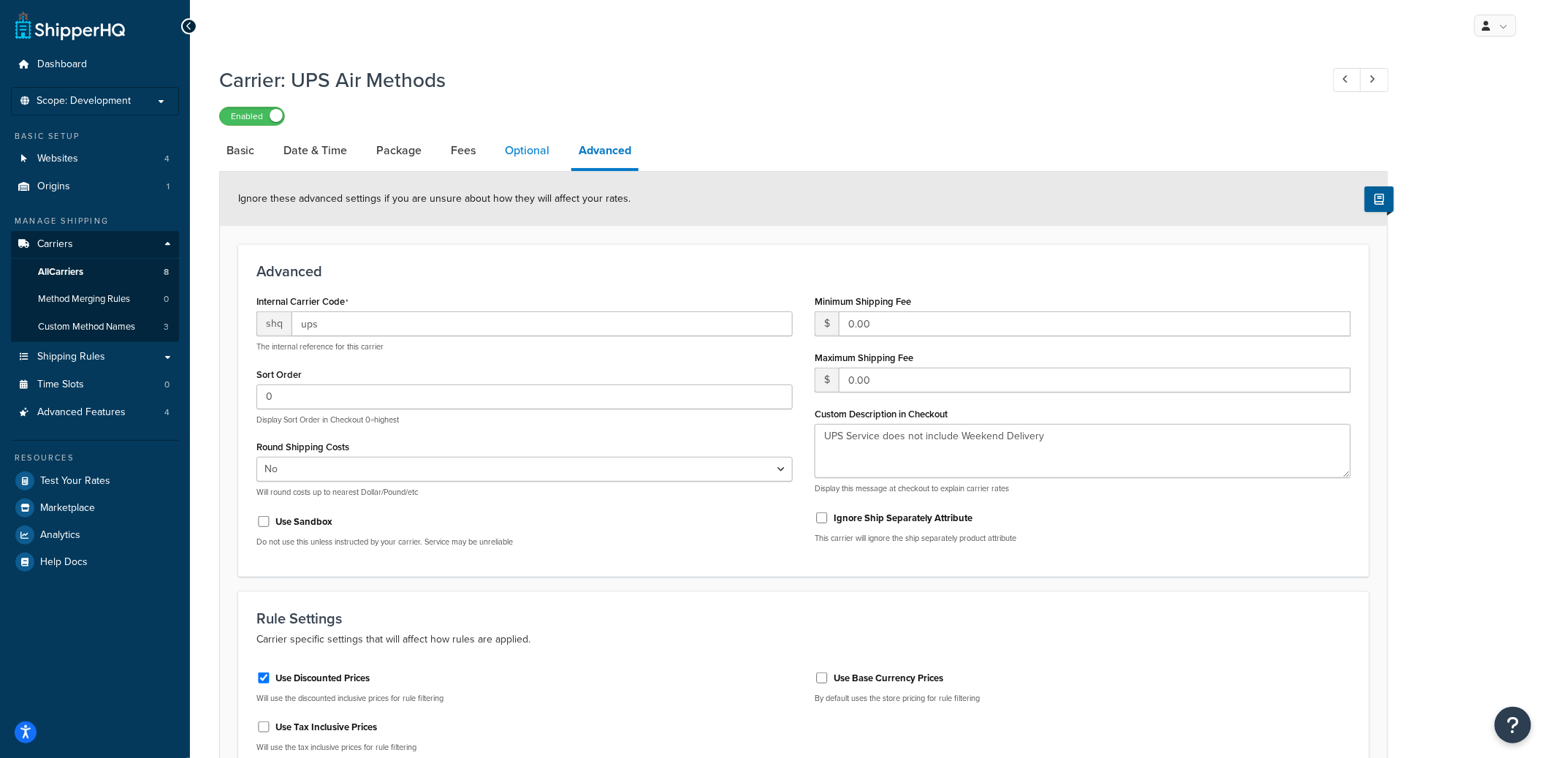
click at [536, 139] on link "Optional" at bounding box center [527, 150] width 59 height 35
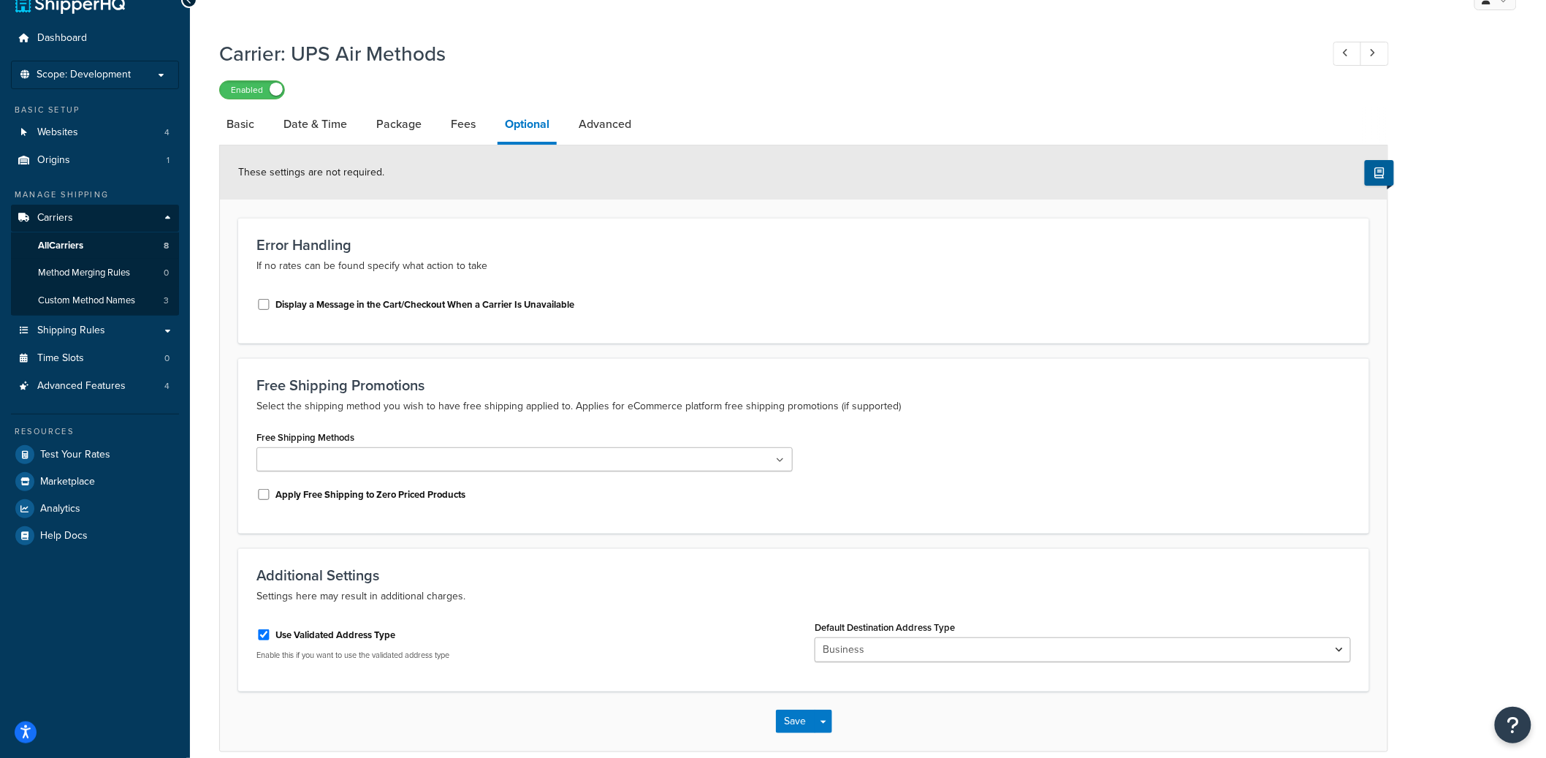
scroll to position [83, 0]
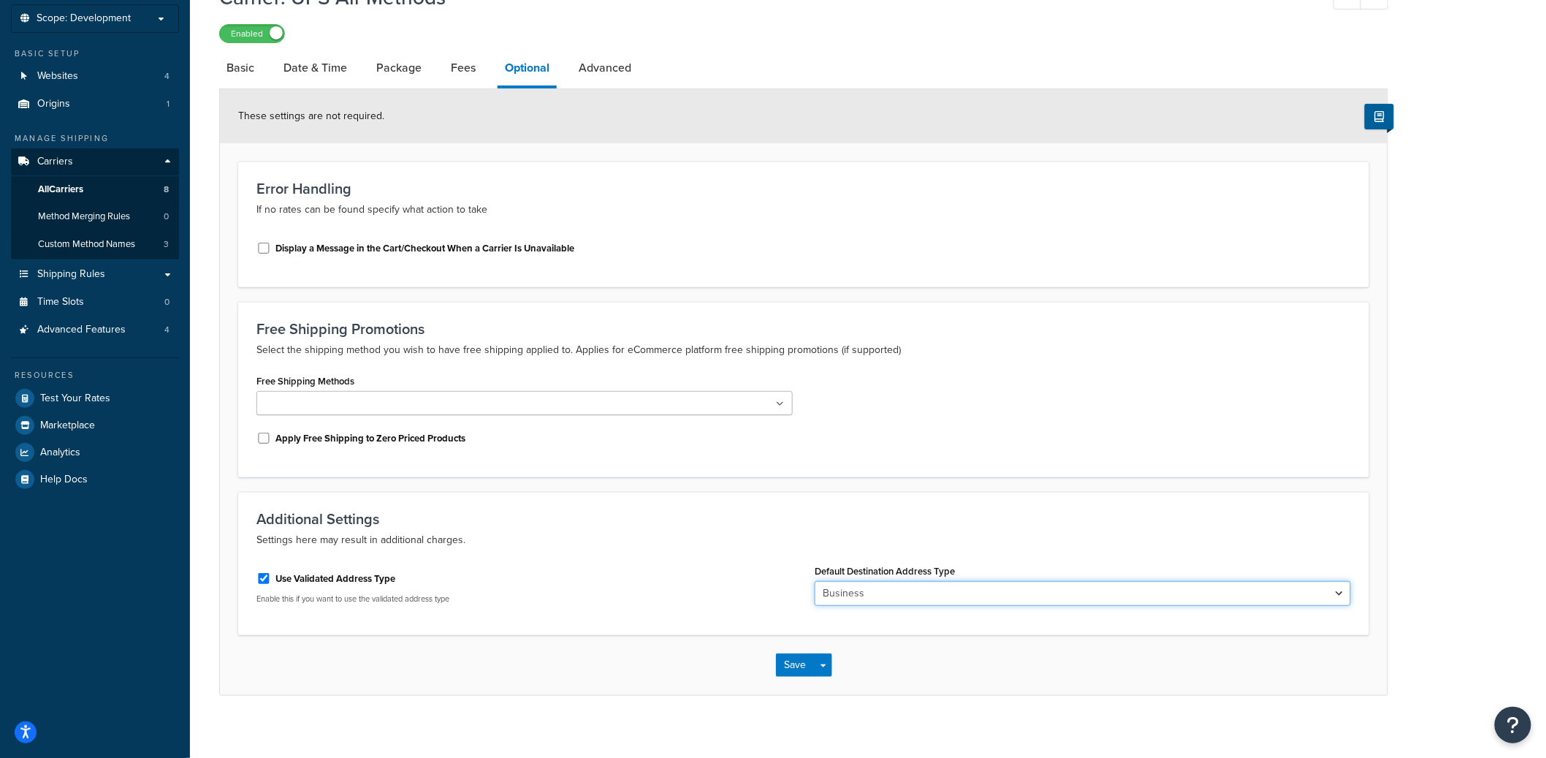
click at [922, 596] on select "Business Residential" at bounding box center [1083, 593] width 536 height 25
select select "residential"
click at [815, 581] on select "Business Residential" at bounding box center [1083, 593] width 536 height 25
click at [824, 655] on button "Save Dropdown" at bounding box center [824, 664] width 18 height 23
click at [829, 680] on button "Save and Edit" at bounding box center [829, 692] width 107 height 31
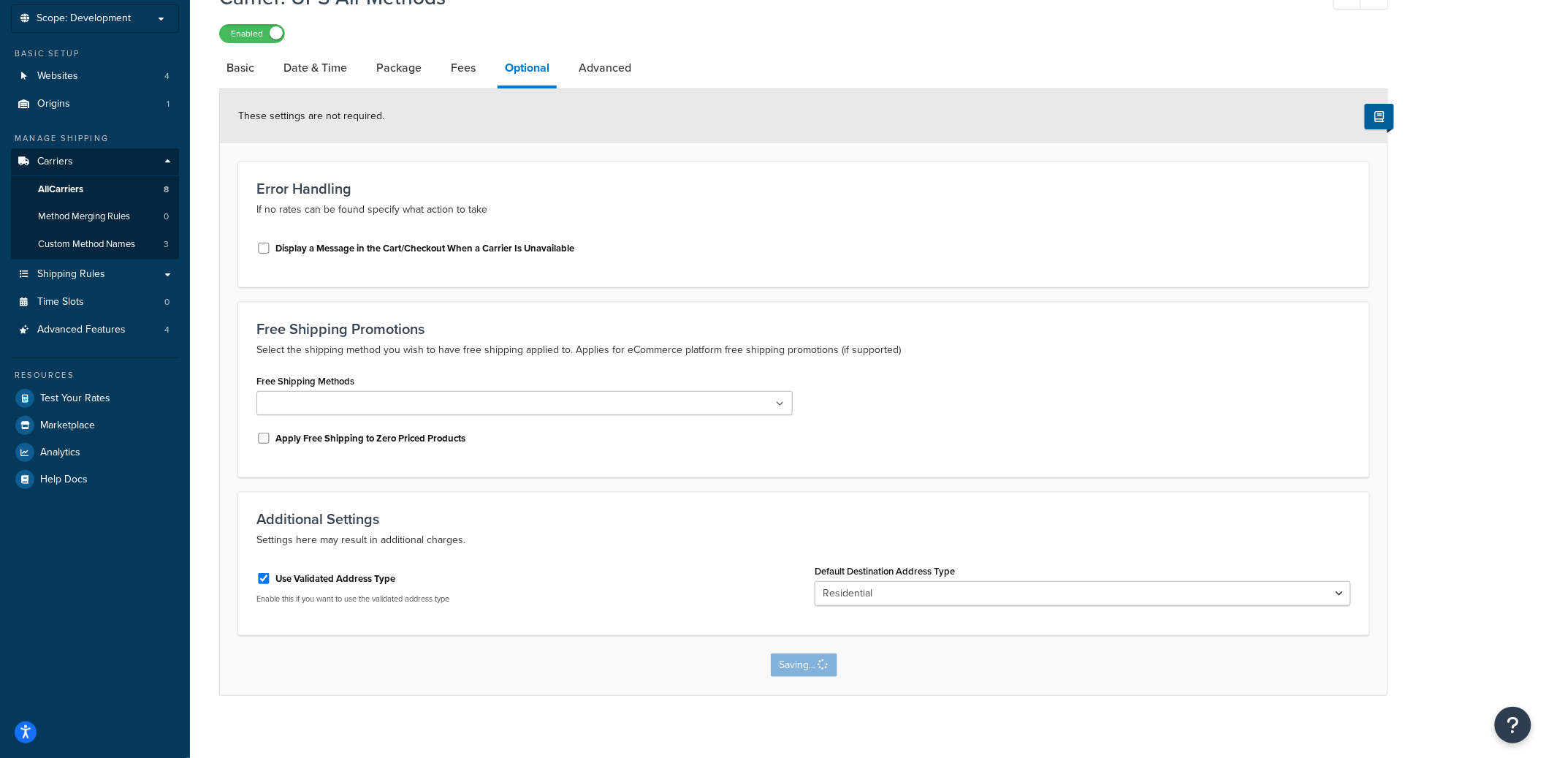
scroll to position [0, 0]
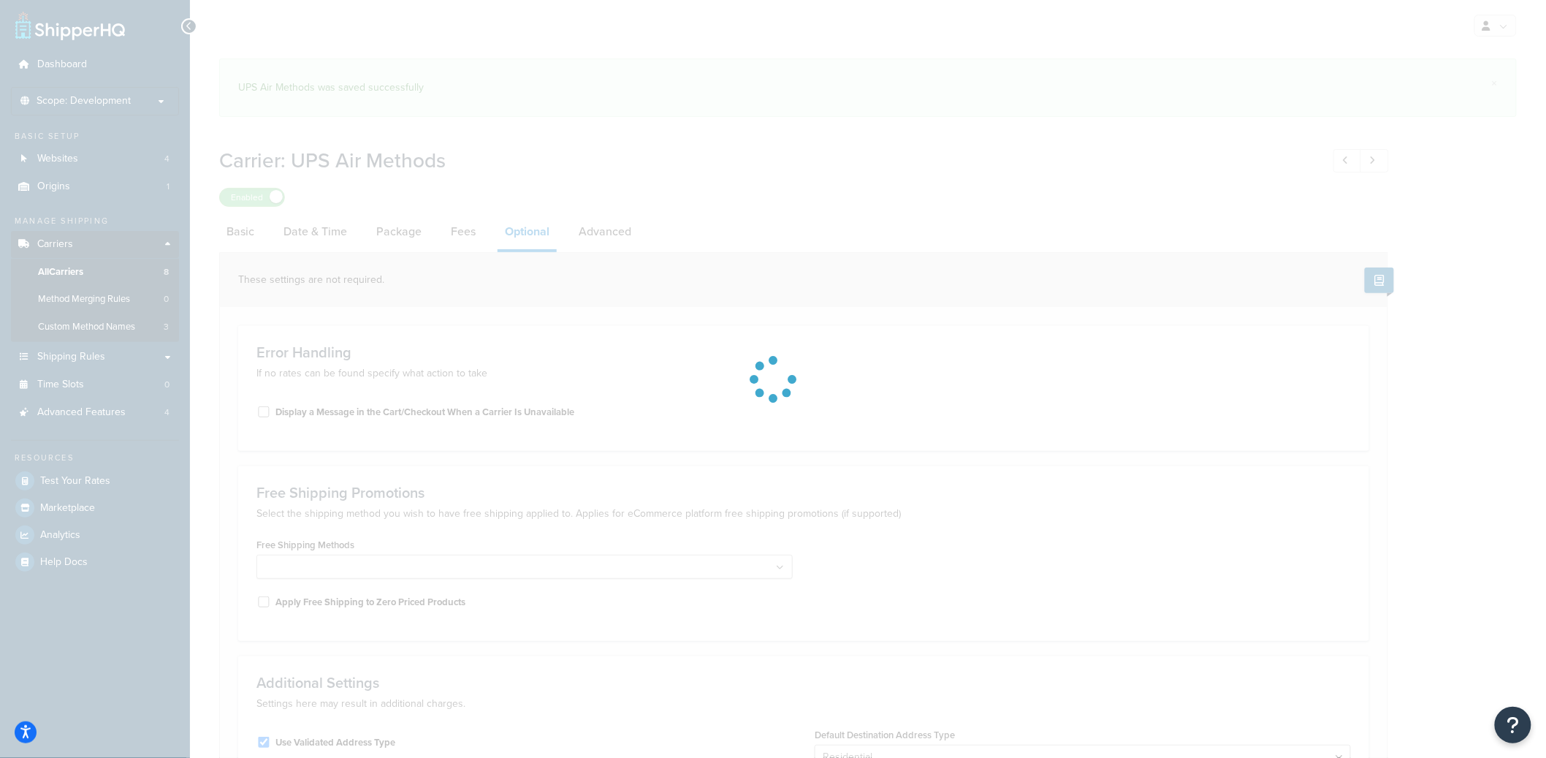
select select "residential"
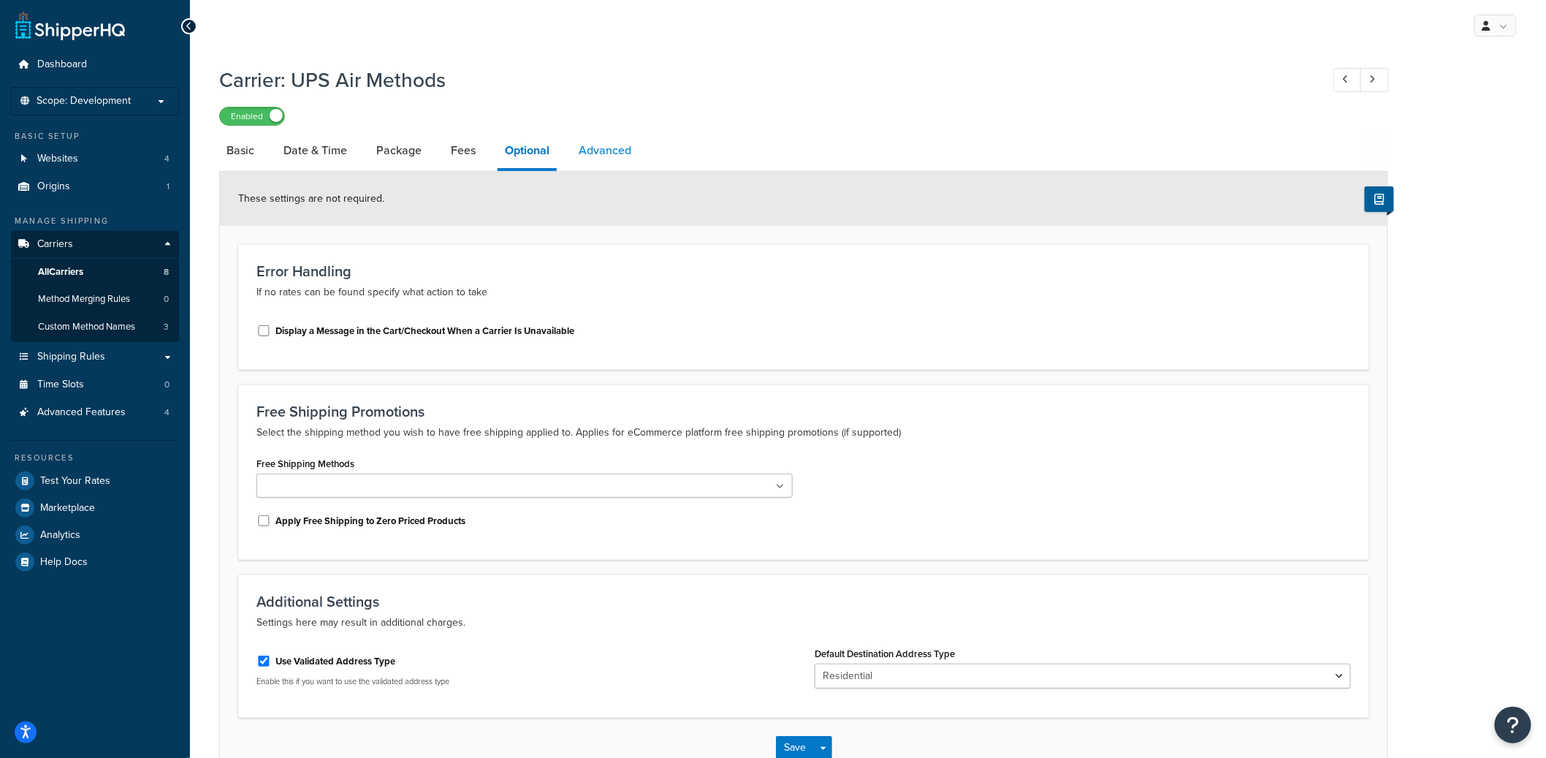
click at [607, 155] on link "Advanced" at bounding box center [605, 150] width 67 height 35
select select "false"
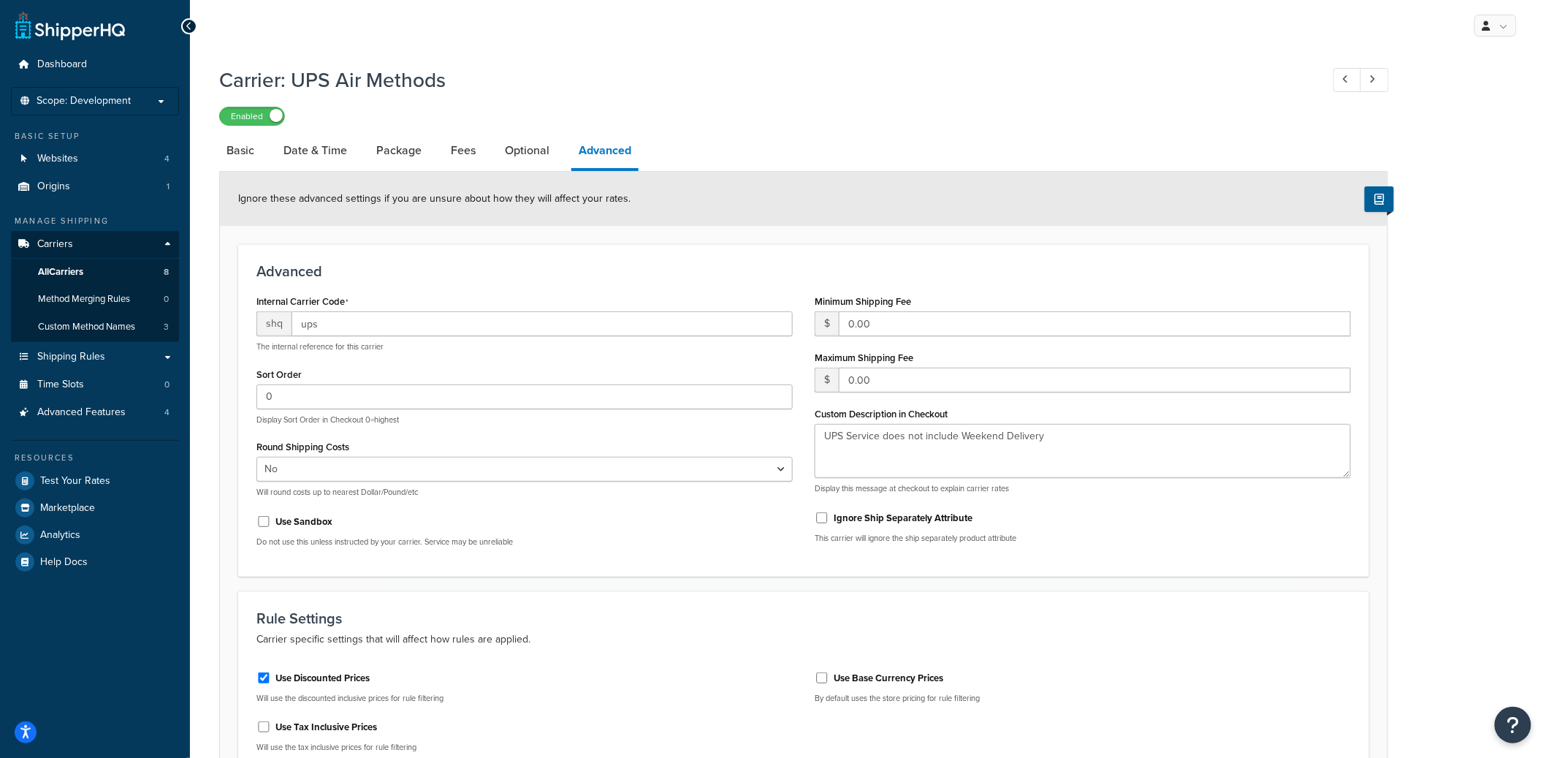
click at [541, 172] on div "Ignore these advanced settings if you are unsure about how they will affect you…" at bounding box center [804, 199] width 1168 height 54
click at [534, 156] on link "Optional" at bounding box center [527, 150] width 59 height 35
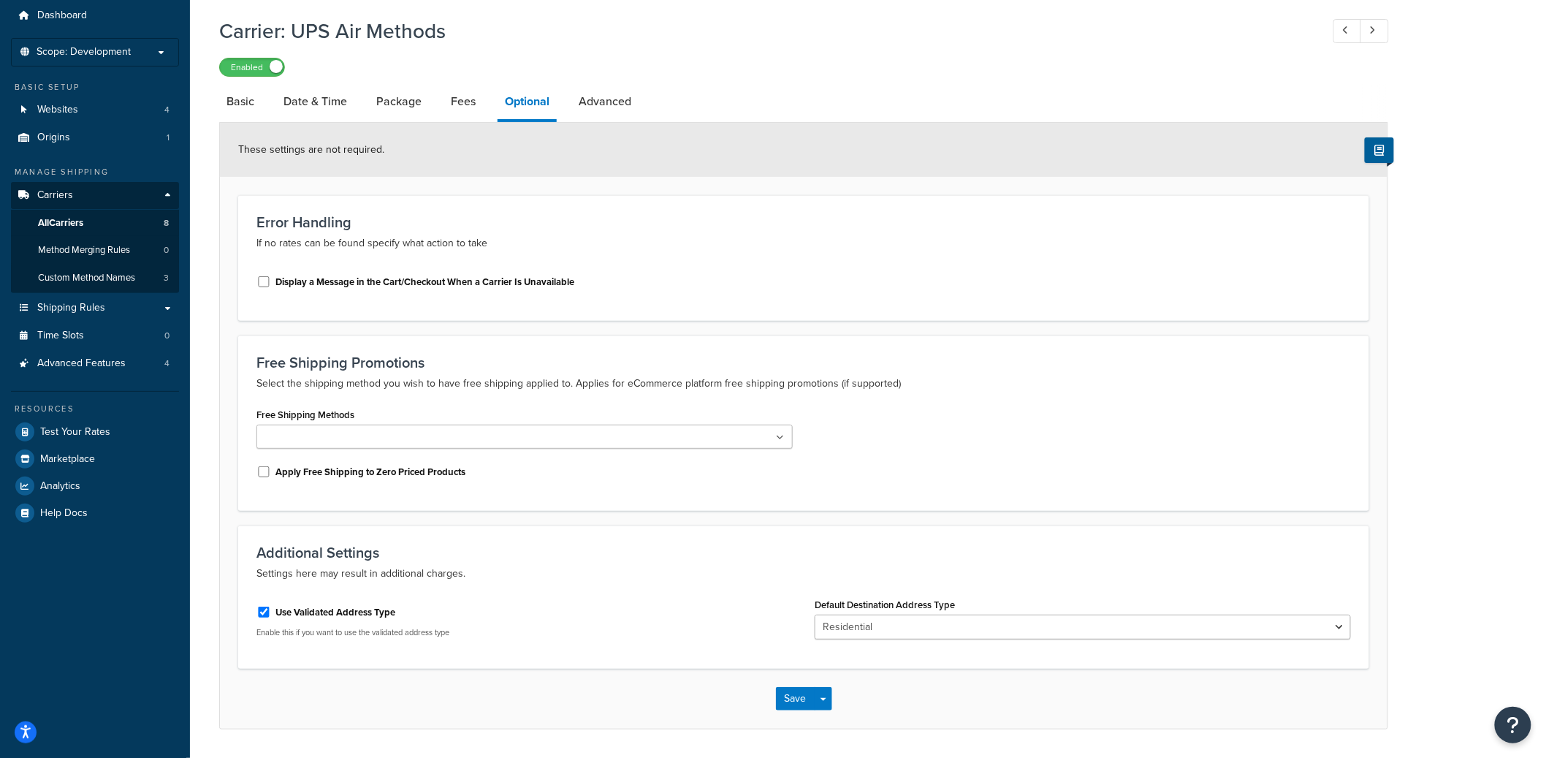
scroll to position [93, 0]
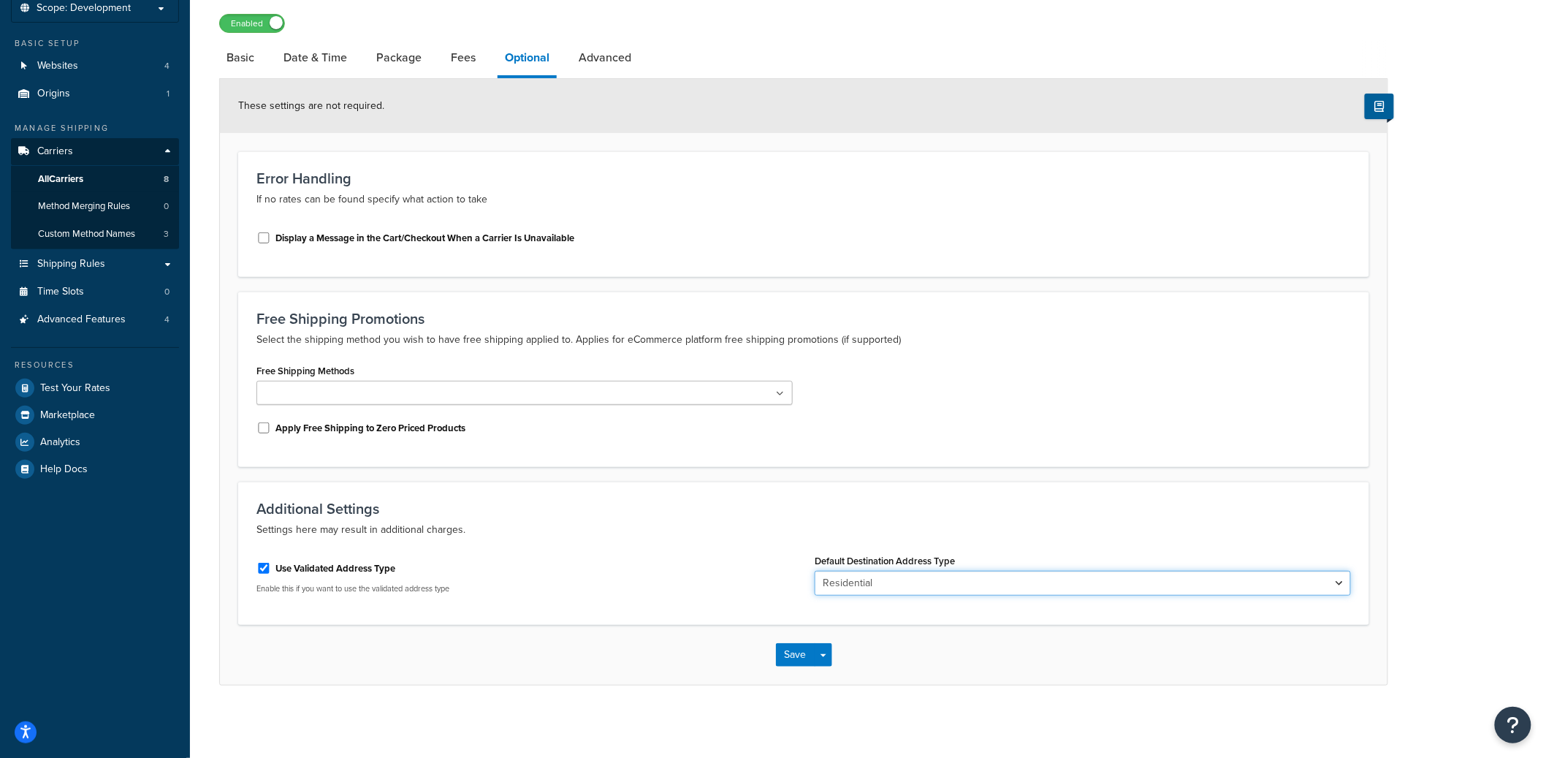
click at [892, 580] on select "Business Residential" at bounding box center [1083, 583] width 536 height 25
select select "business"
click at [815, 571] on select "Business Residential" at bounding box center [1083, 583] width 536 height 25
click at [815, 652] on button "Save Dropdown" at bounding box center [824, 654] width 18 height 23
click at [790, 648] on button "Save" at bounding box center [795, 654] width 39 height 23
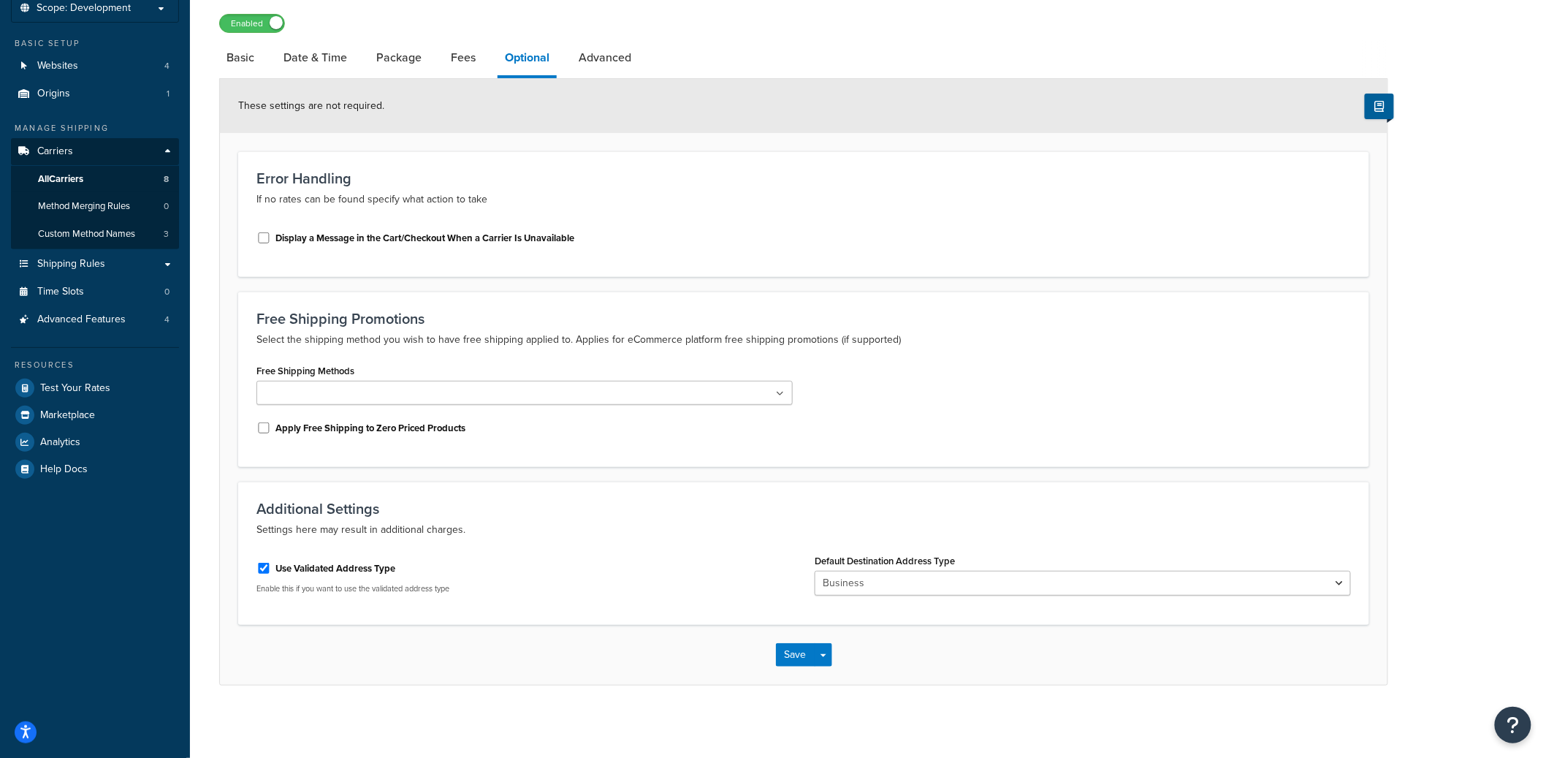
scroll to position [0, 0]
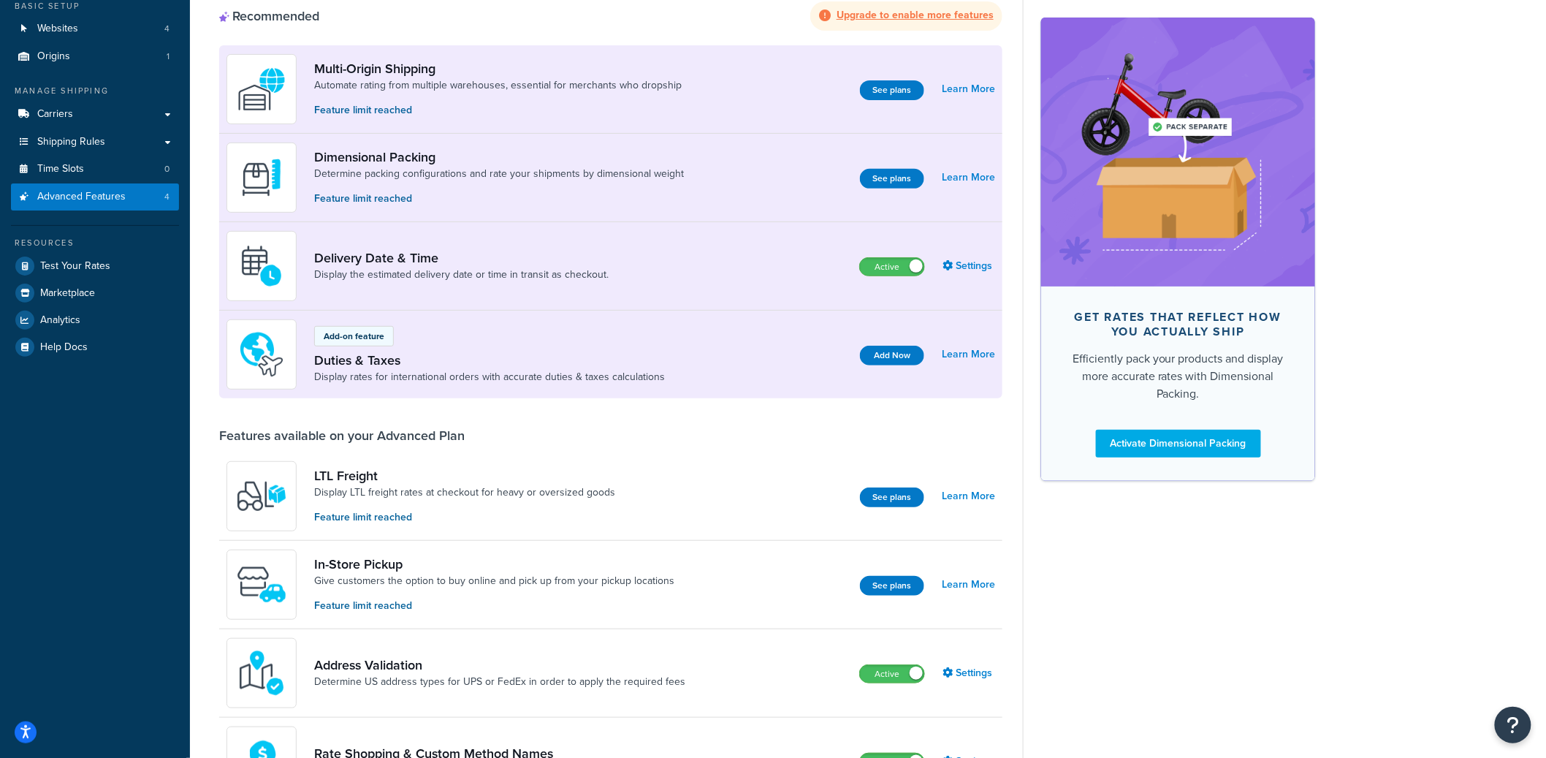
scroll to position [147, 0]
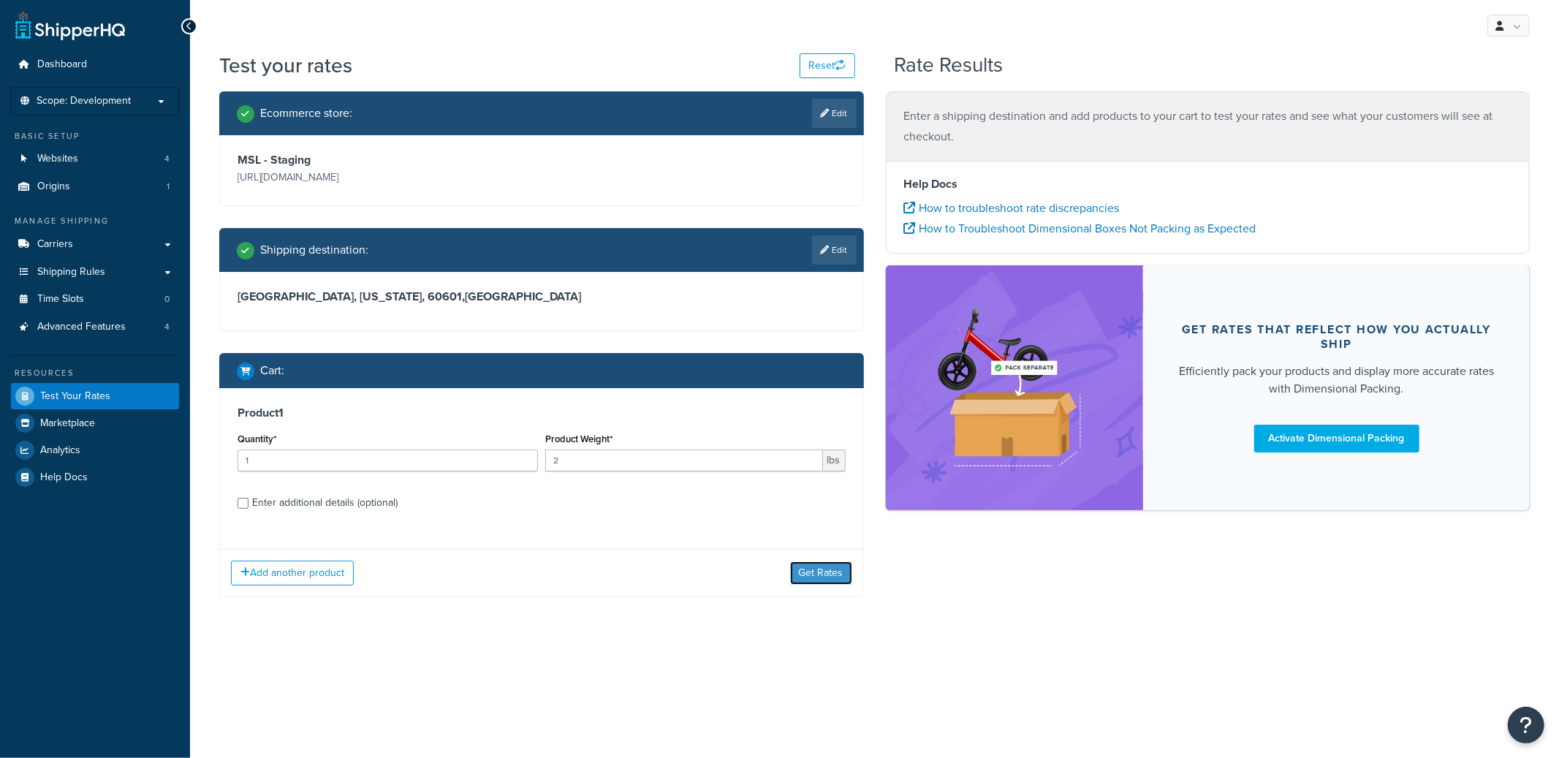
click at [811, 572] on button "Get Rates" at bounding box center [821, 572] width 62 height 23
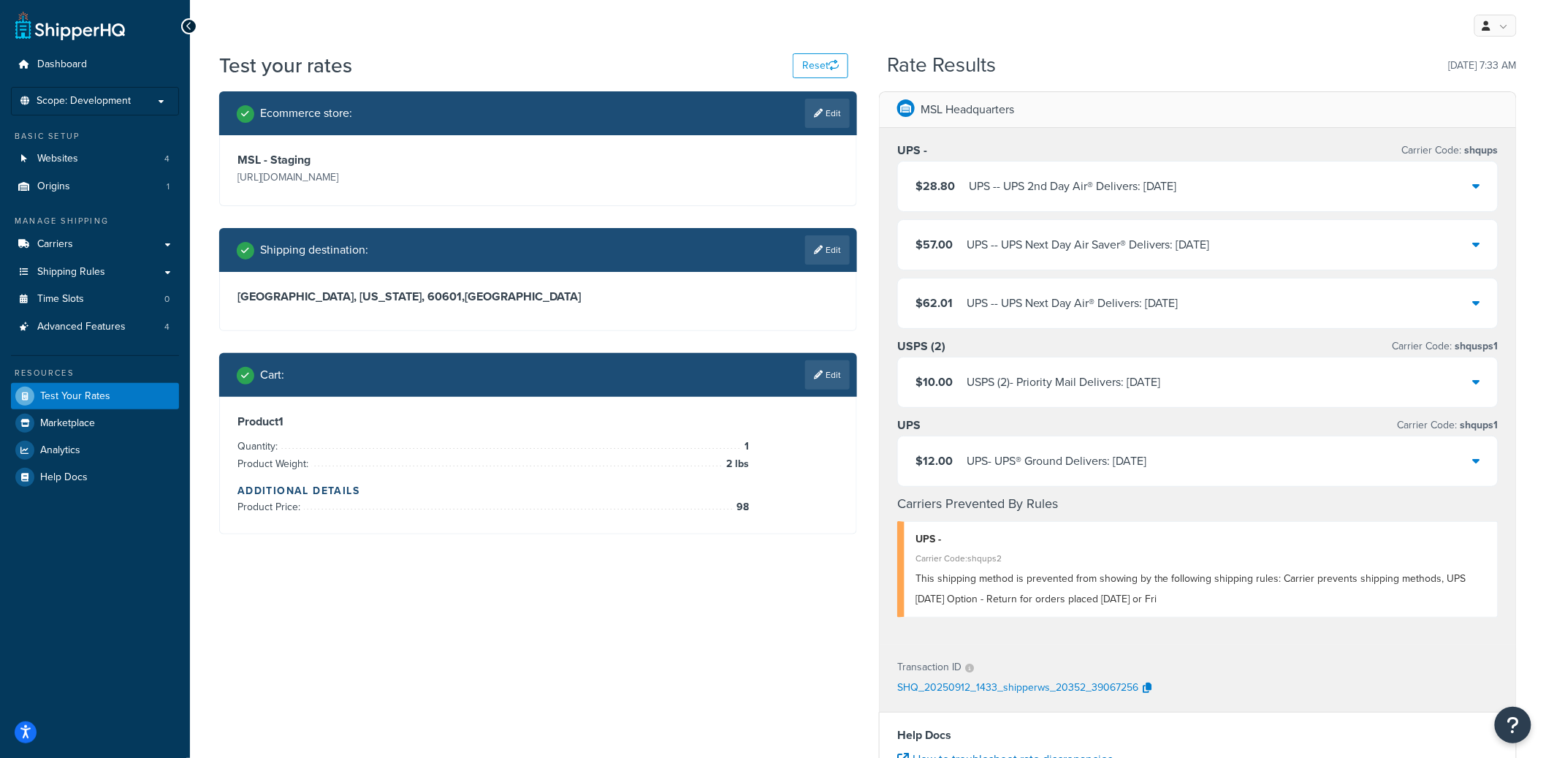
click at [1263, 316] on div "$62.01 UPS - - UPS Next Day Air® Delivers: [DATE]" at bounding box center [1198, 303] width 600 height 50
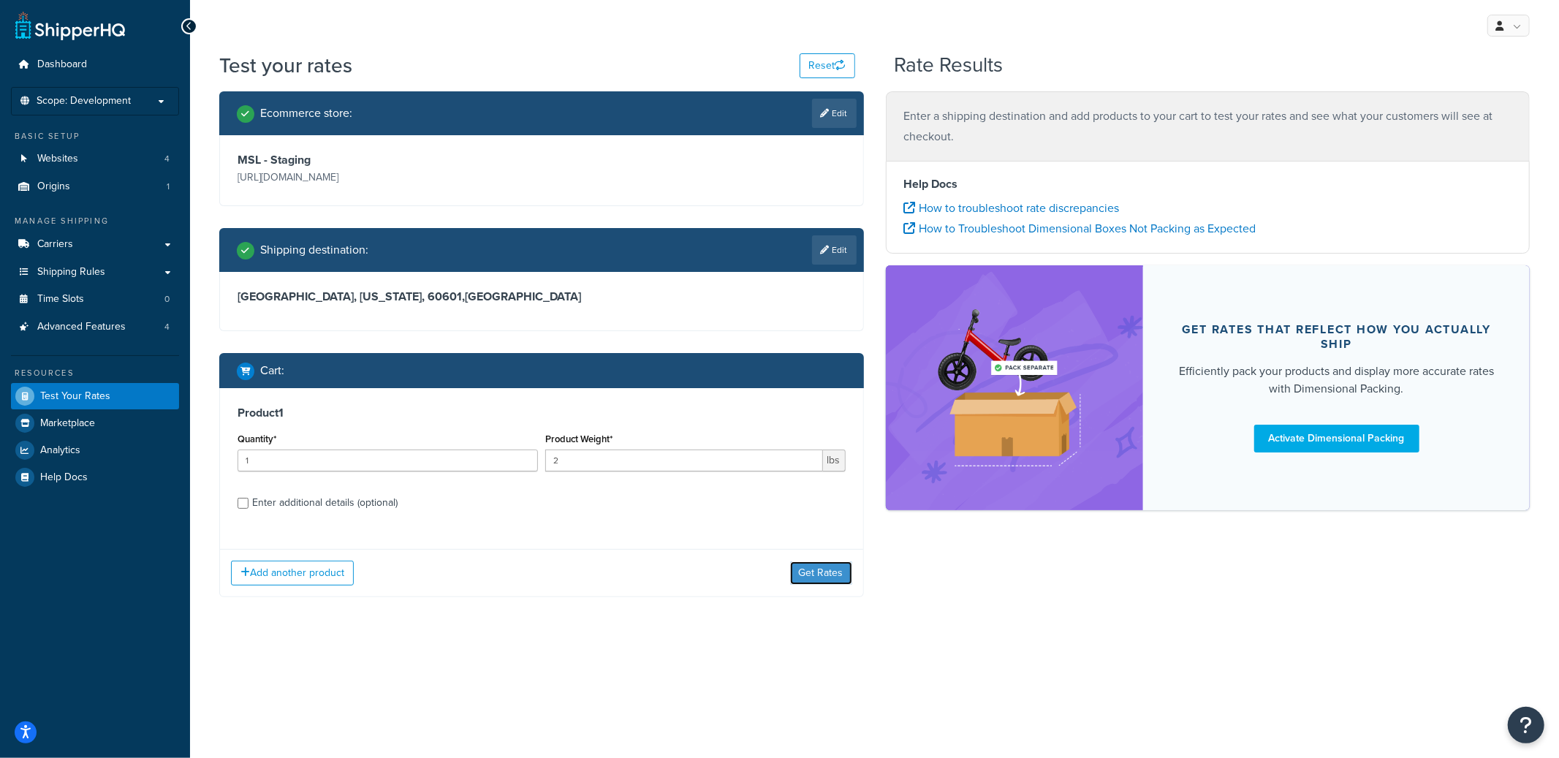
click at [797, 571] on button "Get Rates" at bounding box center [821, 572] width 62 height 23
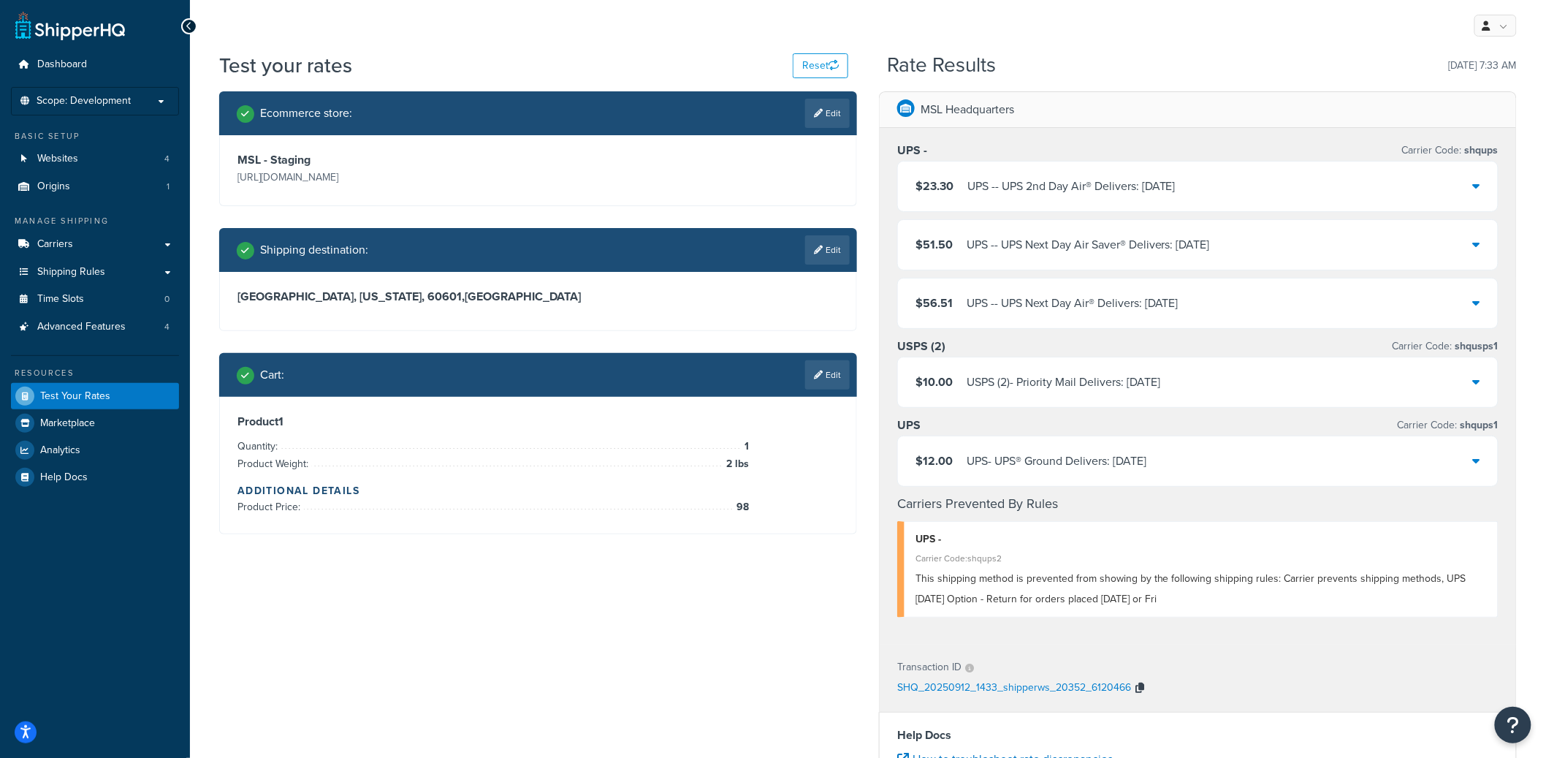
click at [1139, 691] on icon "button" at bounding box center [1140, 688] width 9 height 10
click at [1138, 690] on icon "button" at bounding box center [1140, 688] width 9 height 10
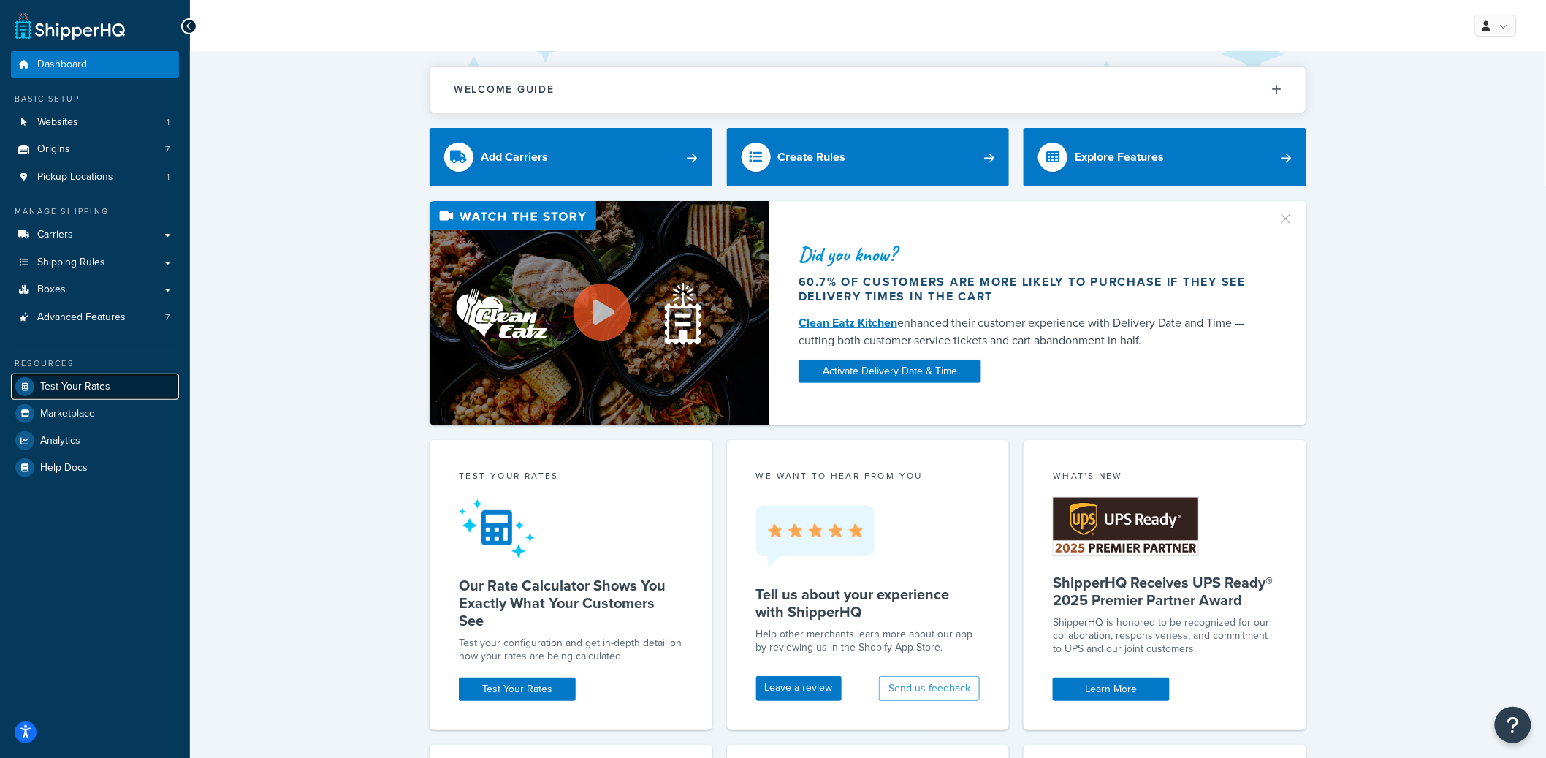
click at [86, 381] on span "Test Your Rates" at bounding box center [75, 387] width 70 height 12
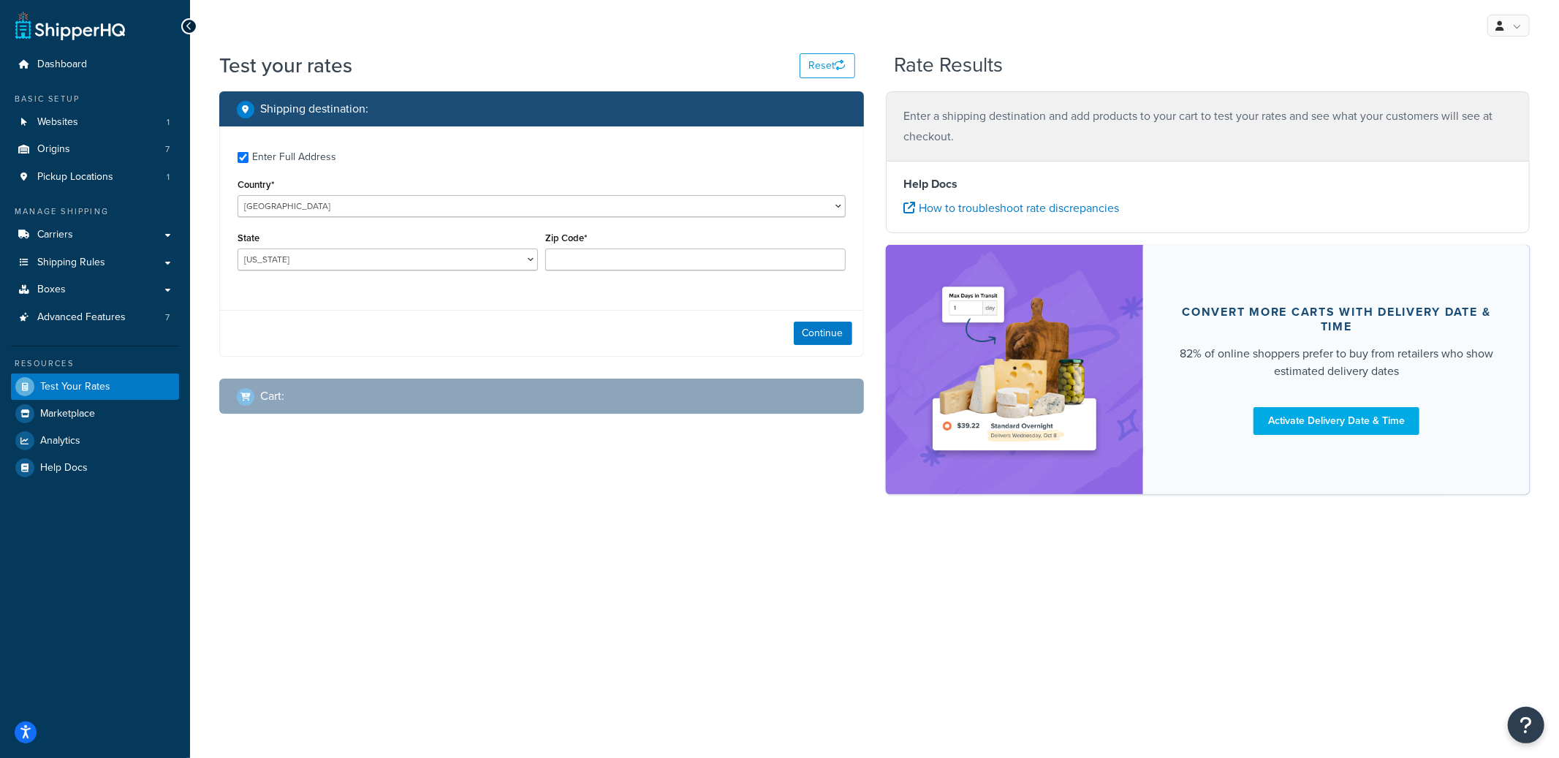
checkbox input "true"
type input "17540"
select select "PA"
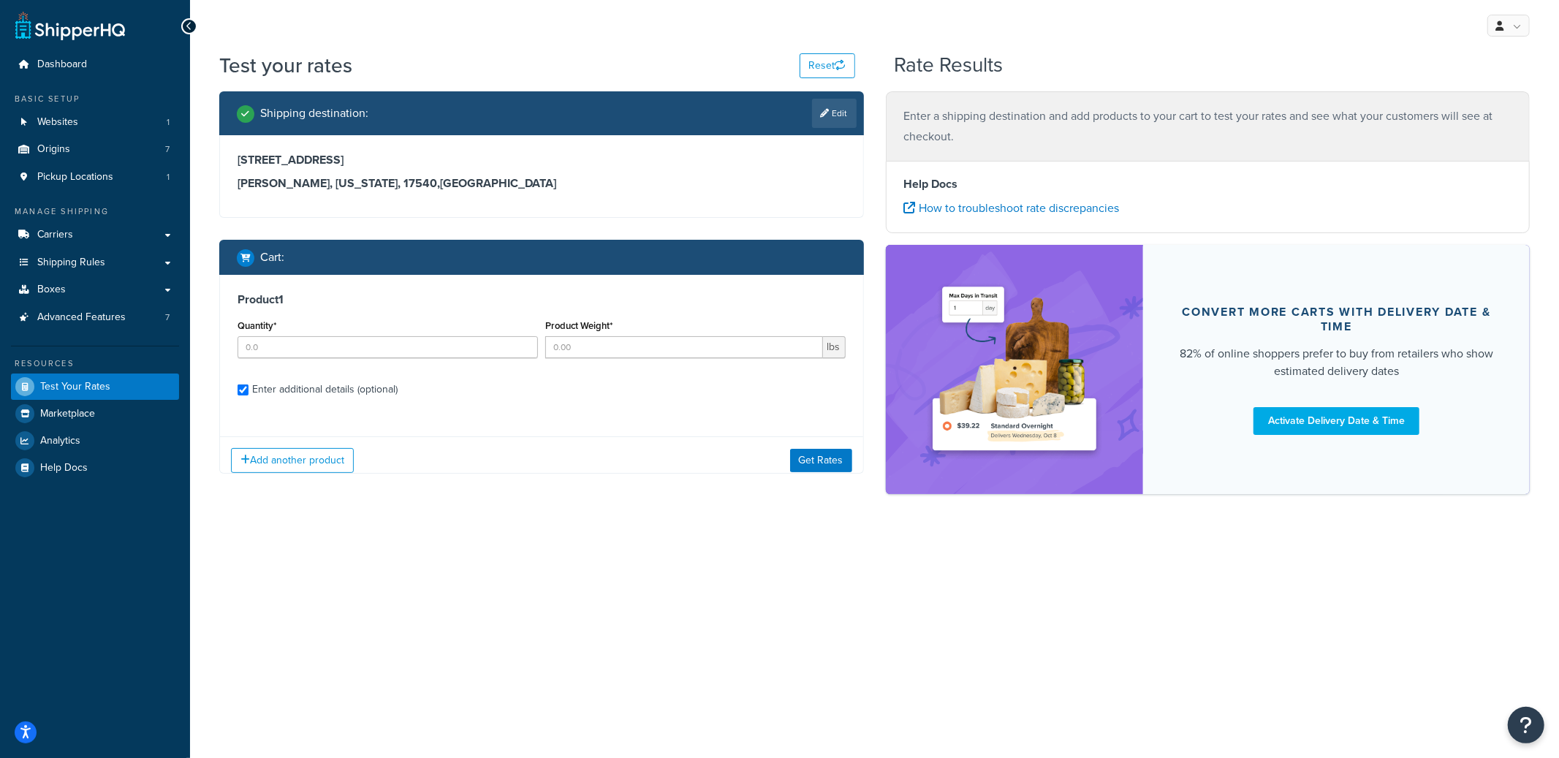
checkbox input "true"
type input "1"
type input "23.0009"
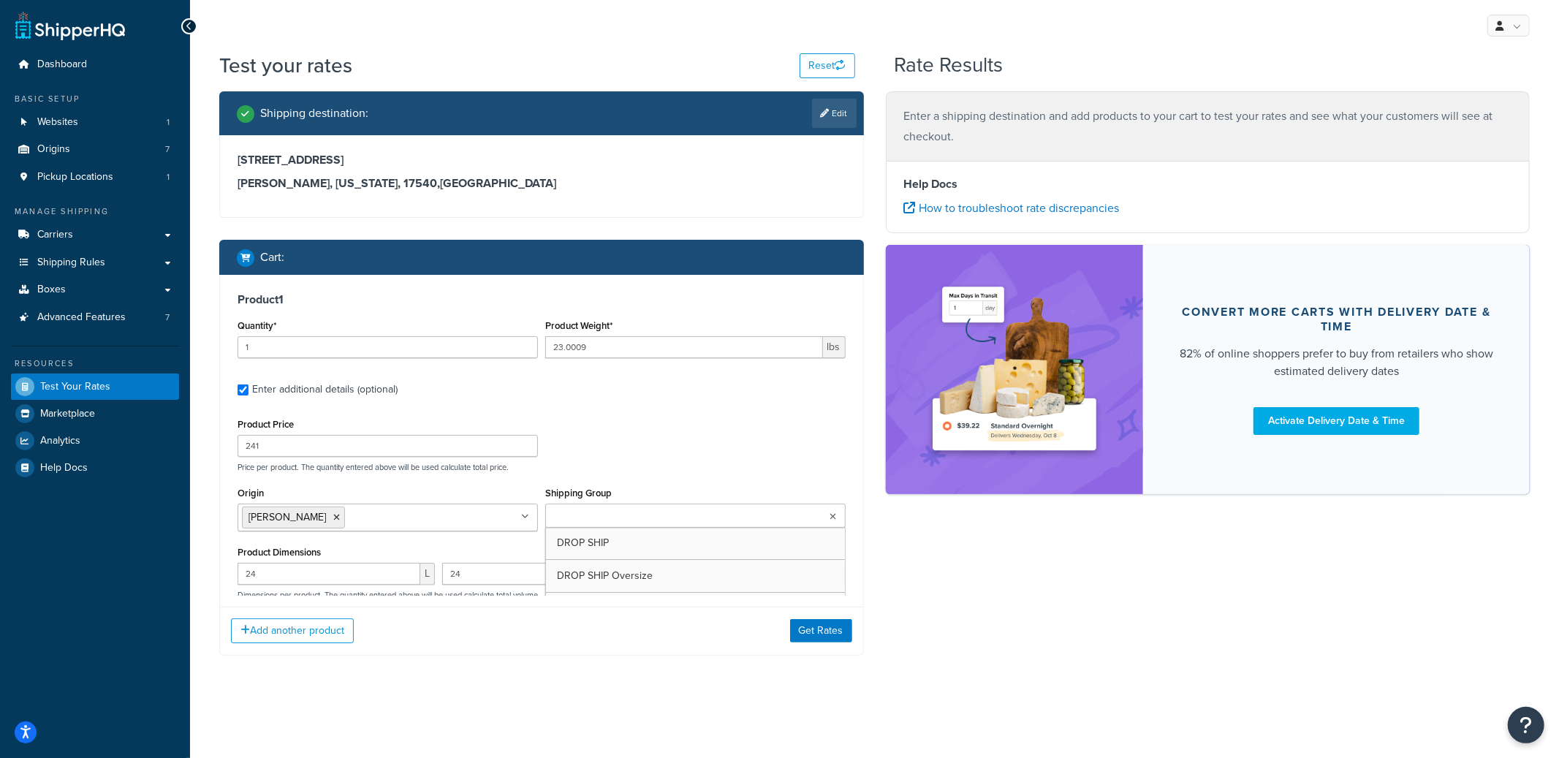
type input "1"
type input "67.0007"
type input "507.77"
type input "52"
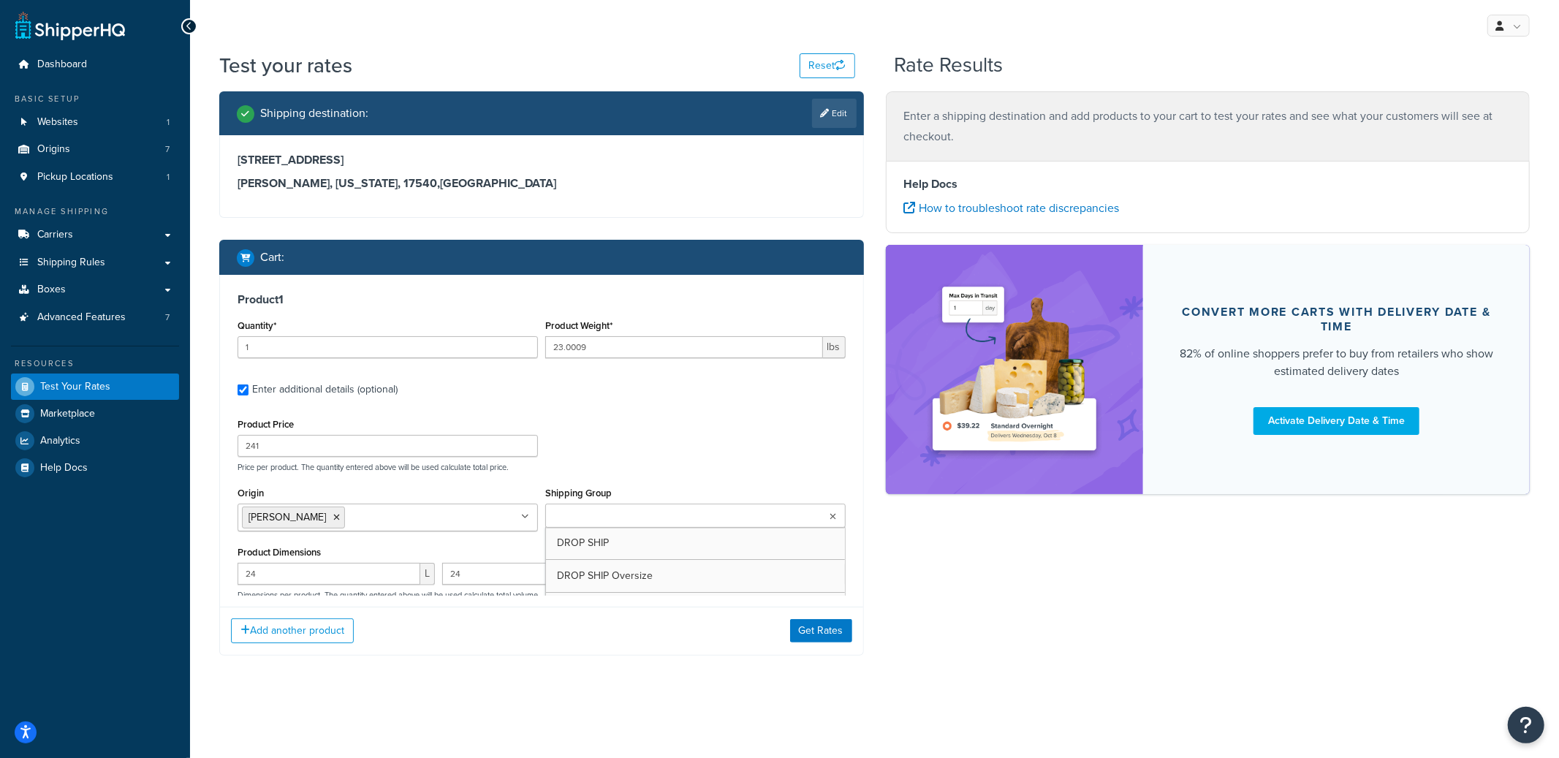
type input "8.5"
select select "51249"
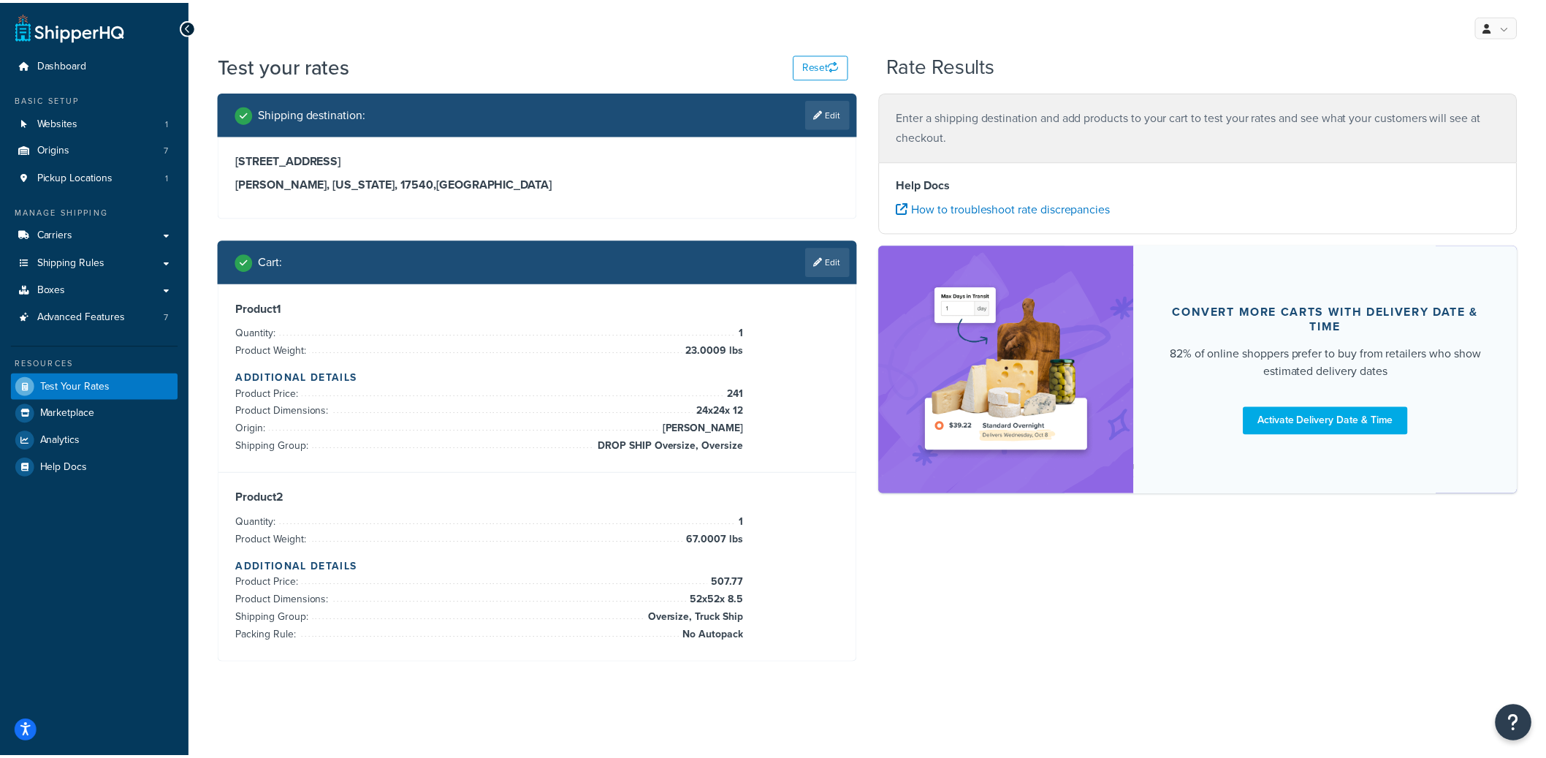
scroll to position [174, 0]
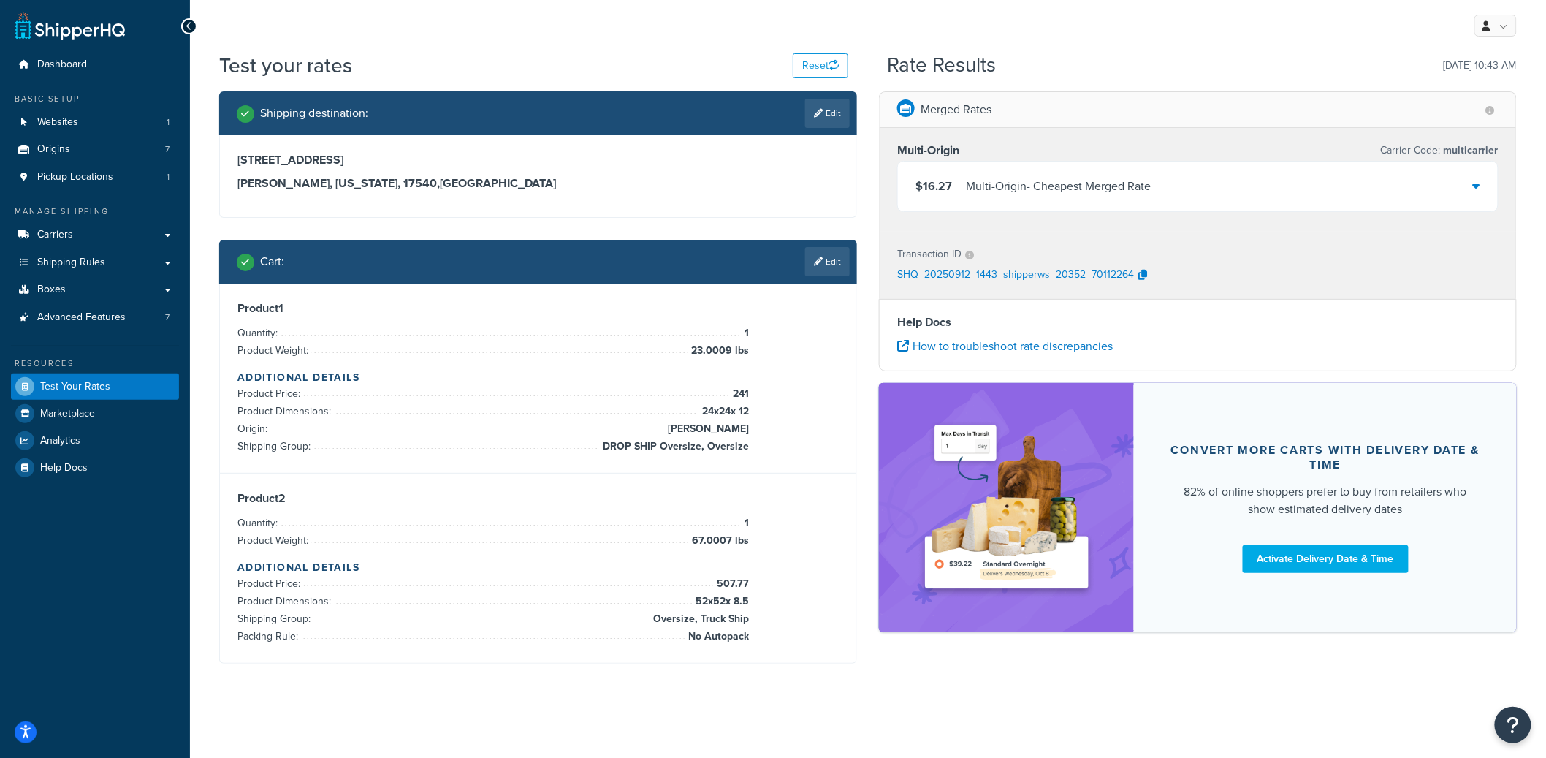
click at [1195, 189] on div "$16.27 Multi-Origin - Cheapest Merged Rate" at bounding box center [1198, 187] width 600 height 50
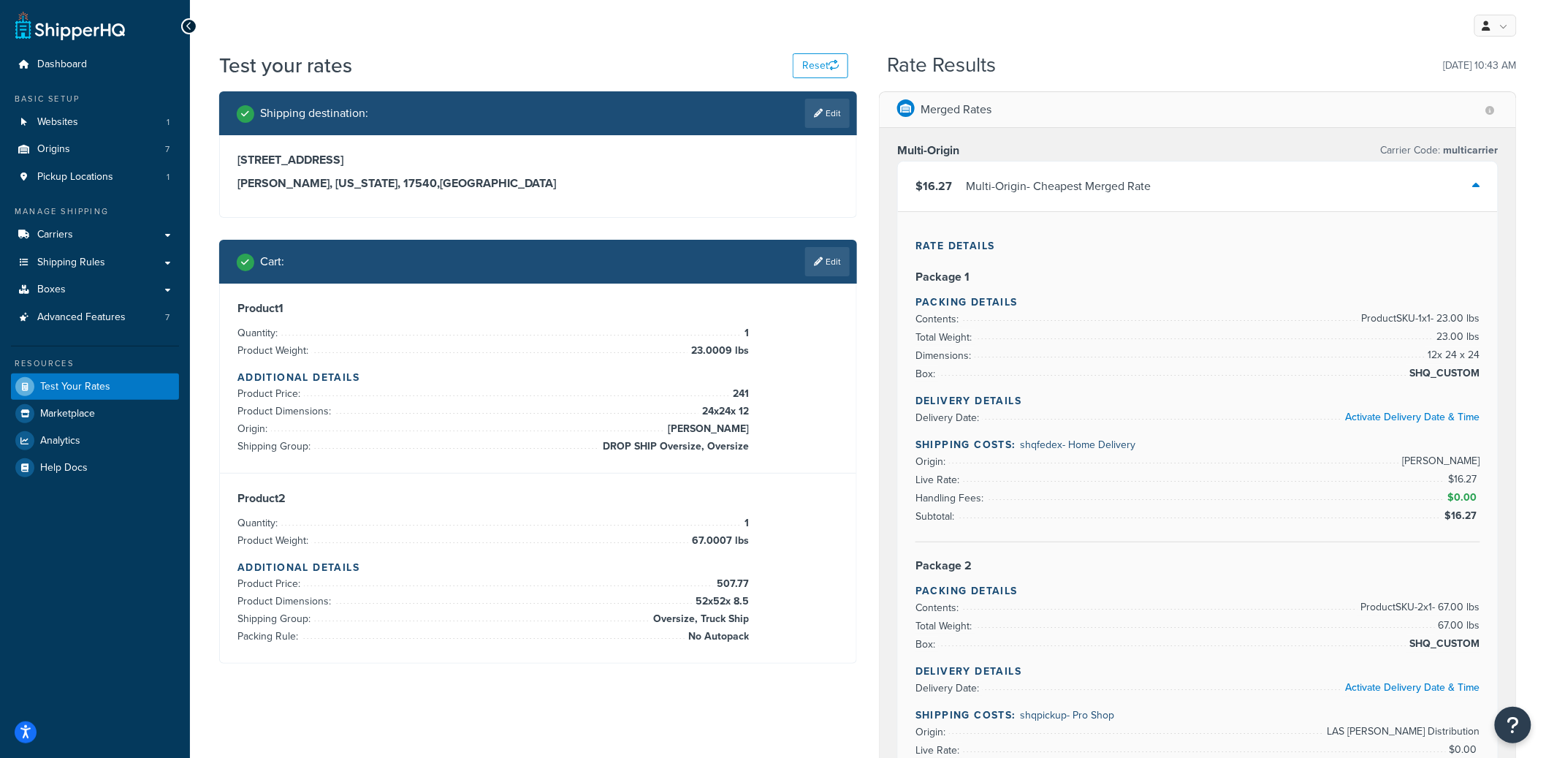
click at [969, 184] on div "Multi-Origin - Cheapest Merged Rate" at bounding box center [1058, 186] width 185 height 20
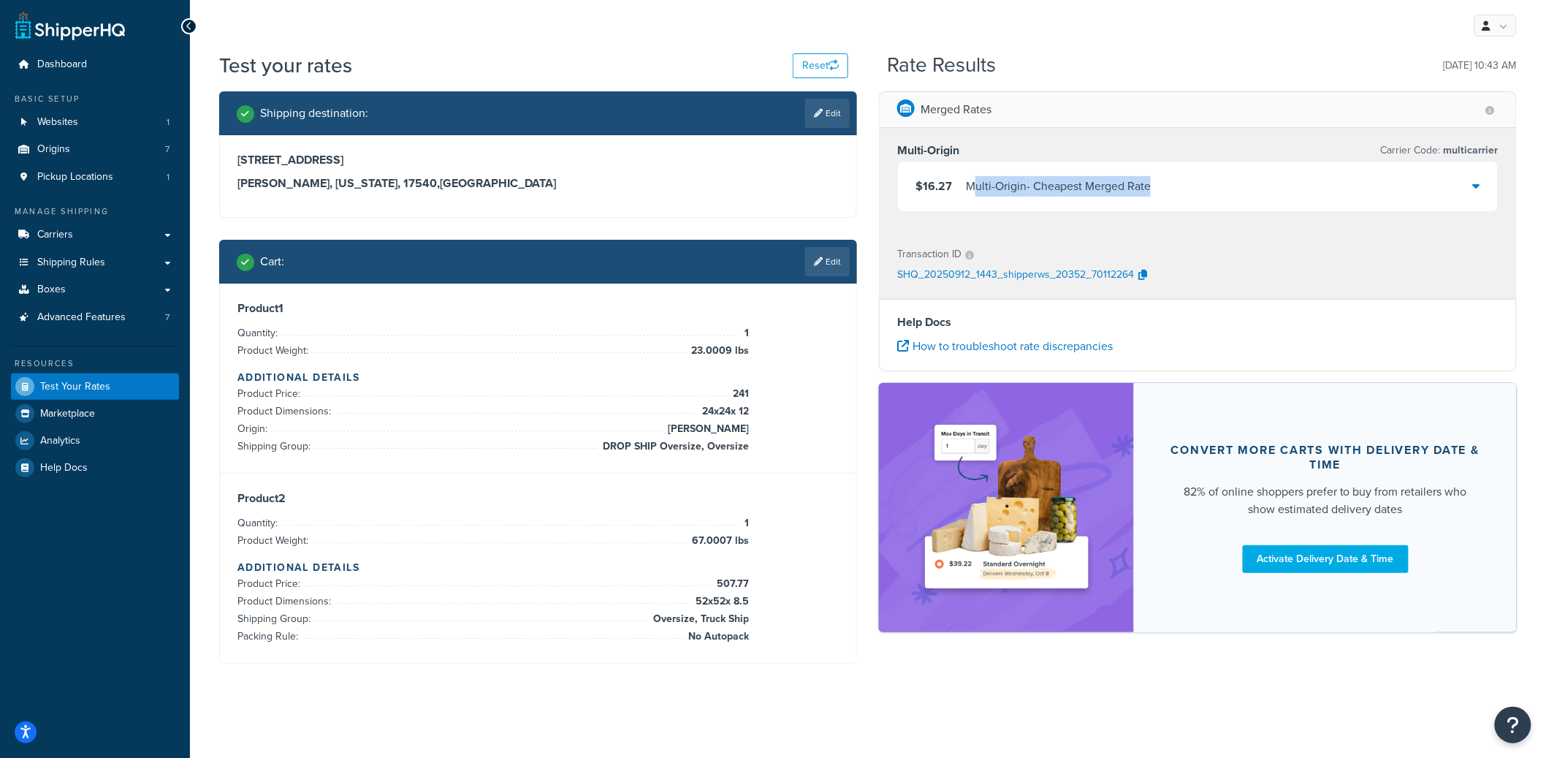
drag, startPoint x: 971, startPoint y: 184, endPoint x: 1153, endPoint y: 192, distance: 182.9
click at [1150, 193] on div "Multi-Origin - Cheapest Merged Rate" at bounding box center [1058, 186] width 185 height 20
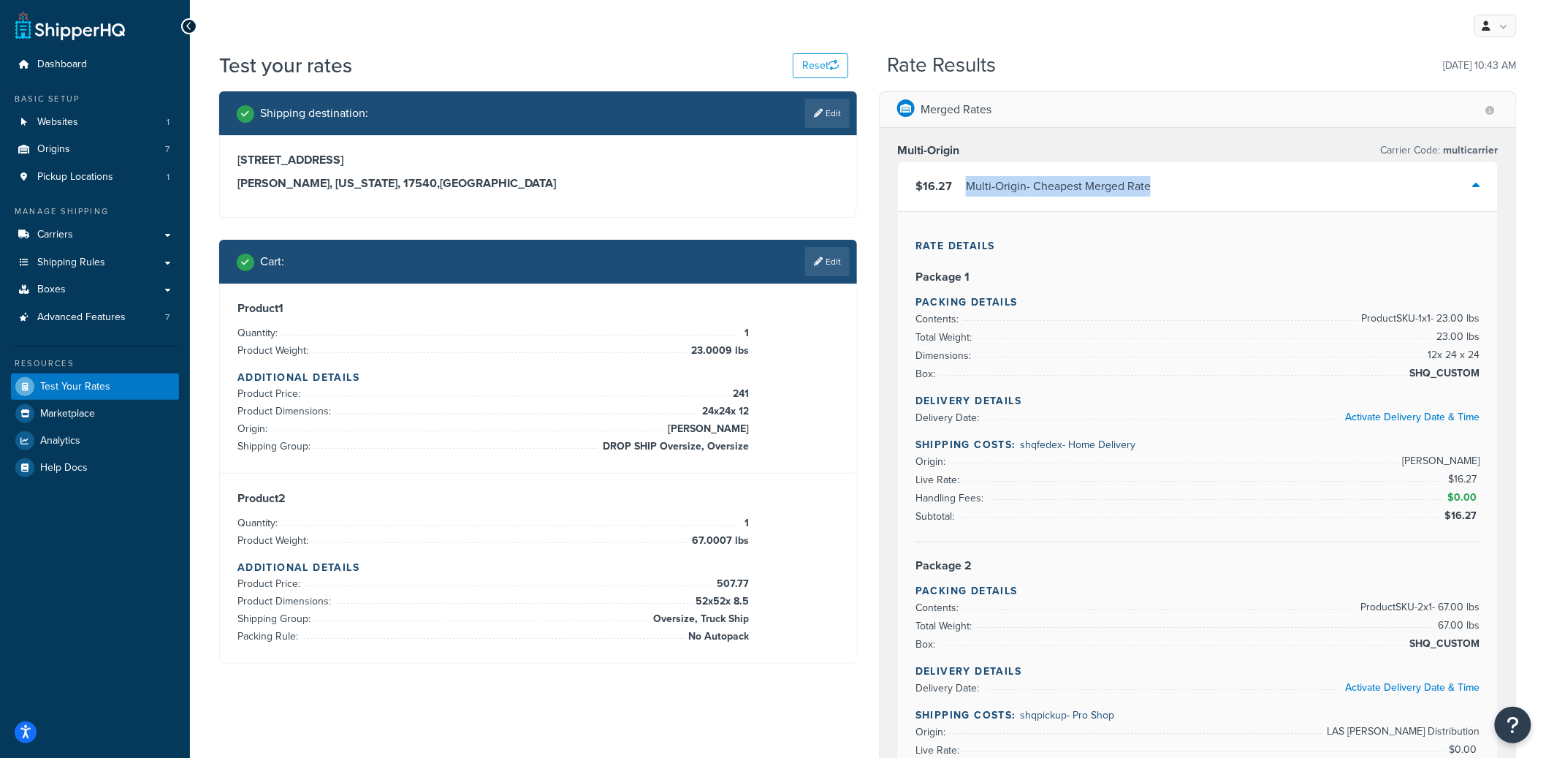
drag, startPoint x: 1167, startPoint y: 187, endPoint x: 964, endPoint y: 186, distance: 203.2
click at [964, 186] on div "$16.27 Multi-Origin - Cheapest Merged Rate" at bounding box center [1198, 187] width 600 height 50
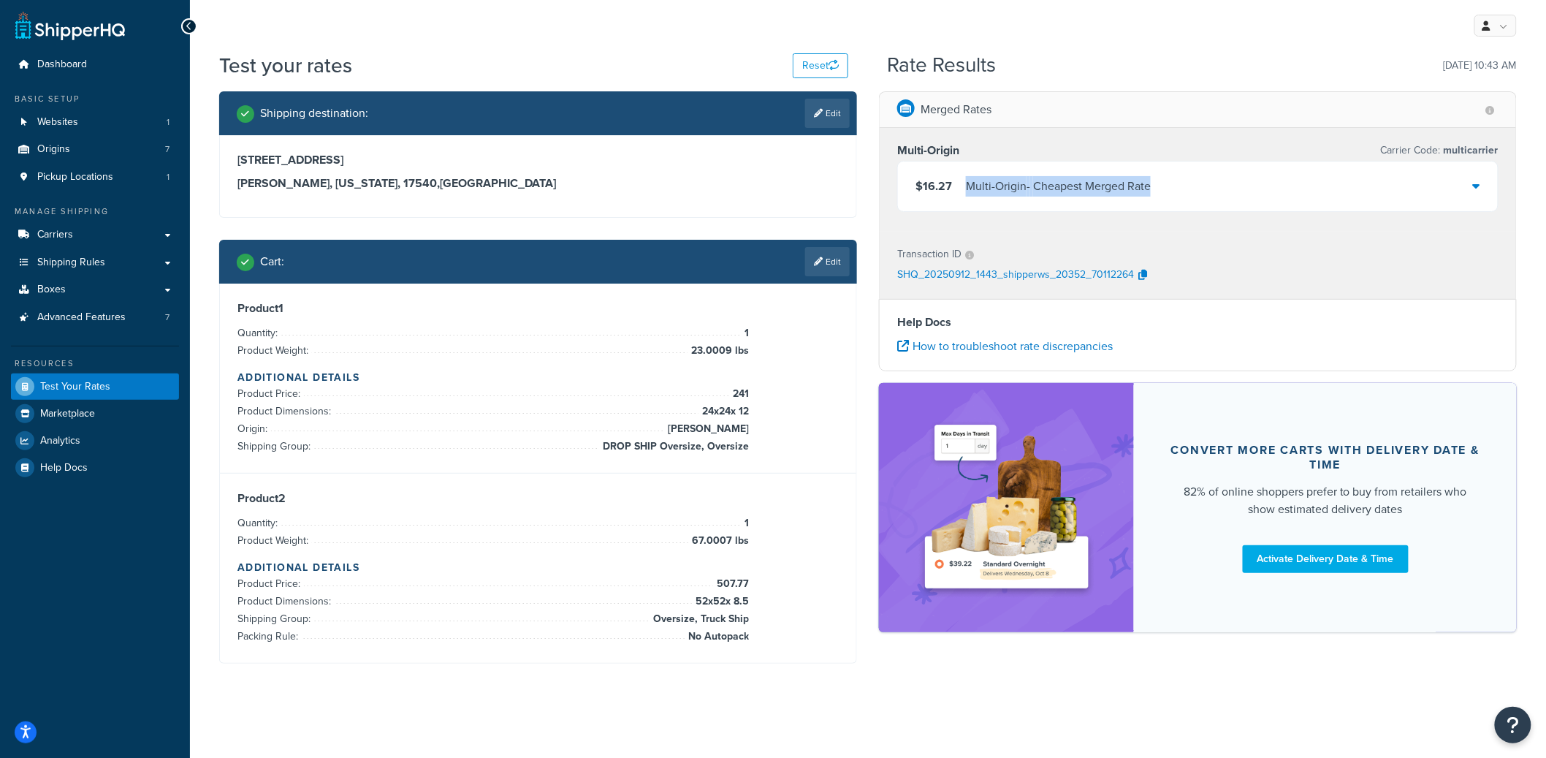
copy div "Multi-Origin - Cheapest Merged Rate"
click at [1280, 197] on div "$16.27 Multi-Origin - Cheapest Merged Rate" at bounding box center [1198, 187] width 600 height 50
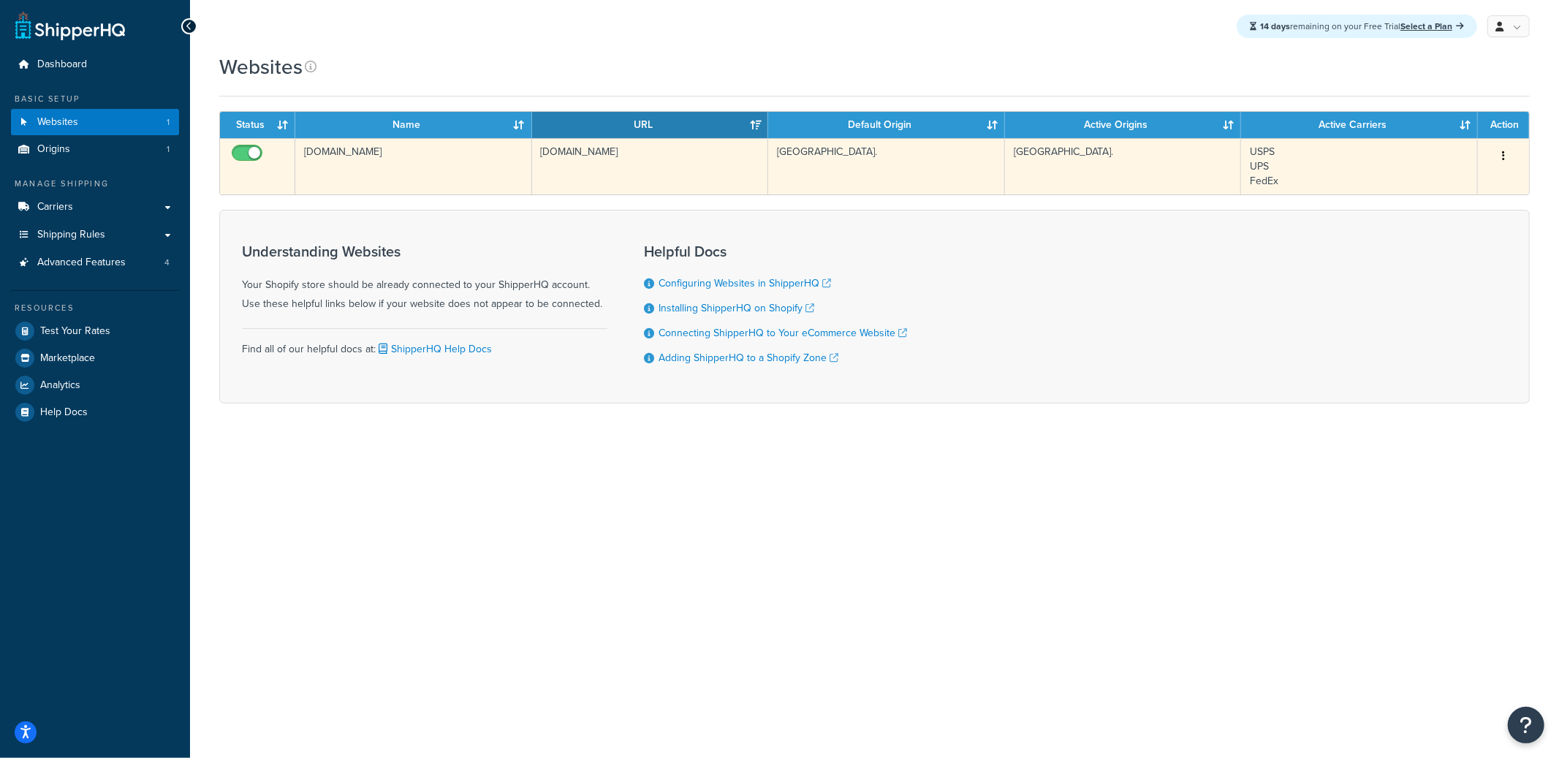
click at [466, 186] on td "f6ccc3-a8.myshopify.com" at bounding box center [413, 166] width 237 height 56
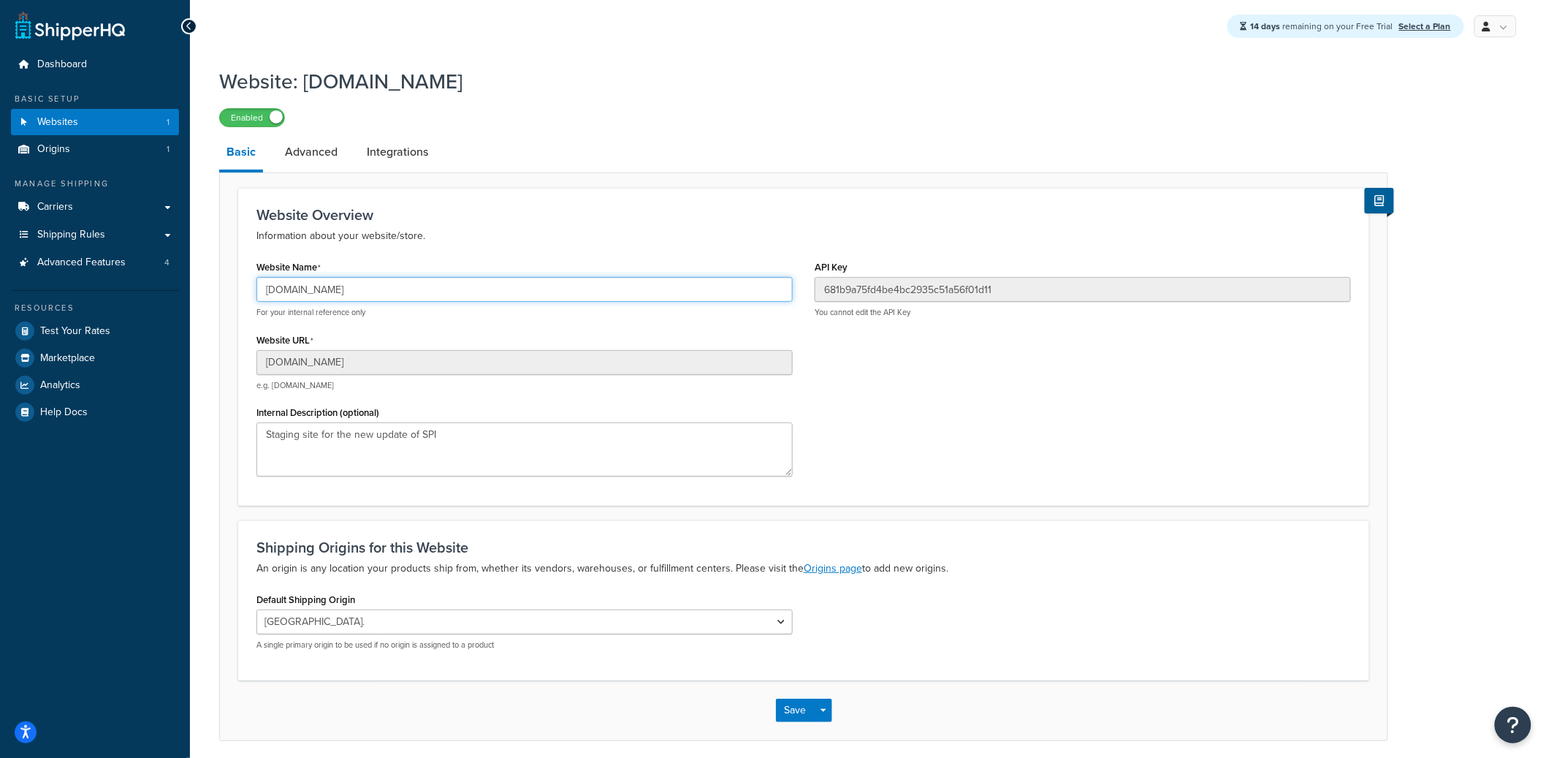
click at [353, 292] on input "[DOMAIN_NAME]" at bounding box center [525, 289] width 536 height 25
click at [124, 125] on link "Websites 1" at bounding box center [95, 122] width 168 height 27
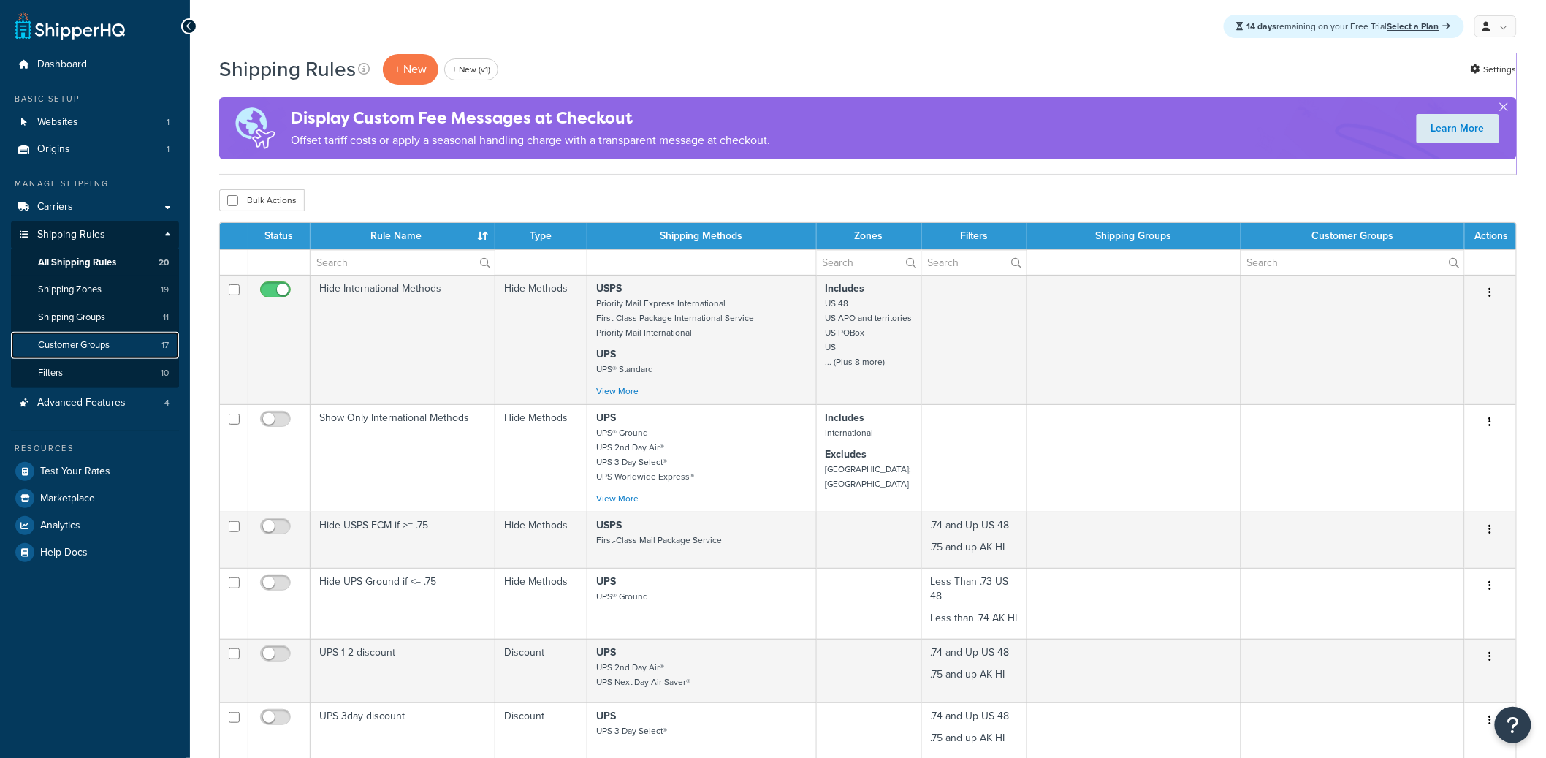
click at [65, 333] on link "Customer Groups 17" at bounding box center [95, 345] width 168 height 27
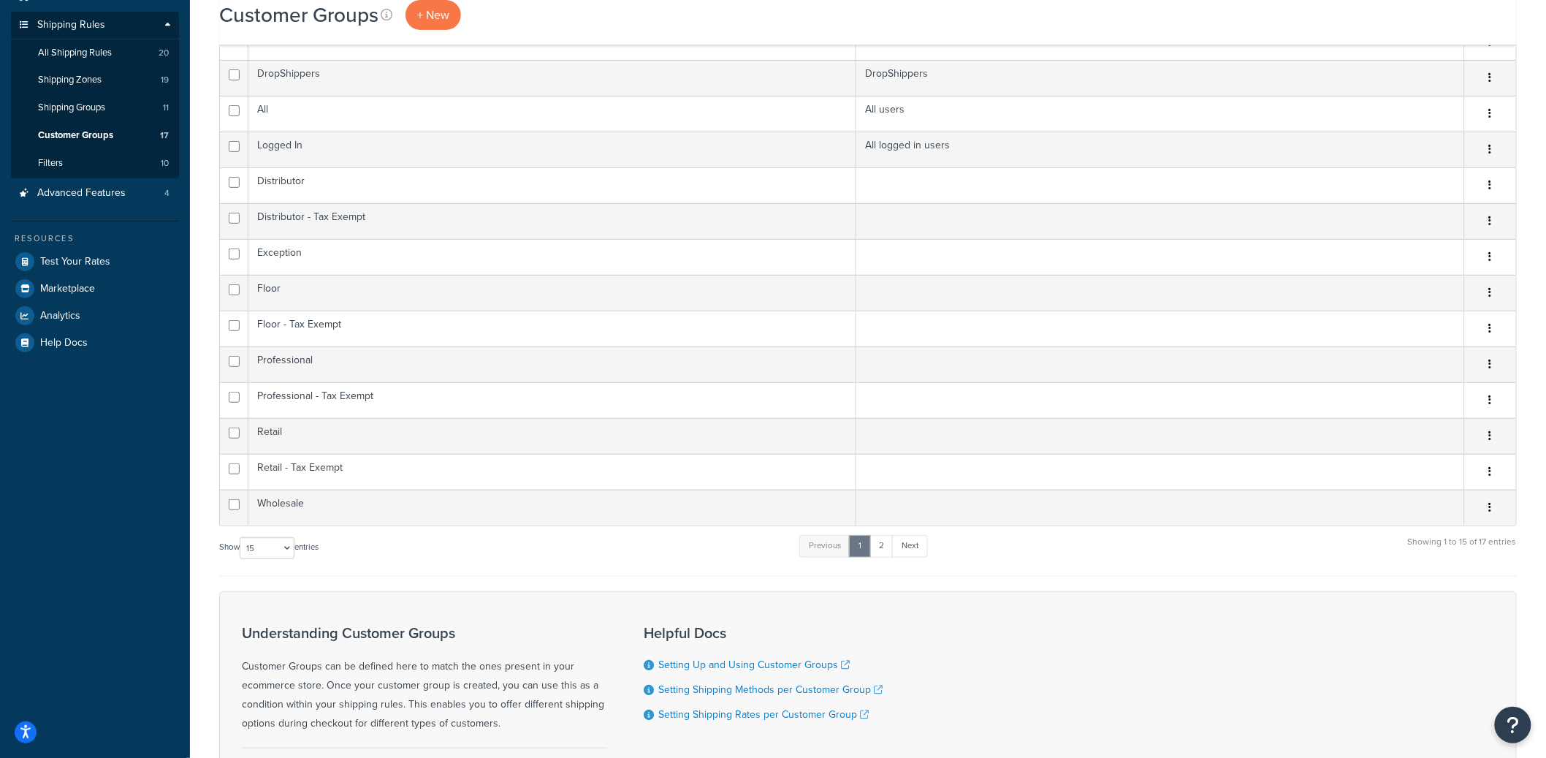
scroll to position [280, 0]
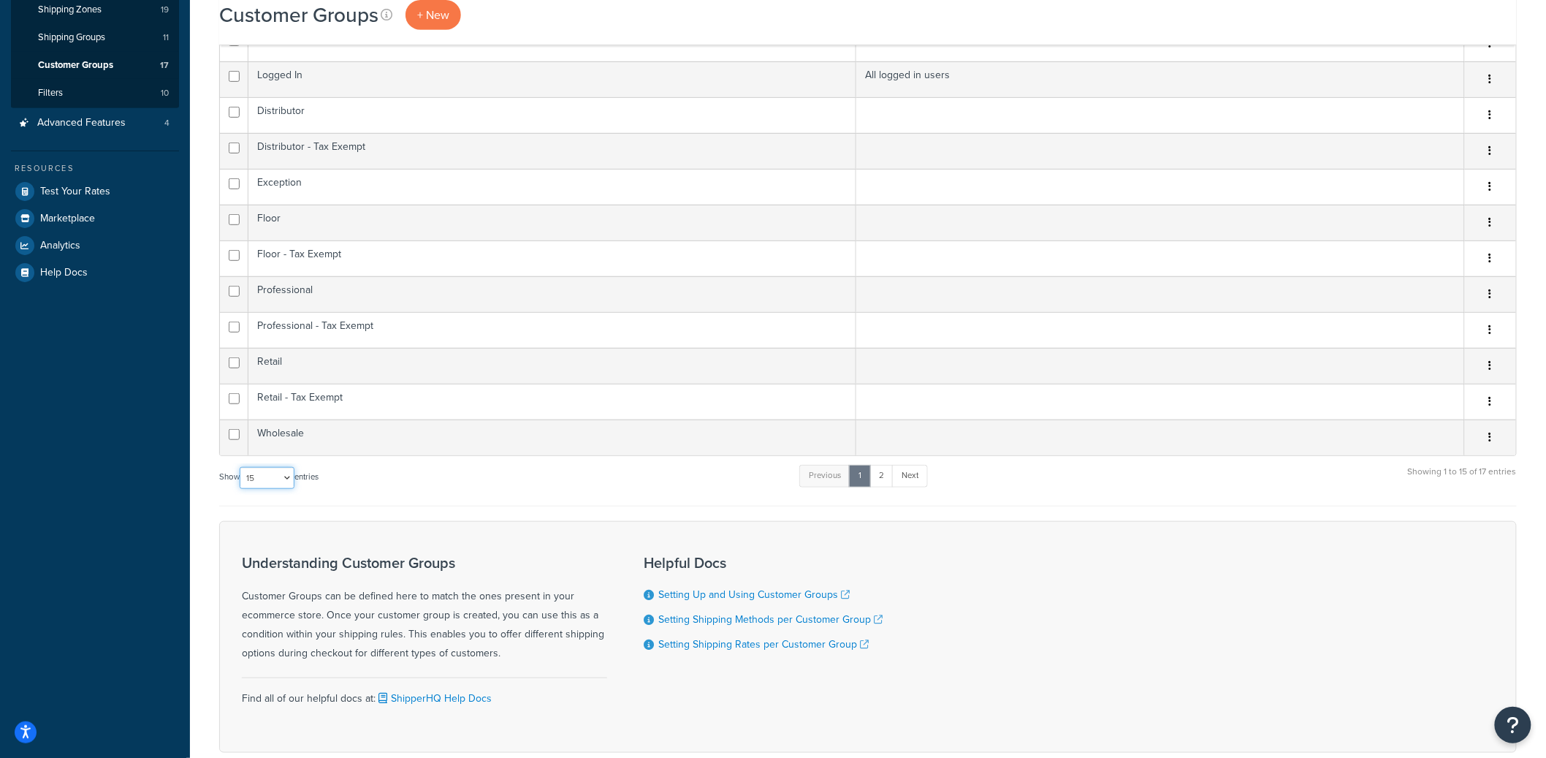
click at [281, 479] on select "10 15 25 50 100" at bounding box center [267, 478] width 55 height 22
select select "25"
click at [241, 489] on select "10 15 25 50 100" at bounding box center [267, 478] width 55 height 22
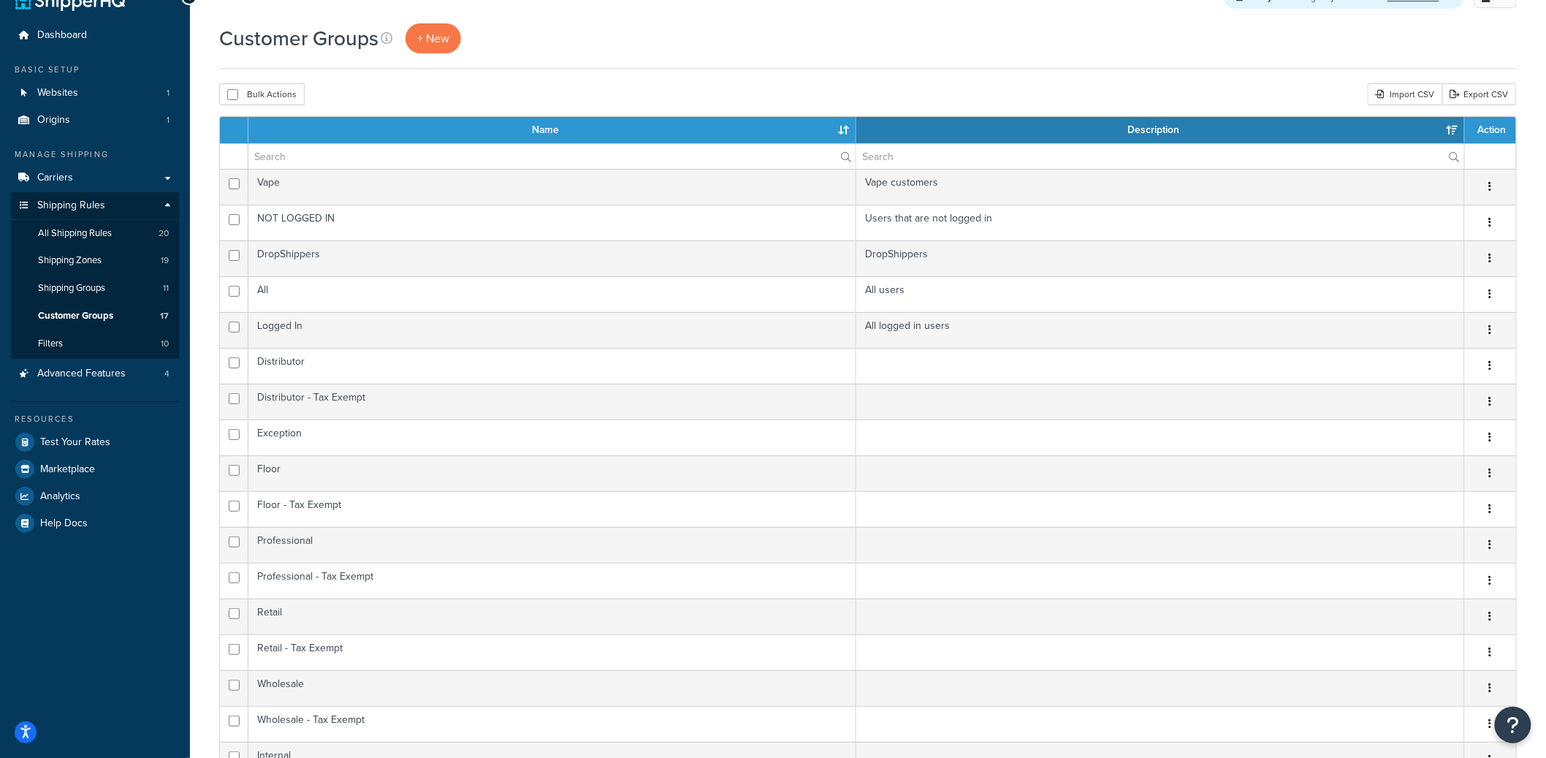
scroll to position [0, 0]
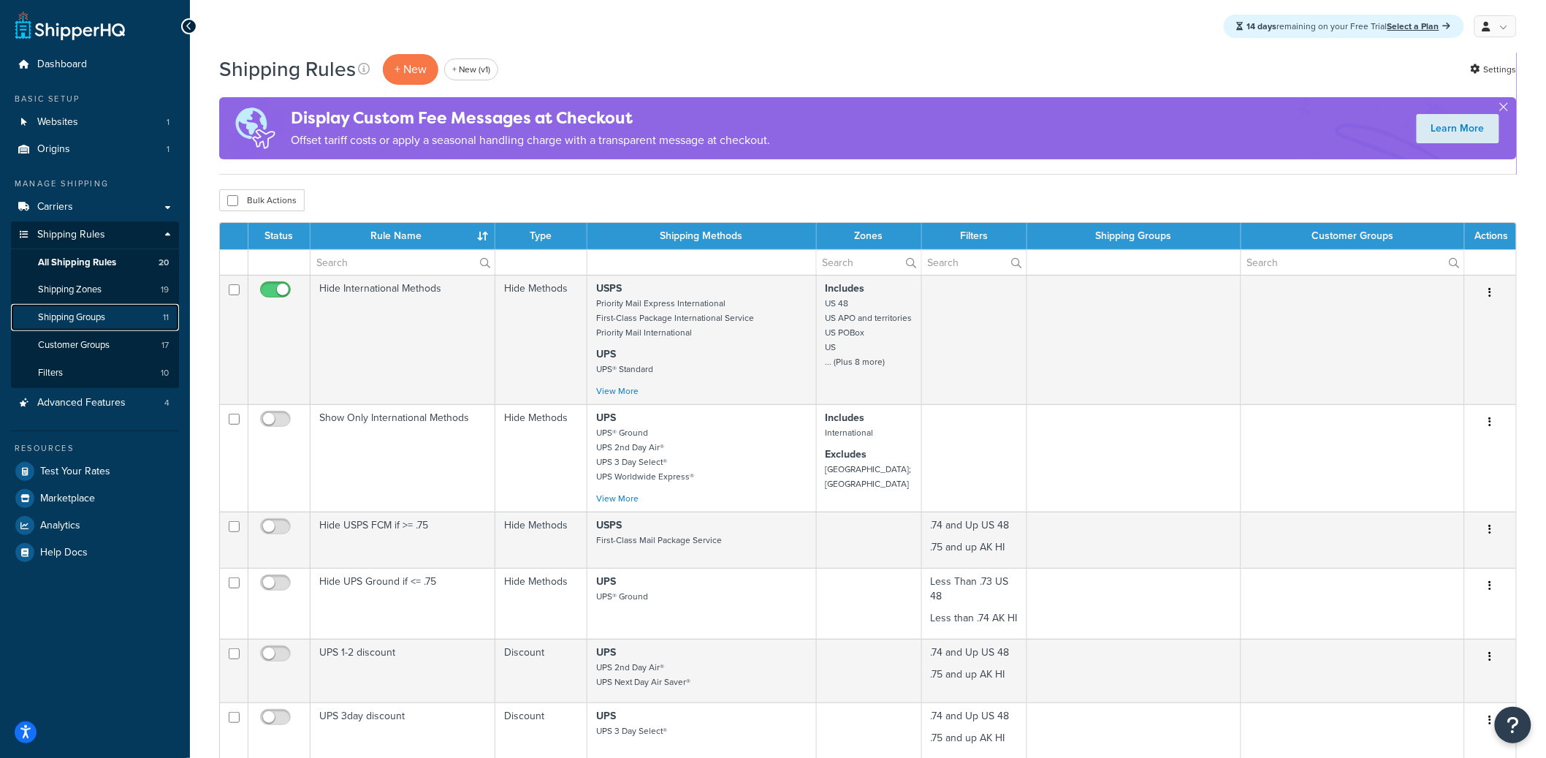
click at [120, 315] on link "Shipping Groups 11" at bounding box center [95, 317] width 168 height 27
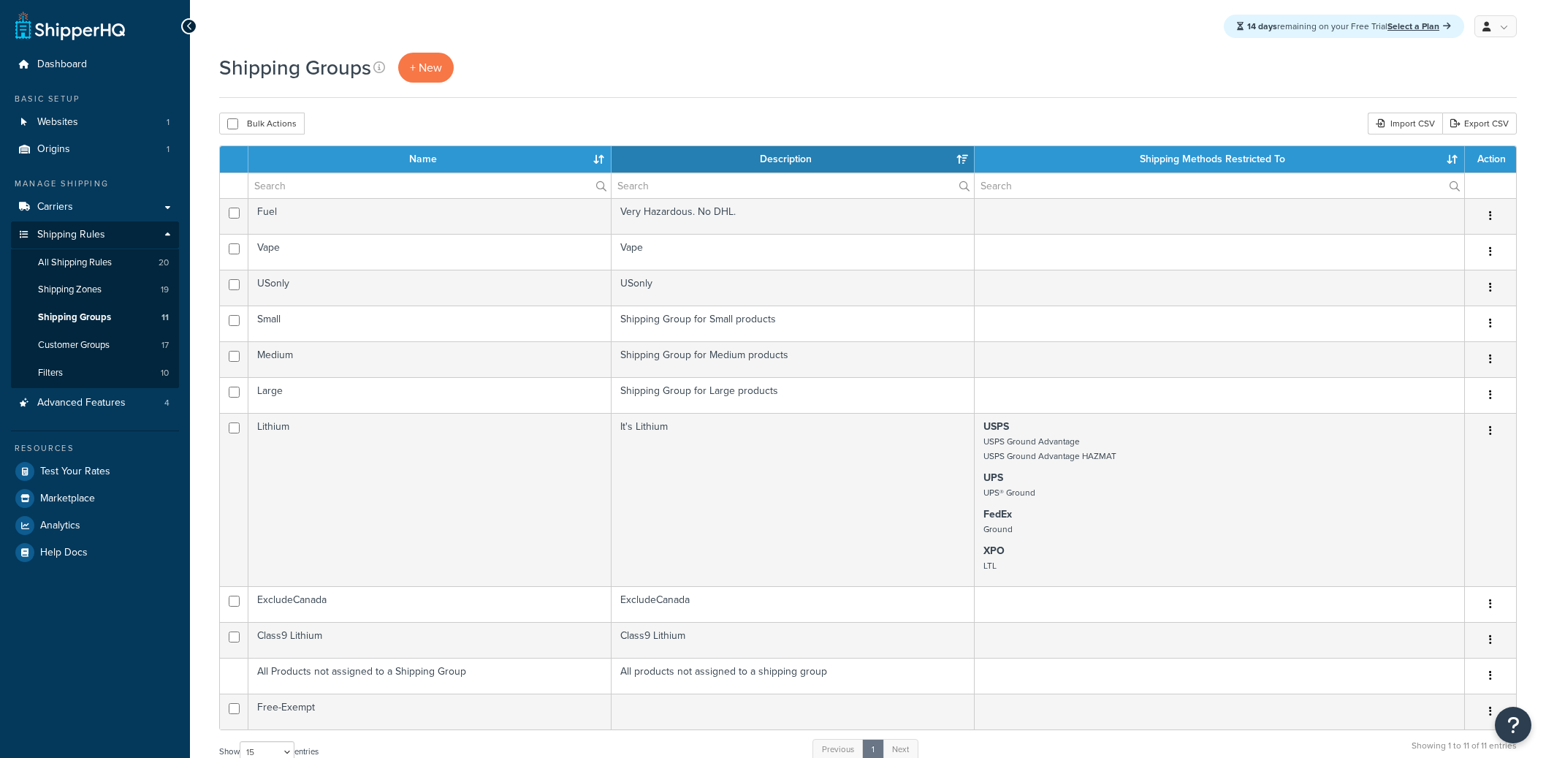
select select "15"
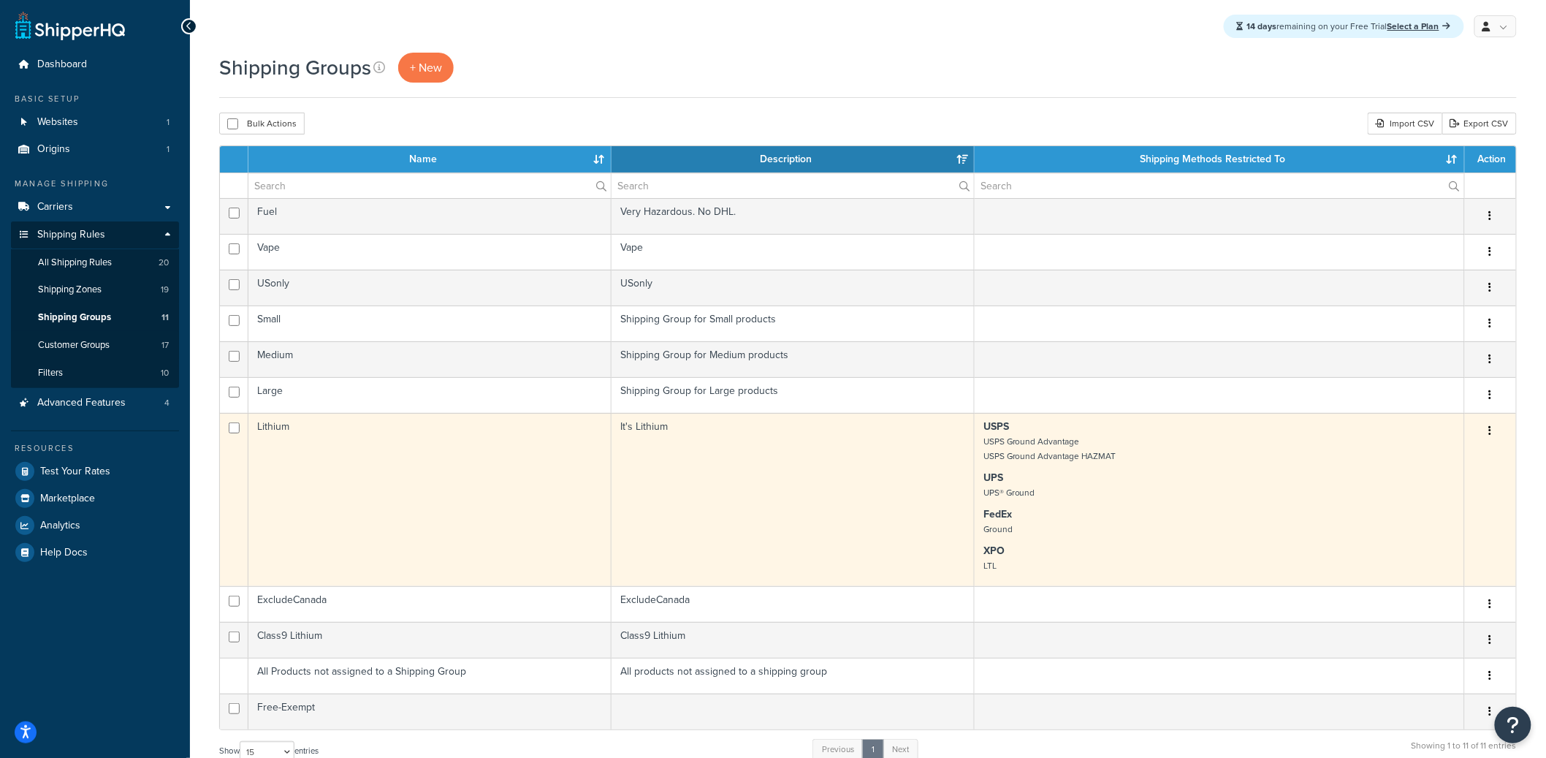
click at [456, 483] on td "Lithium" at bounding box center [429, 499] width 363 height 173
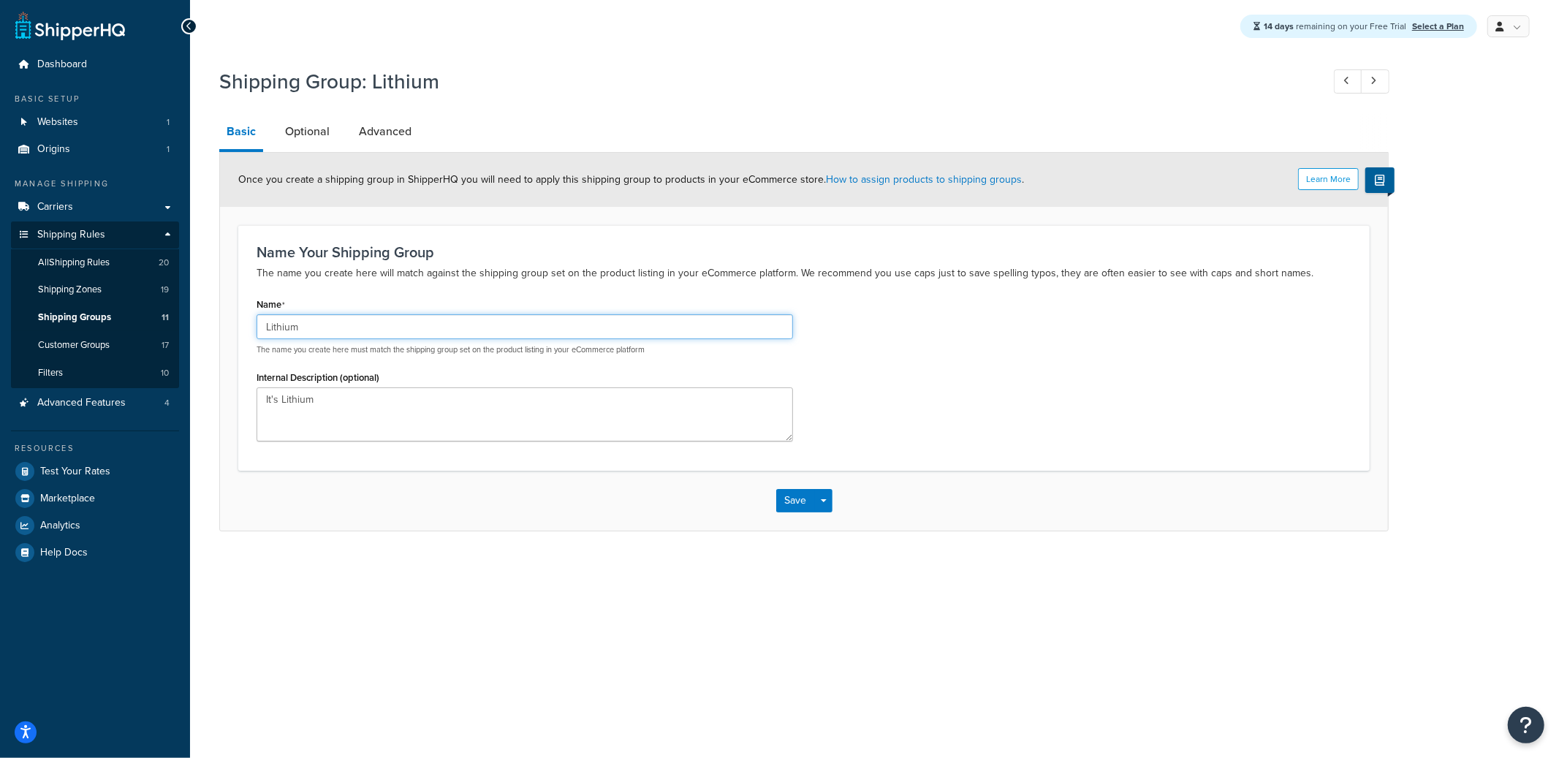
click at [282, 325] on input "Lithium" at bounding box center [525, 326] width 536 height 25
click at [309, 326] on input "Lithium" at bounding box center [525, 326] width 536 height 25
